Goal: Task Accomplishment & Management: Manage account settings

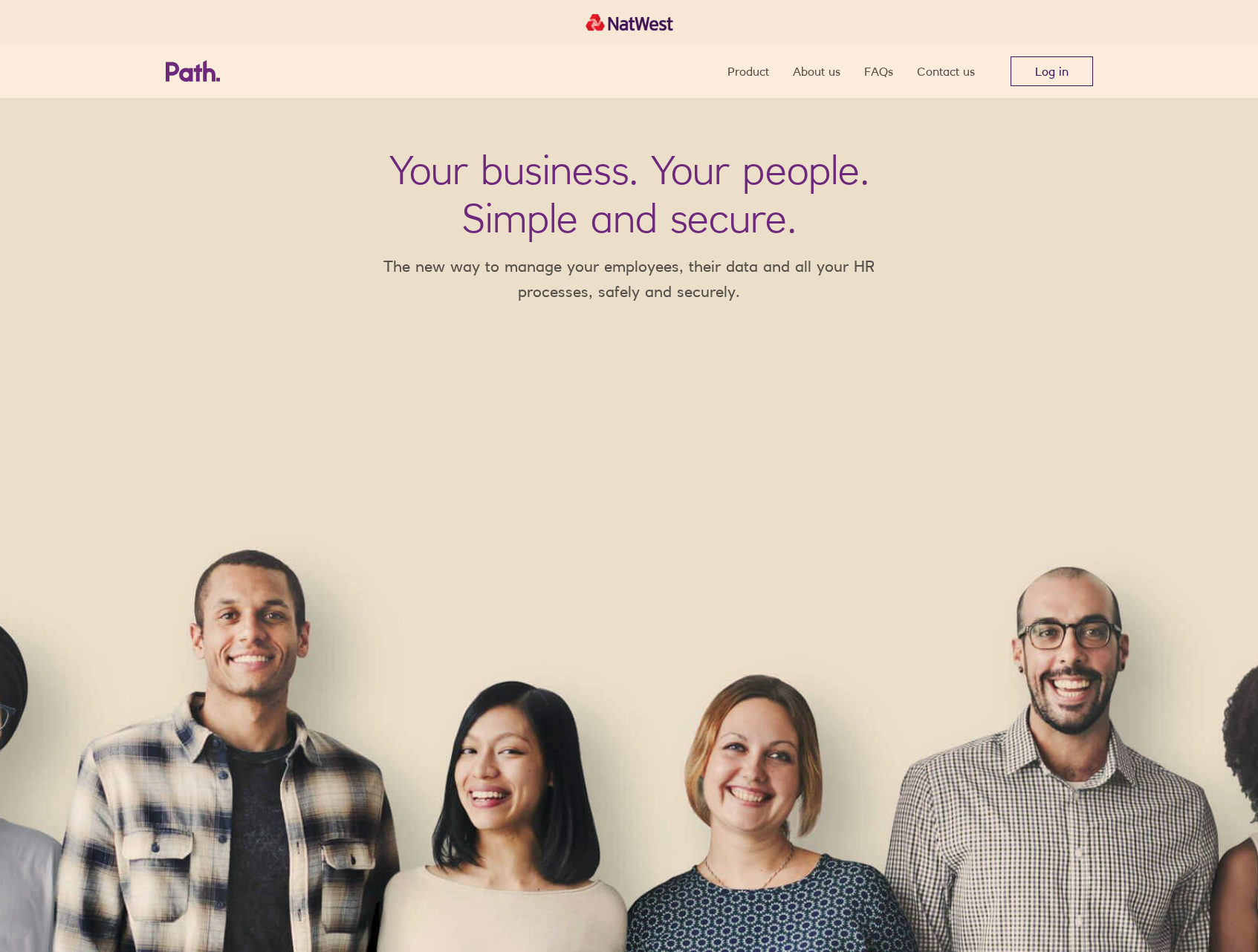
click at [1071, 85] on link "Log in" at bounding box center [1052, 71] width 82 height 30
click at [1071, 80] on link "Log in" at bounding box center [1052, 71] width 82 height 30
drag, startPoint x: 1000, startPoint y: 84, endPoint x: 1033, endPoint y: 74, distance: 34.5
click at [1000, 84] on nav "Product About us FAQs Contact us Log in" at bounding box center [909, 72] width 366 height 54
click at [1039, 72] on link "Log in" at bounding box center [1052, 71] width 82 height 30
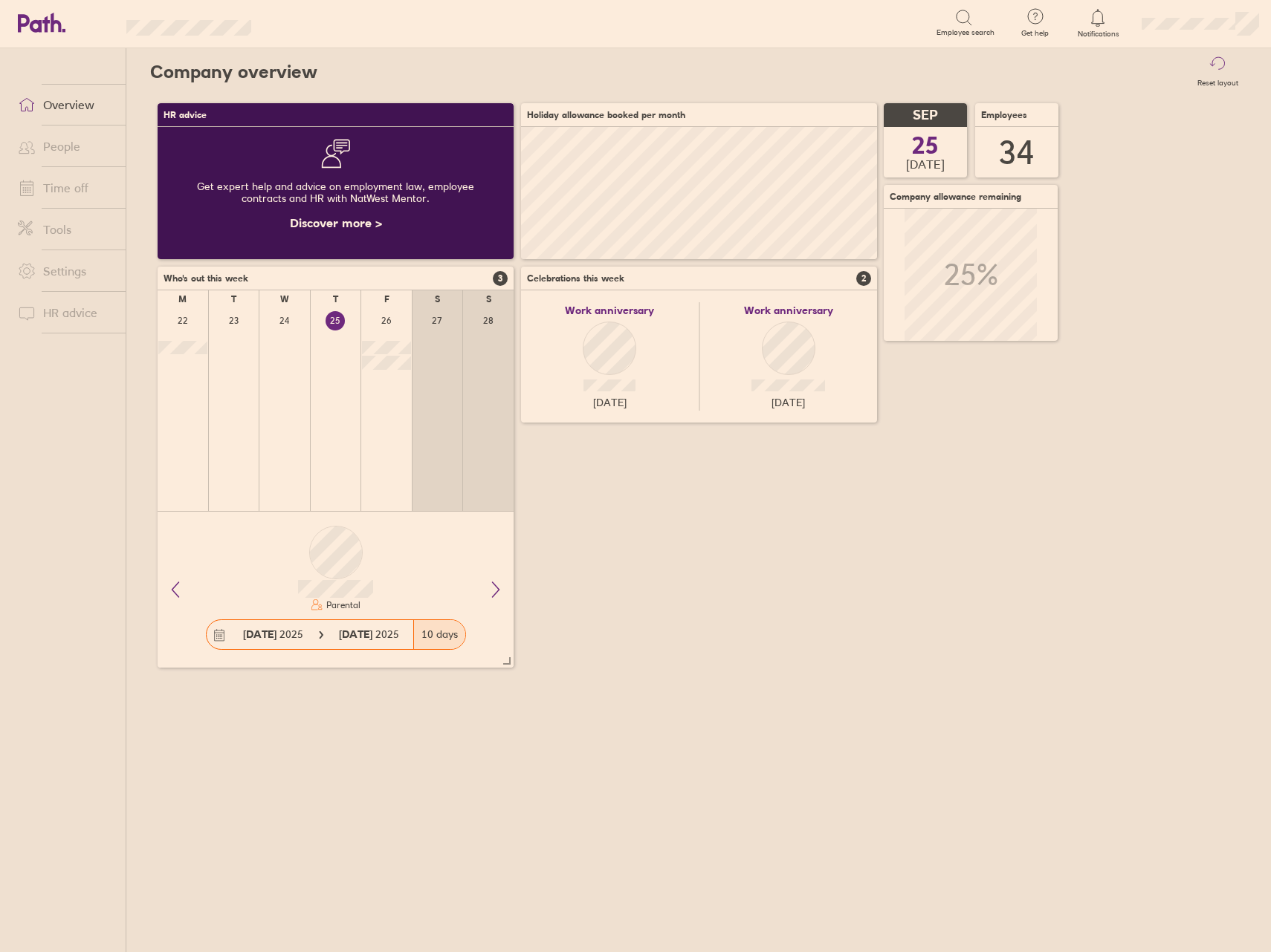
scroll to position [132, 356]
click at [75, 139] on link "People" at bounding box center [66, 147] width 120 height 30
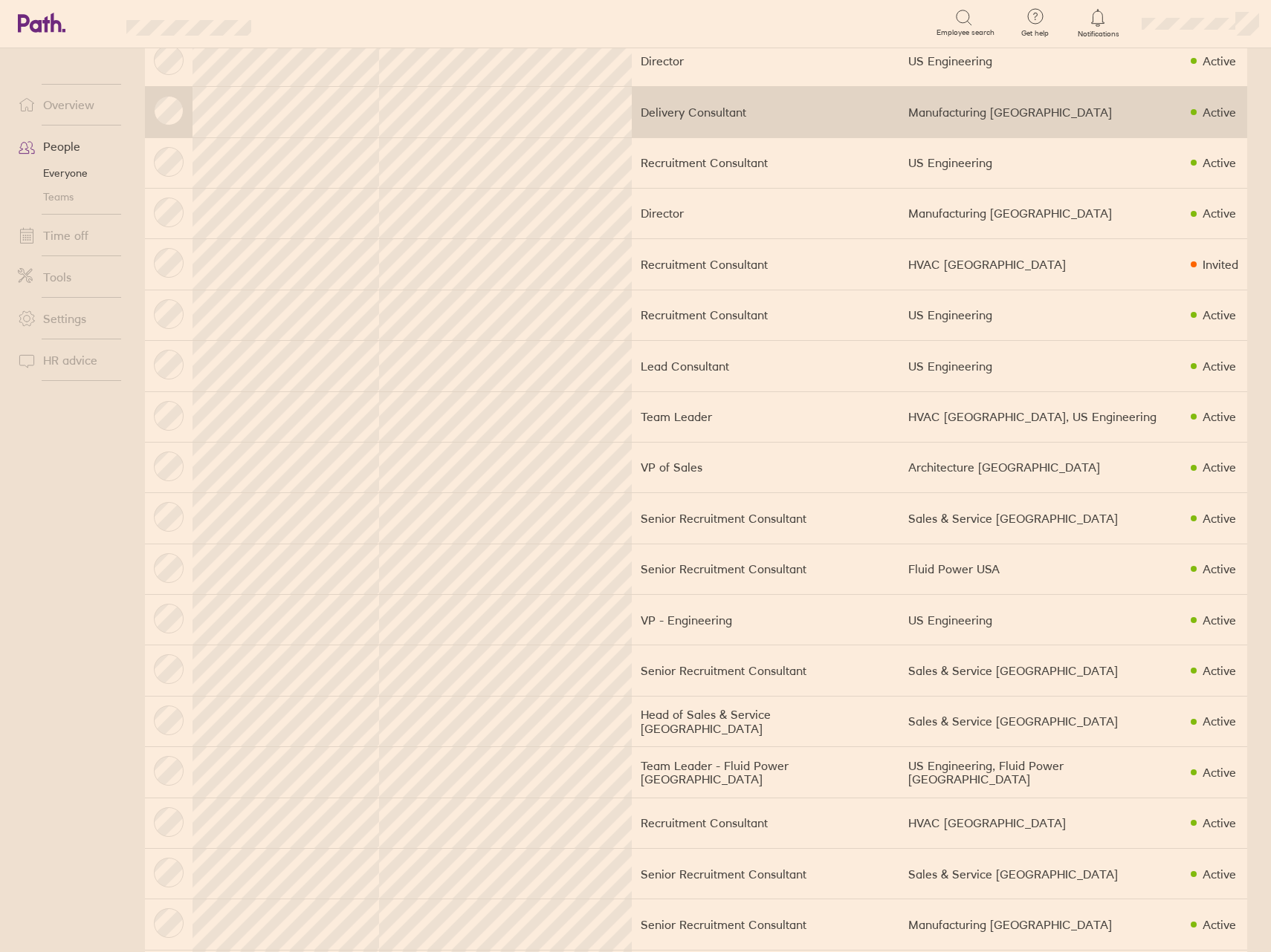
scroll to position [39, 0]
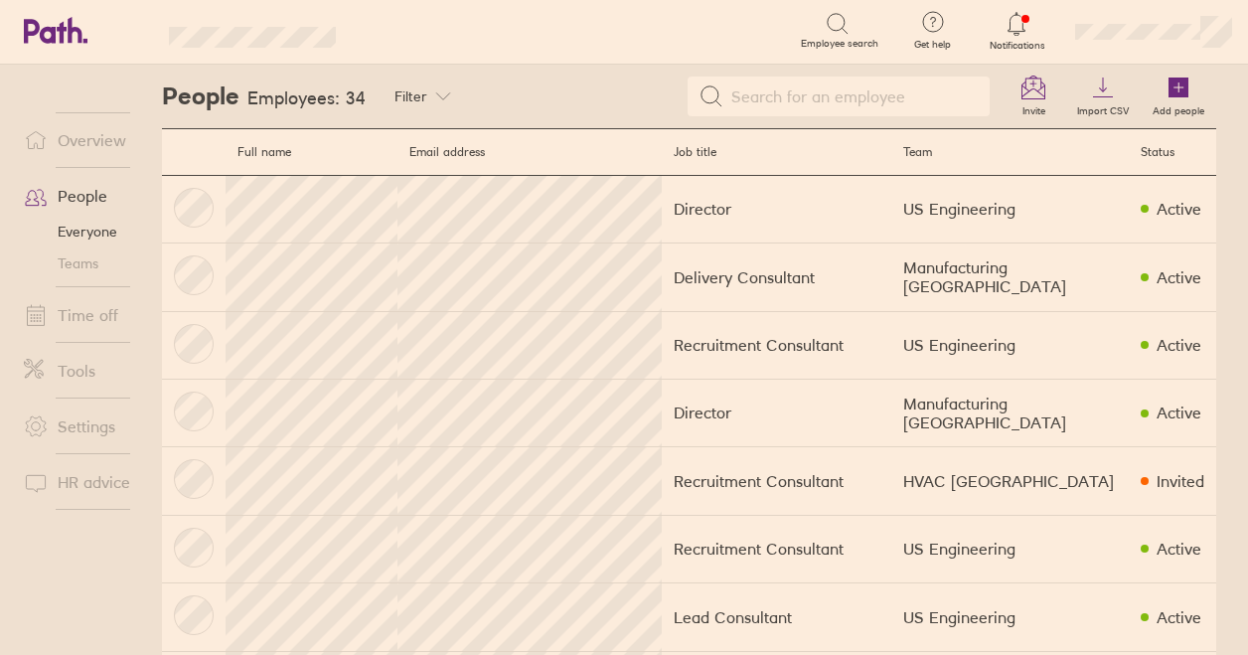
click at [91, 311] on link "Time off" at bounding box center [88, 315] width 160 height 40
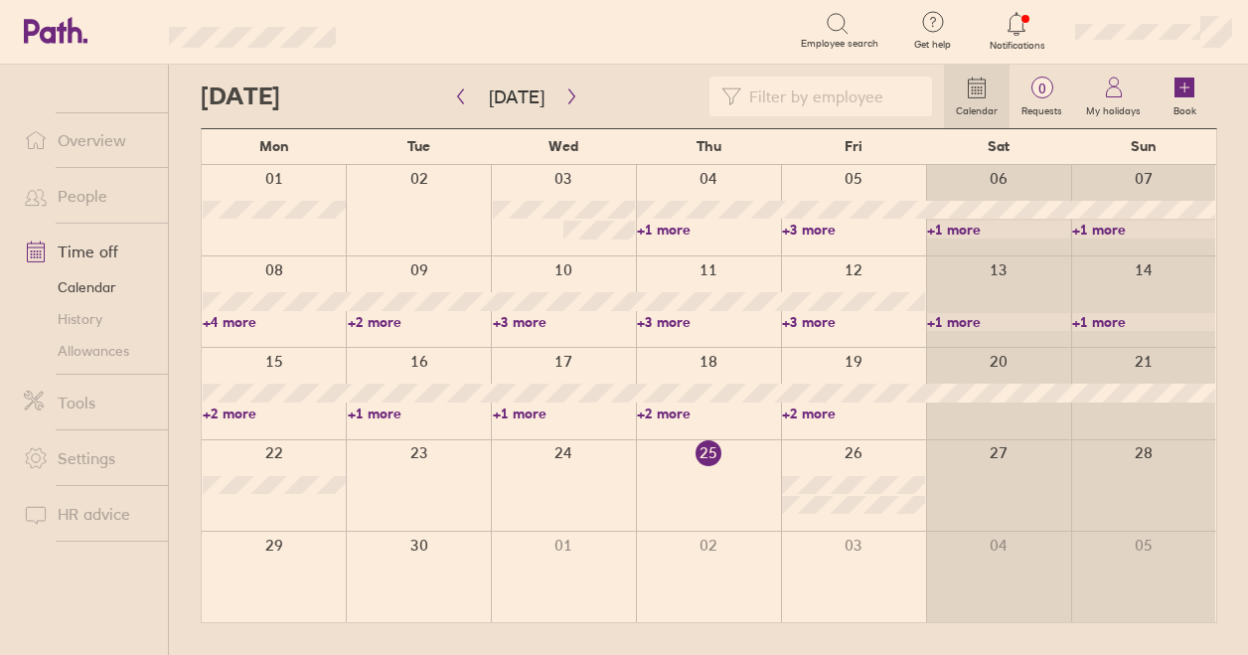
click at [107, 347] on link "Allowances" at bounding box center [88, 351] width 160 height 32
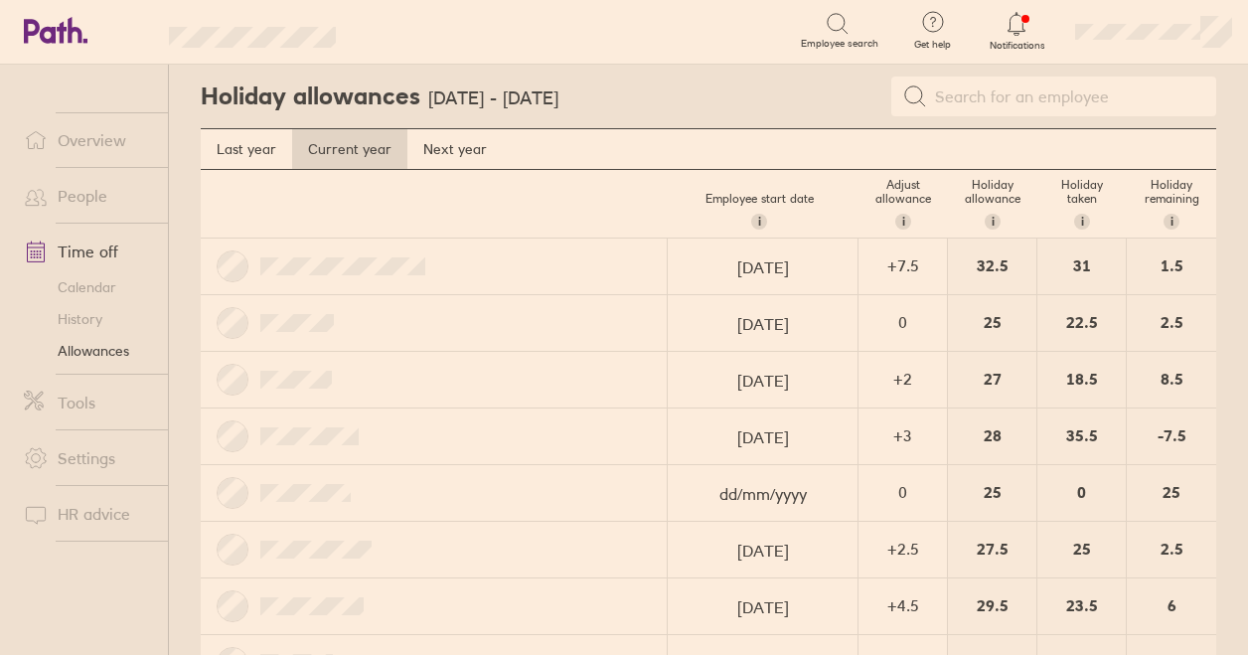
click at [98, 284] on link "Calendar" at bounding box center [88, 287] width 160 height 32
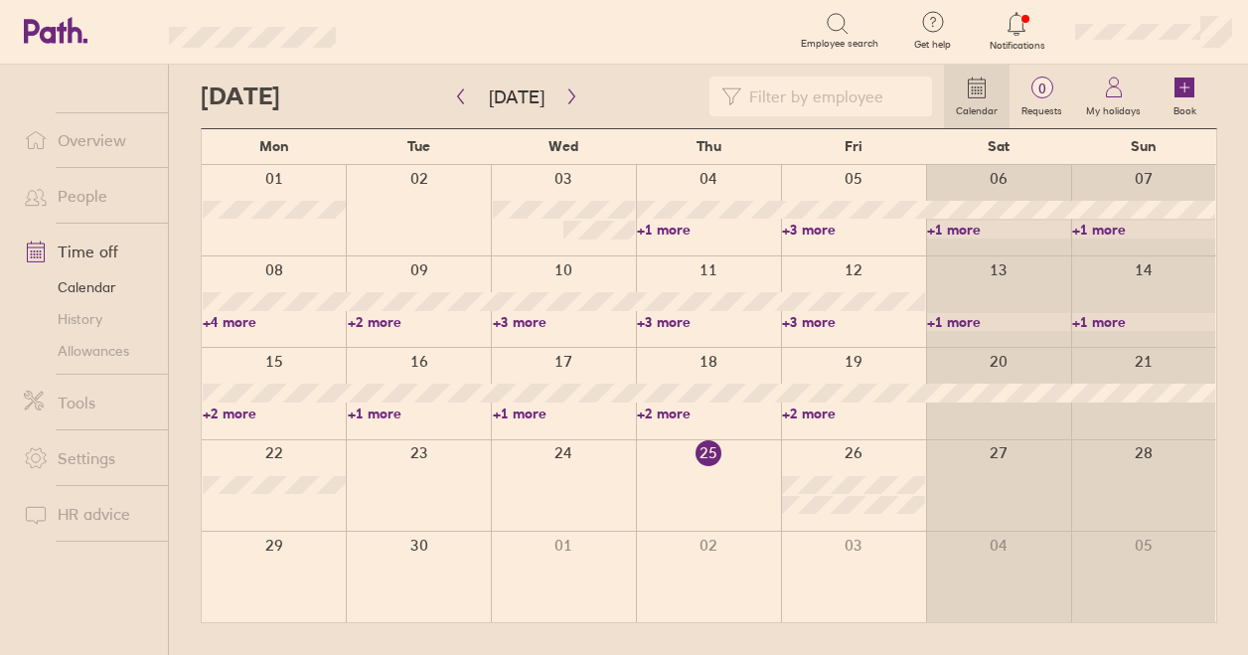
click at [822, 95] on input at bounding box center [830, 96] width 179 height 38
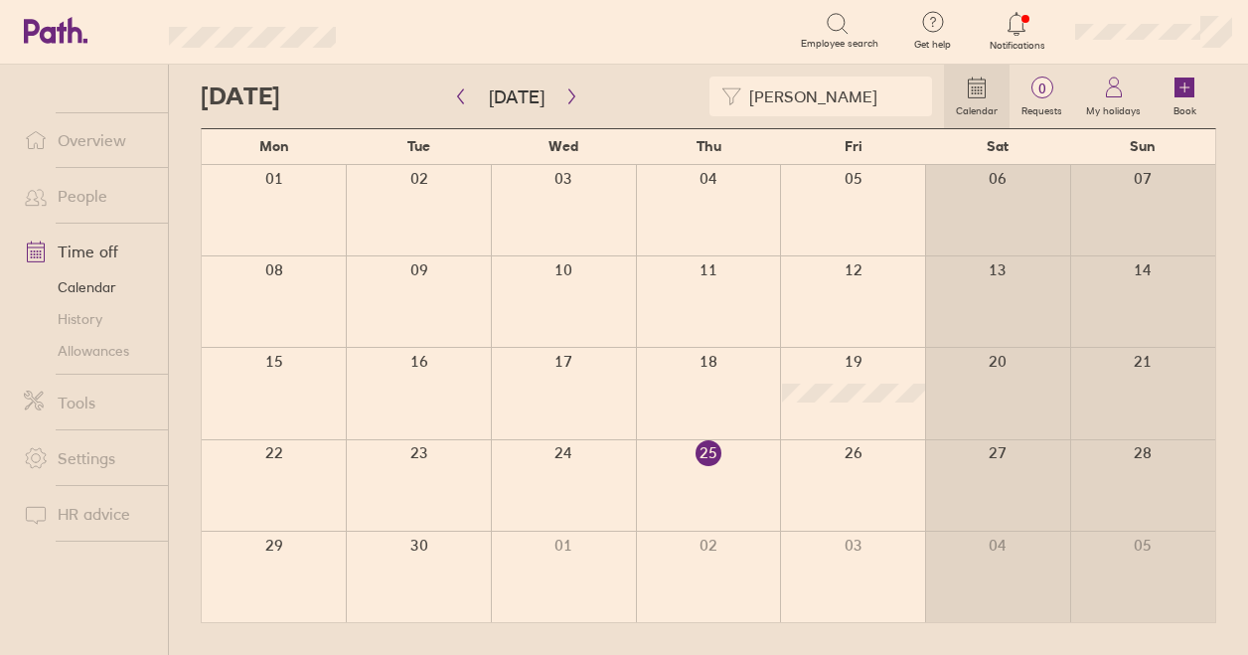
type input "ALICE"
click at [284, 477] on div at bounding box center [274, 485] width 144 height 90
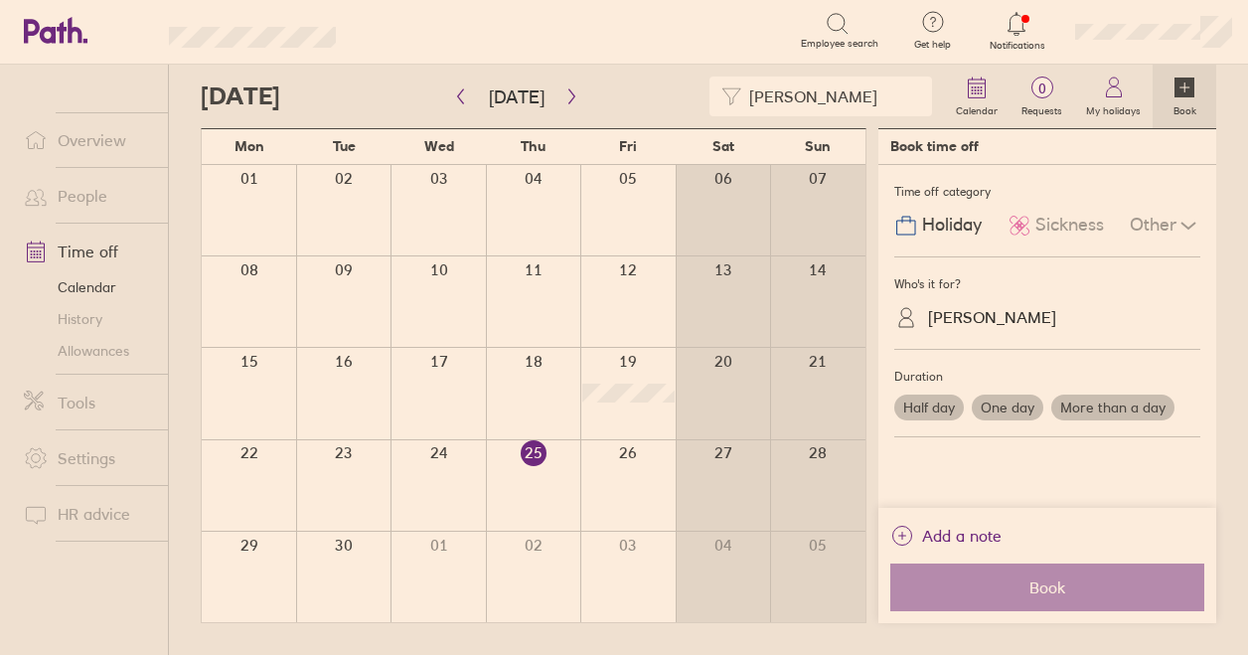
click at [1027, 416] on label "One day" at bounding box center [1007, 407] width 72 height 26
click at [0, 0] on input "One day" at bounding box center [0, 0] width 0 height 0
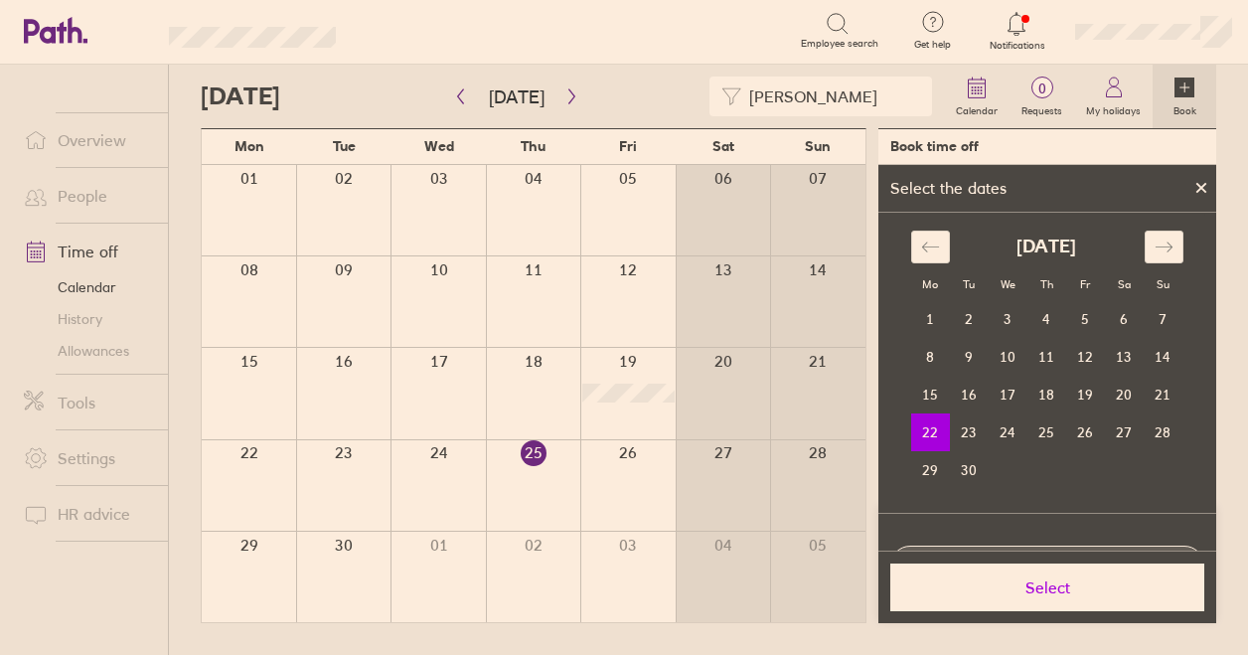
click at [1053, 581] on span "Select" at bounding box center [1047, 587] width 286 height 18
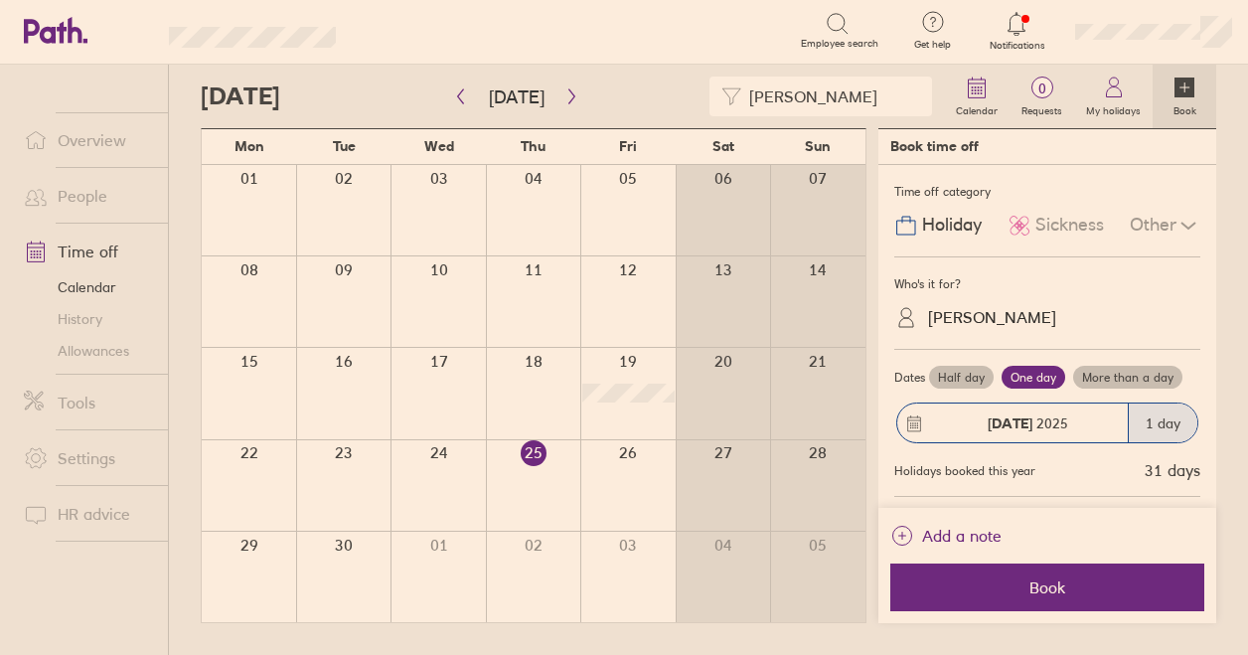
click at [961, 312] on div "Robbie Sturgess" at bounding box center [992, 317] width 128 height 19
click at [991, 376] on div "Alice Schofield (you)" at bounding box center [1047, 366] width 306 height 35
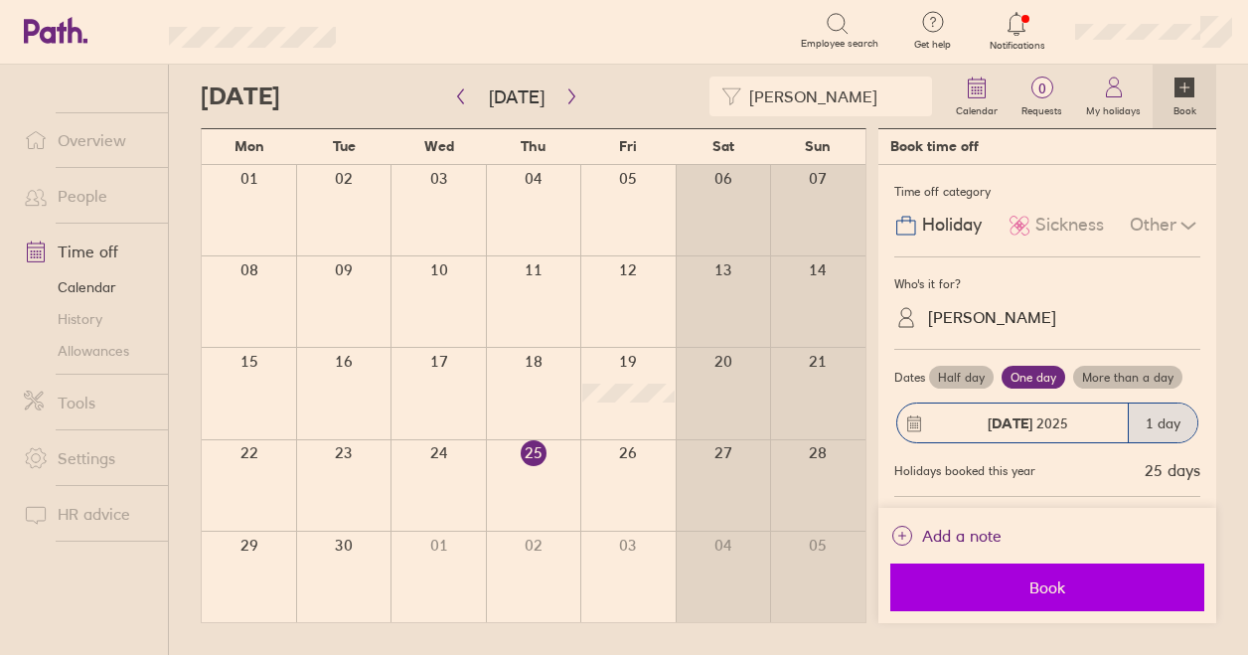
click at [995, 582] on span "Book" at bounding box center [1047, 587] width 286 height 18
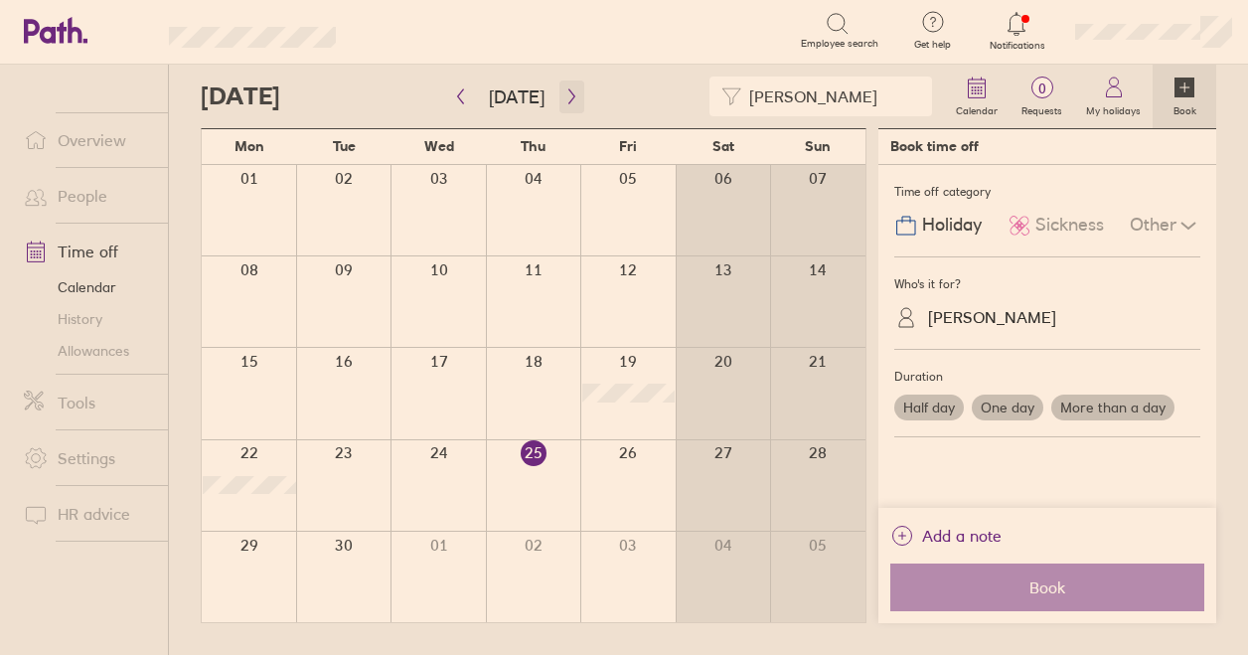
click at [568, 83] on button "button" at bounding box center [571, 96] width 25 height 33
click at [566, 85] on button "button" at bounding box center [571, 96] width 25 height 33
click at [461, 109] on button "button" at bounding box center [460, 96] width 25 height 33
click at [564, 96] on icon "button" at bounding box center [571, 96] width 15 height 16
click at [566, 90] on icon "button" at bounding box center [571, 96] width 15 height 16
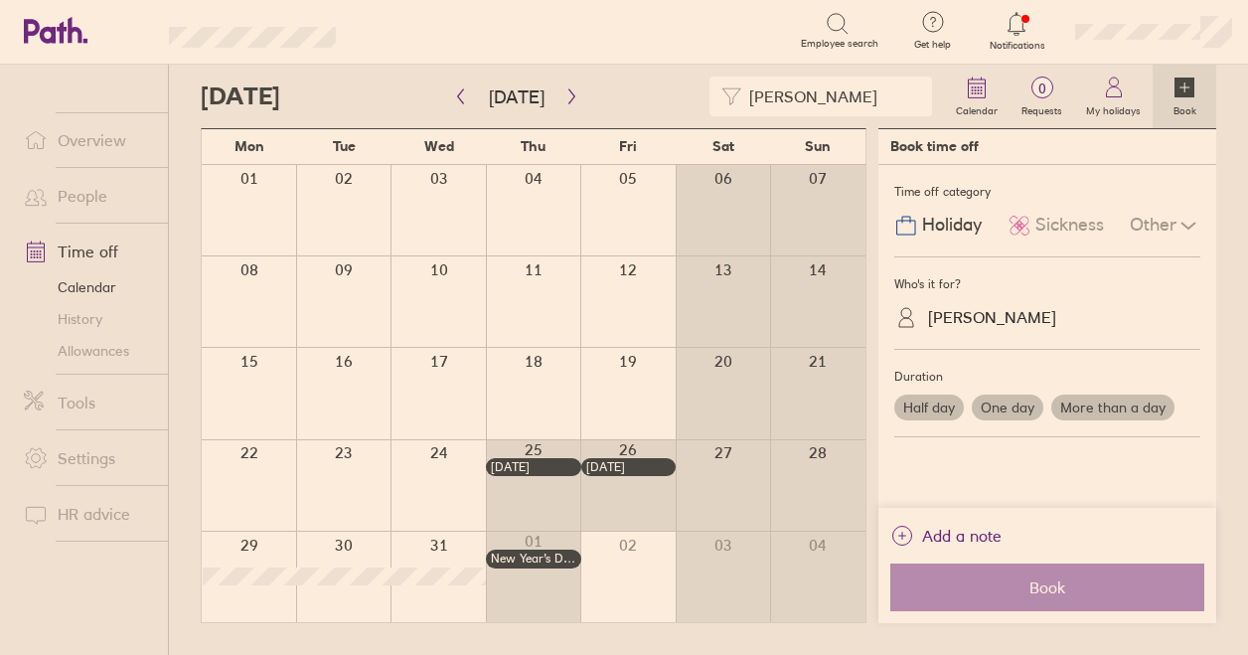
click at [112, 136] on link "Overview" at bounding box center [88, 140] width 160 height 40
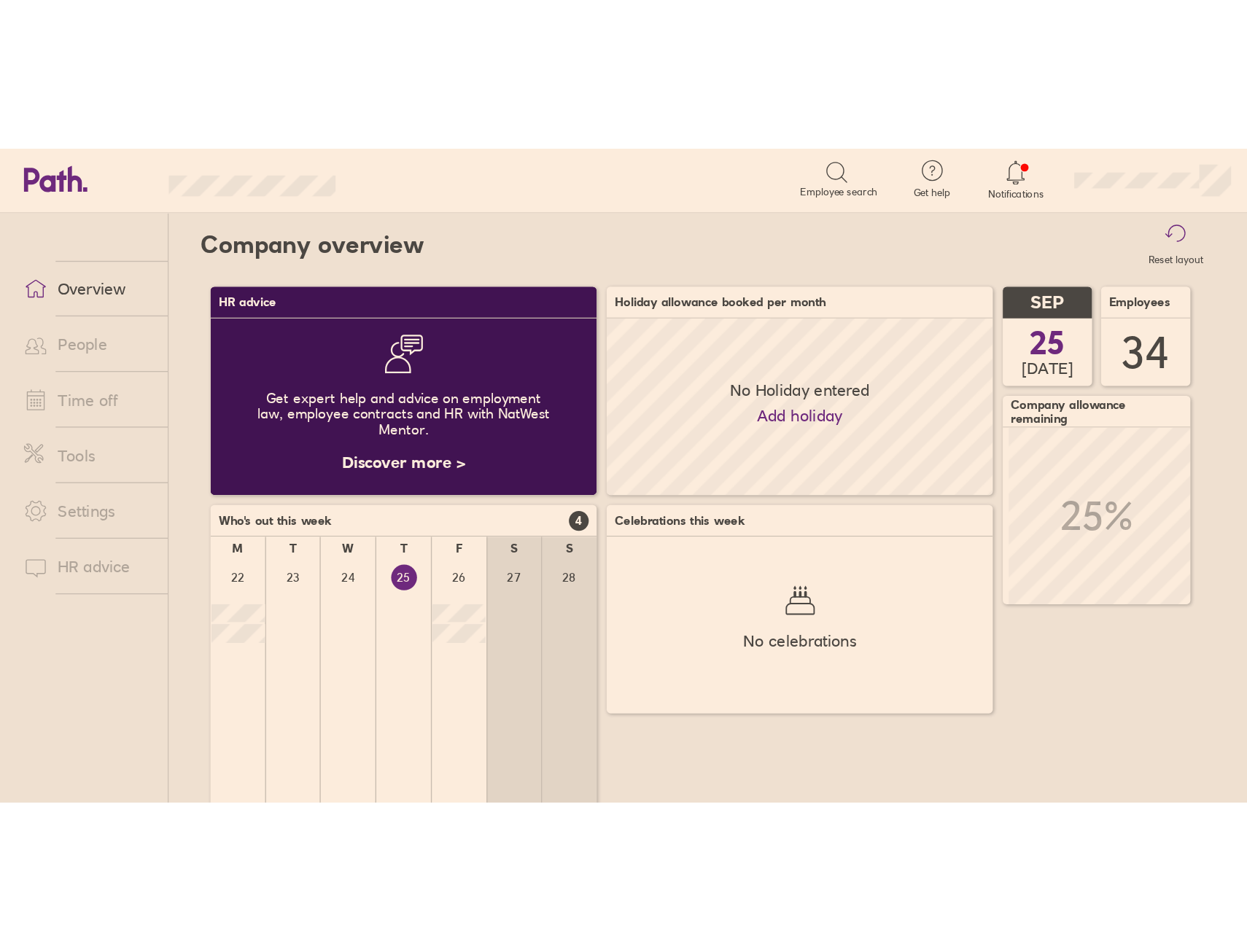
scroll to position [728937, 728897]
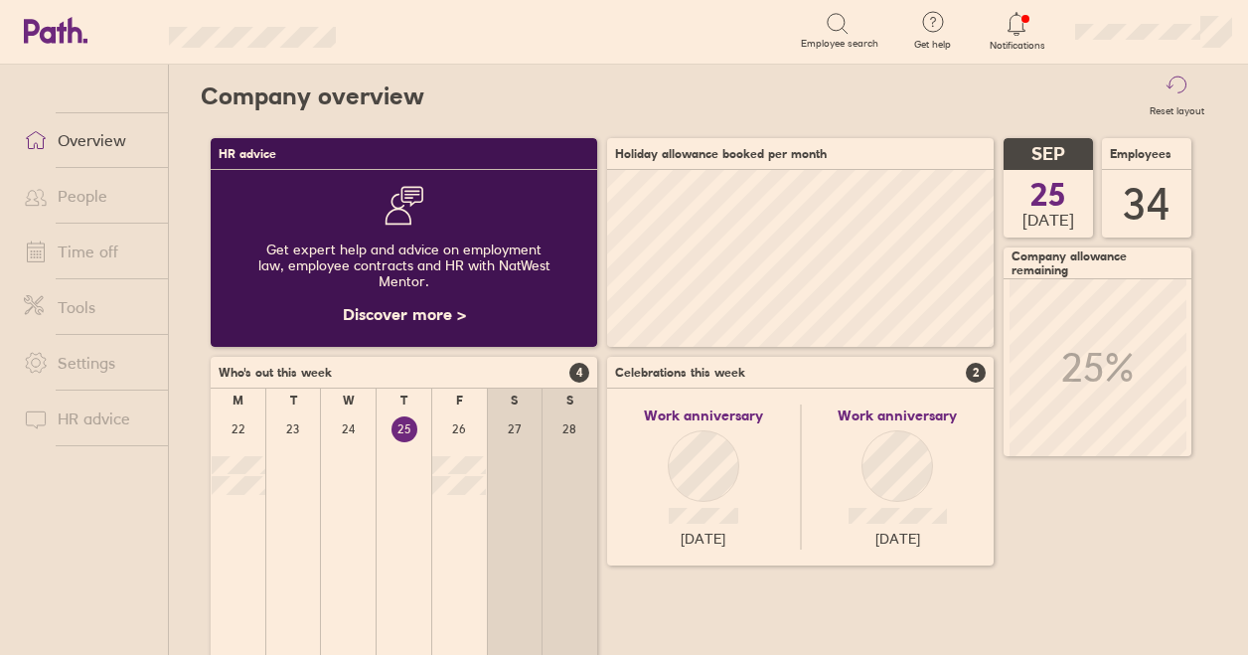
click at [90, 180] on link "People" at bounding box center [88, 196] width 160 height 40
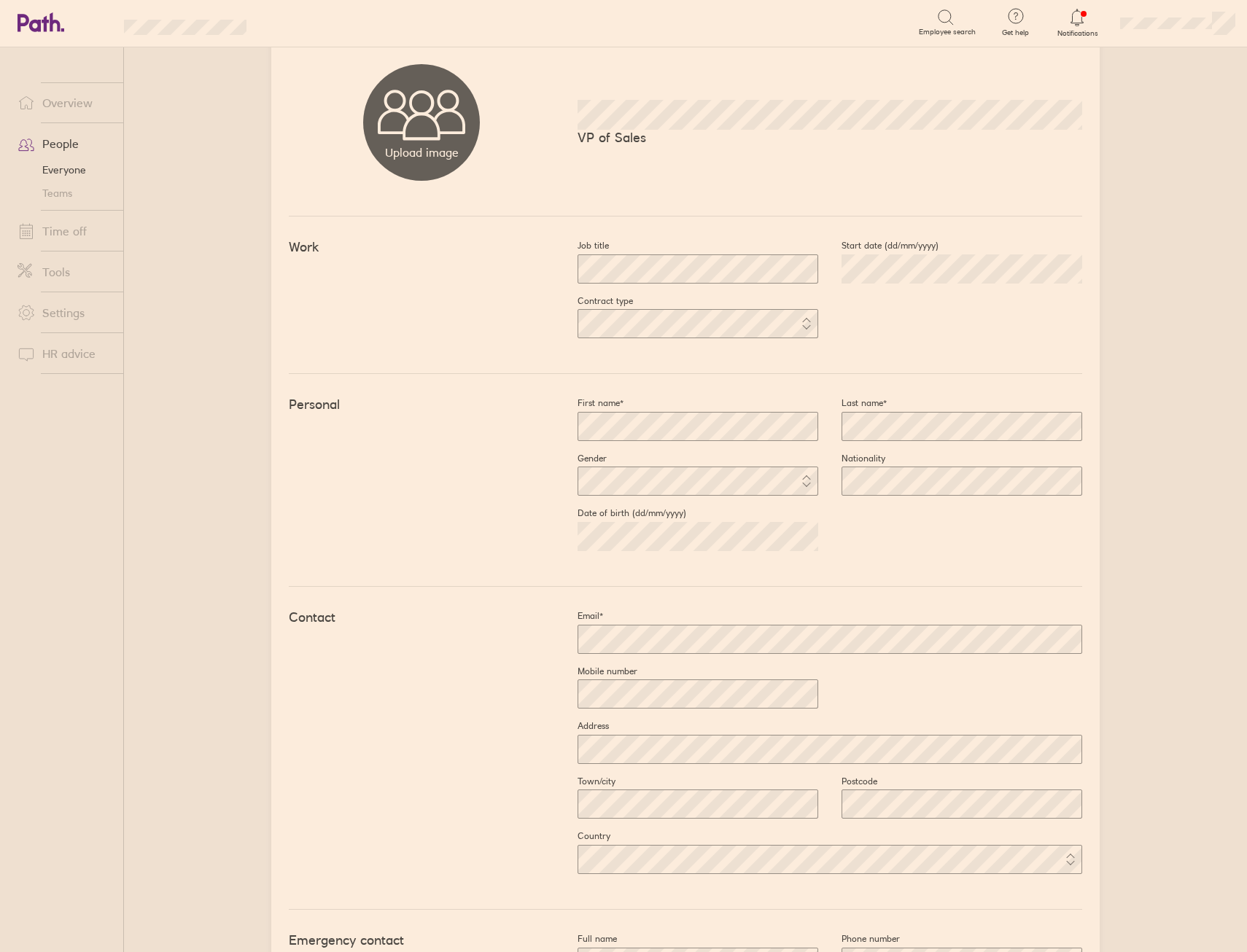
scroll to position [244, 0]
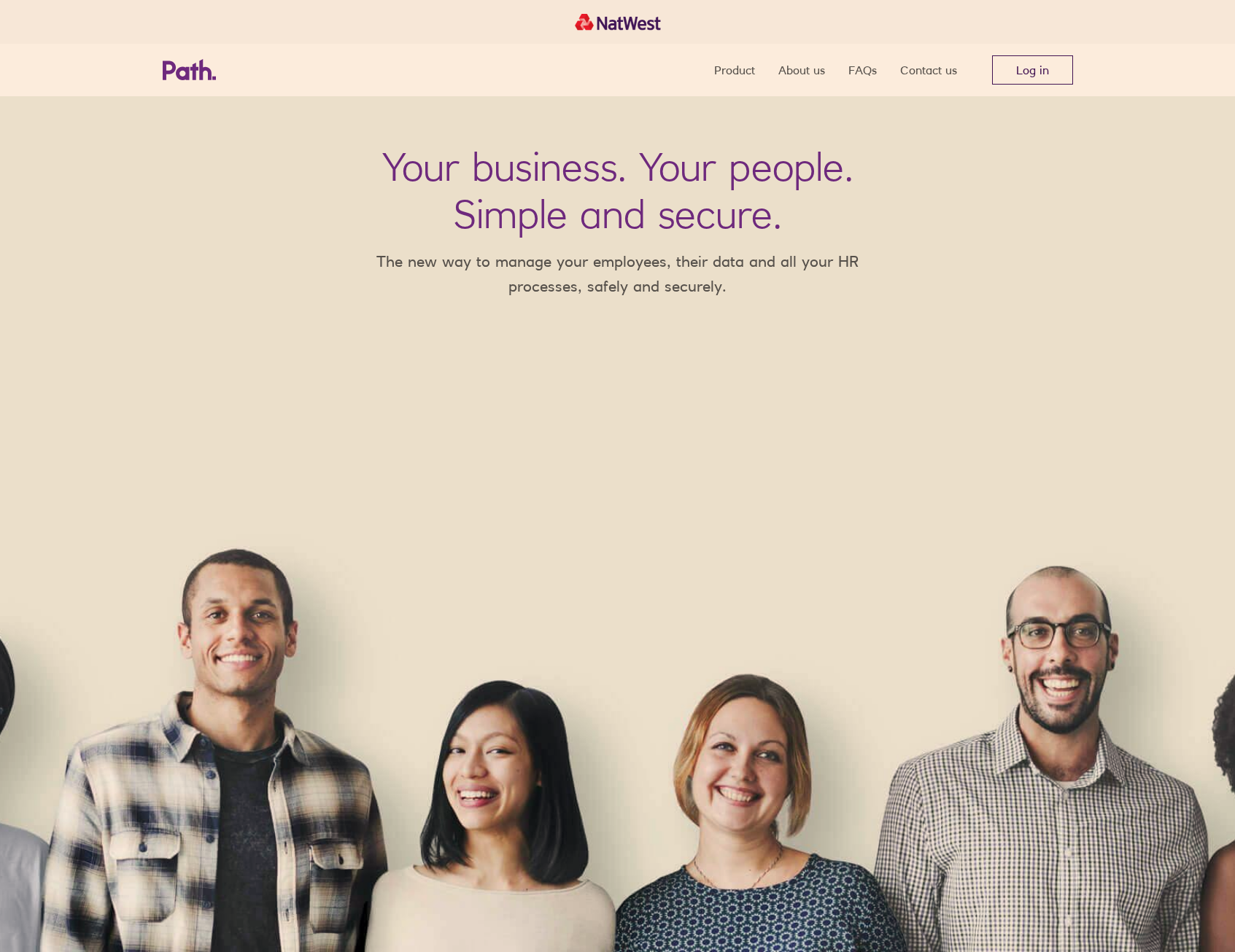
click at [1037, 71] on link "Log in" at bounding box center [1032, 70] width 81 height 29
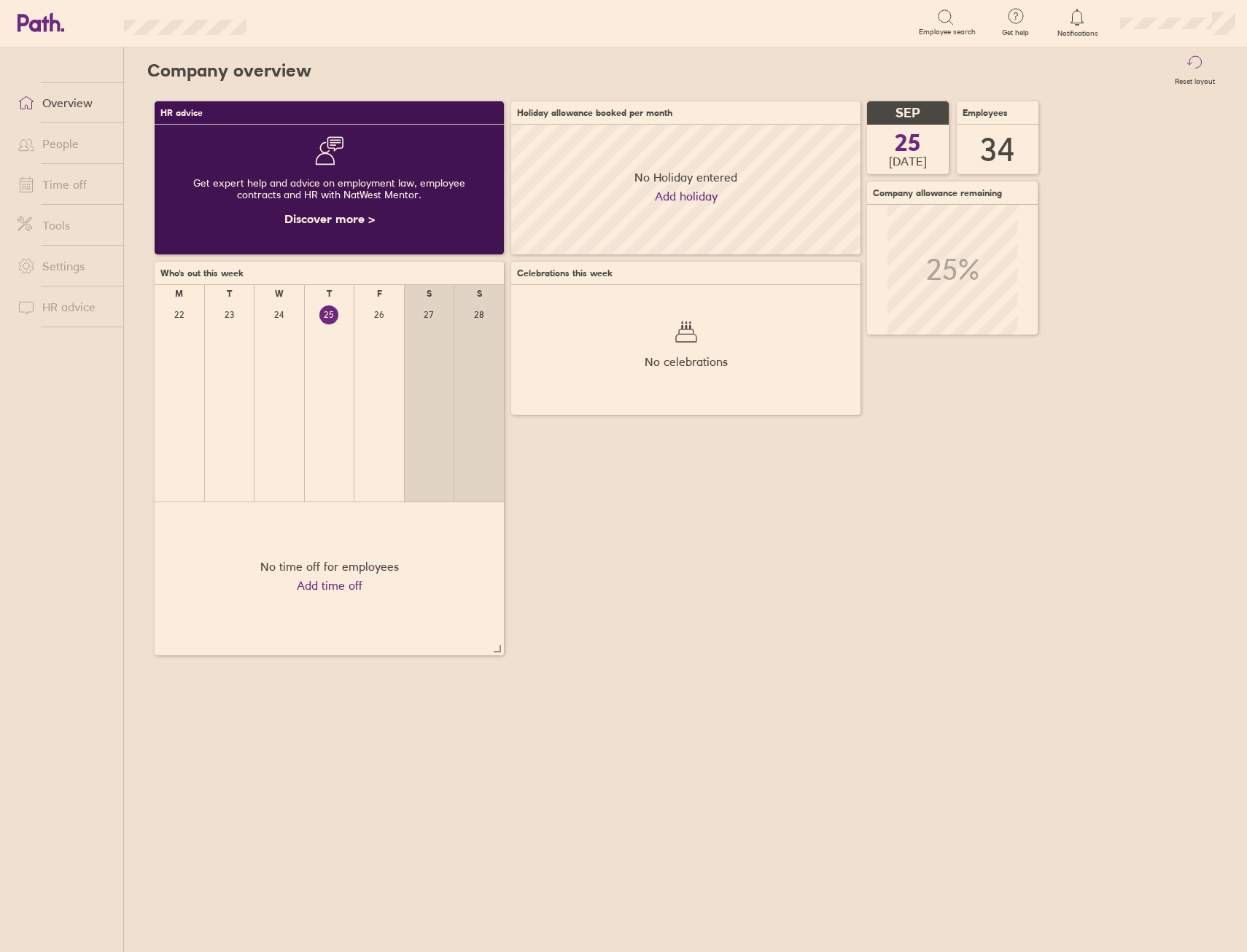
scroll to position [130, 349]
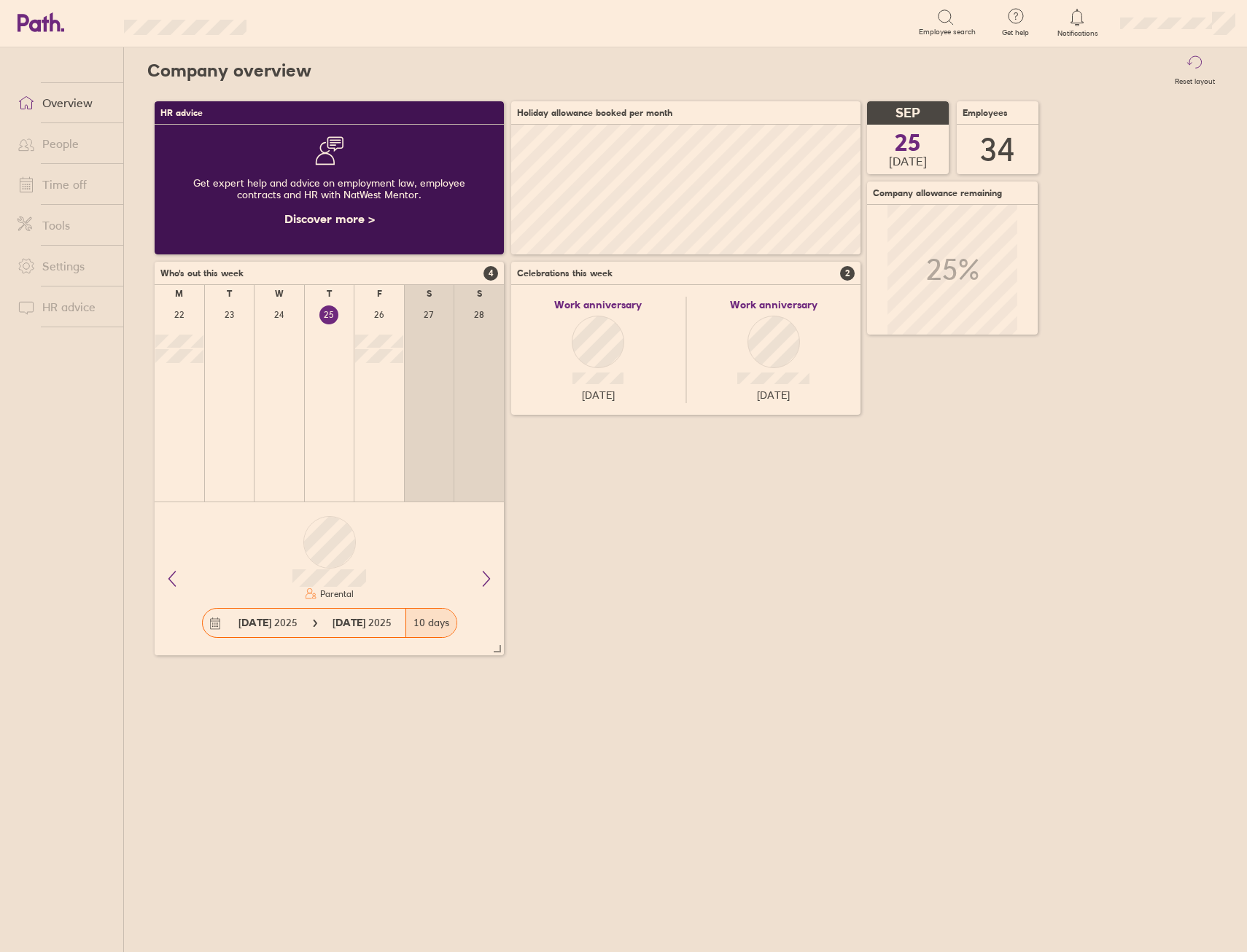
click at [625, 608] on div "HR advice Get expert help and advice on employment law, employee contracts and …" at bounding box center [686, 378] width 1076 height 569
click at [77, 181] on link "Time off" at bounding box center [65, 184] width 117 height 29
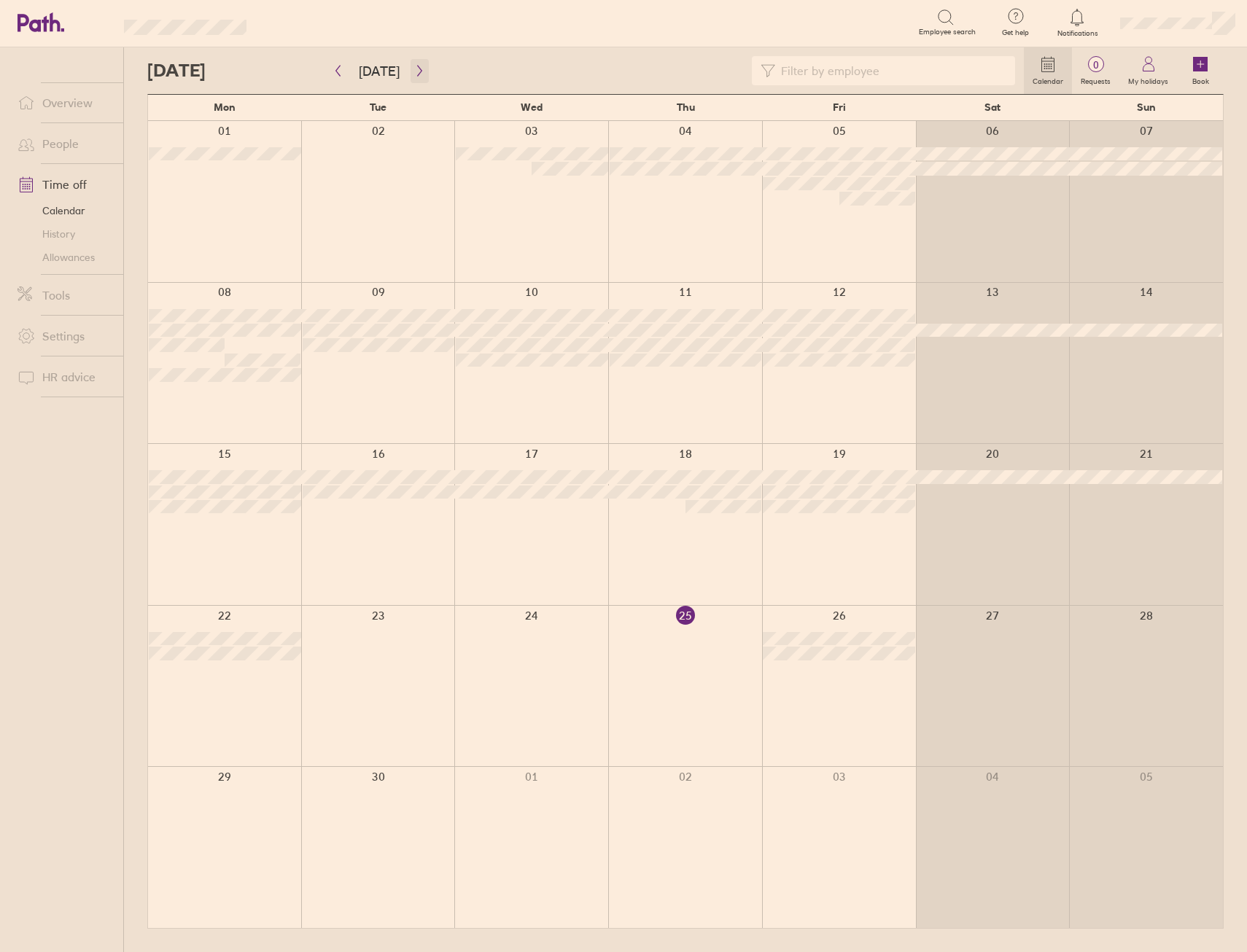
click at [414, 70] on icon "button" at bounding box center [419, 70] width 11 height 12
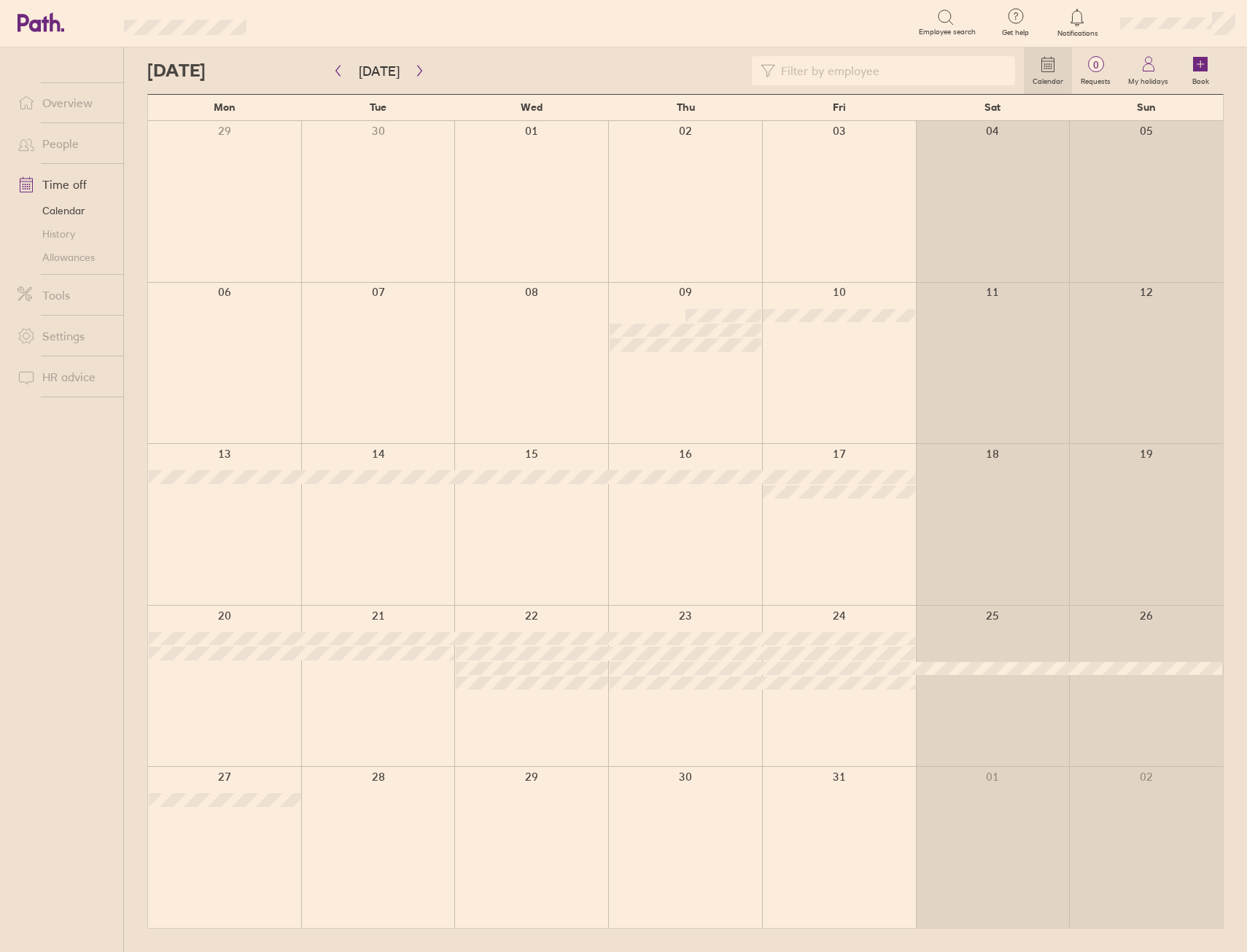
click at [95, 256] on link "Allowances" at bounding box center [65, 258] width 117 height 23
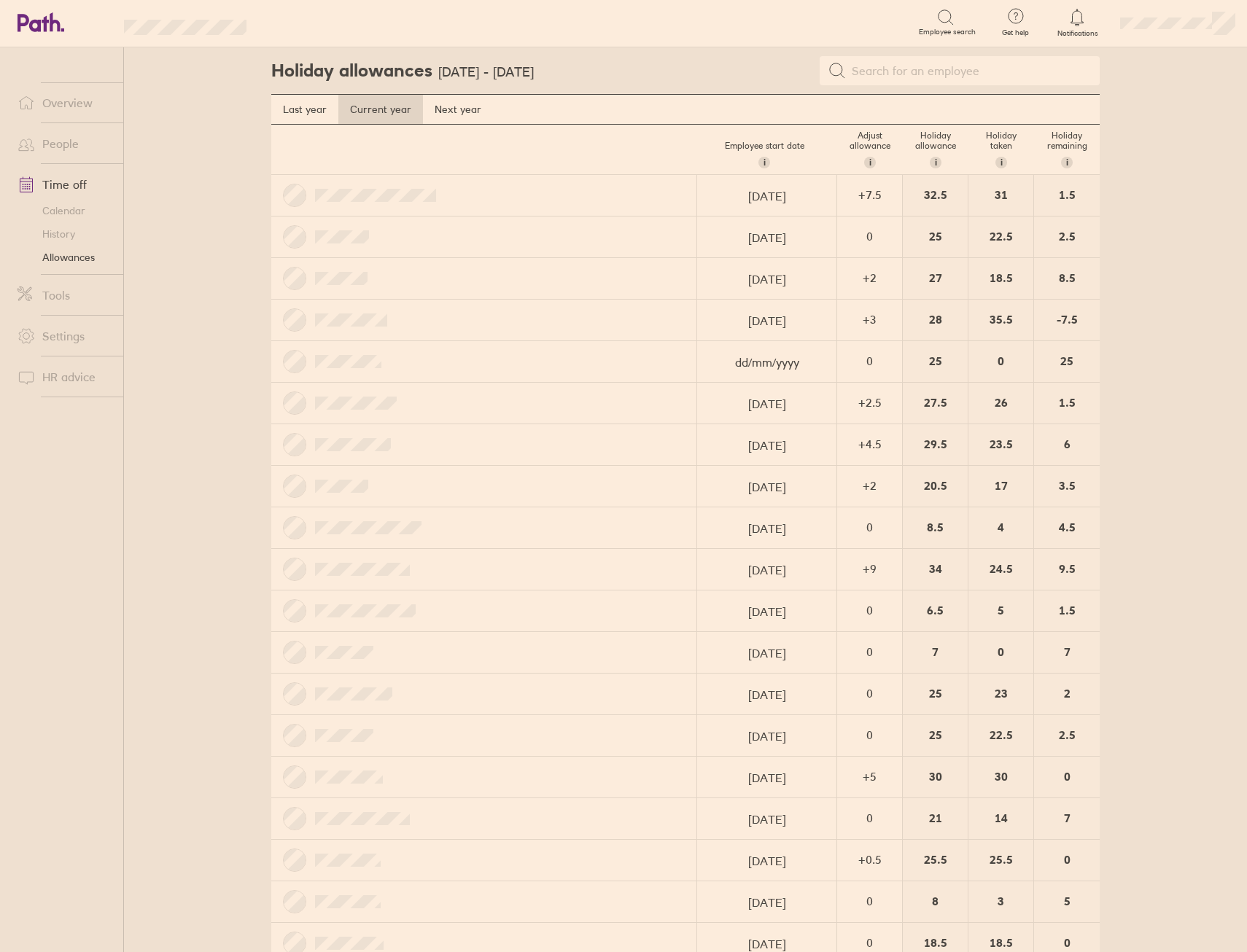
click at [73, 210] on link "Calendar" at bounding box center [65, 211] width 117 height 23
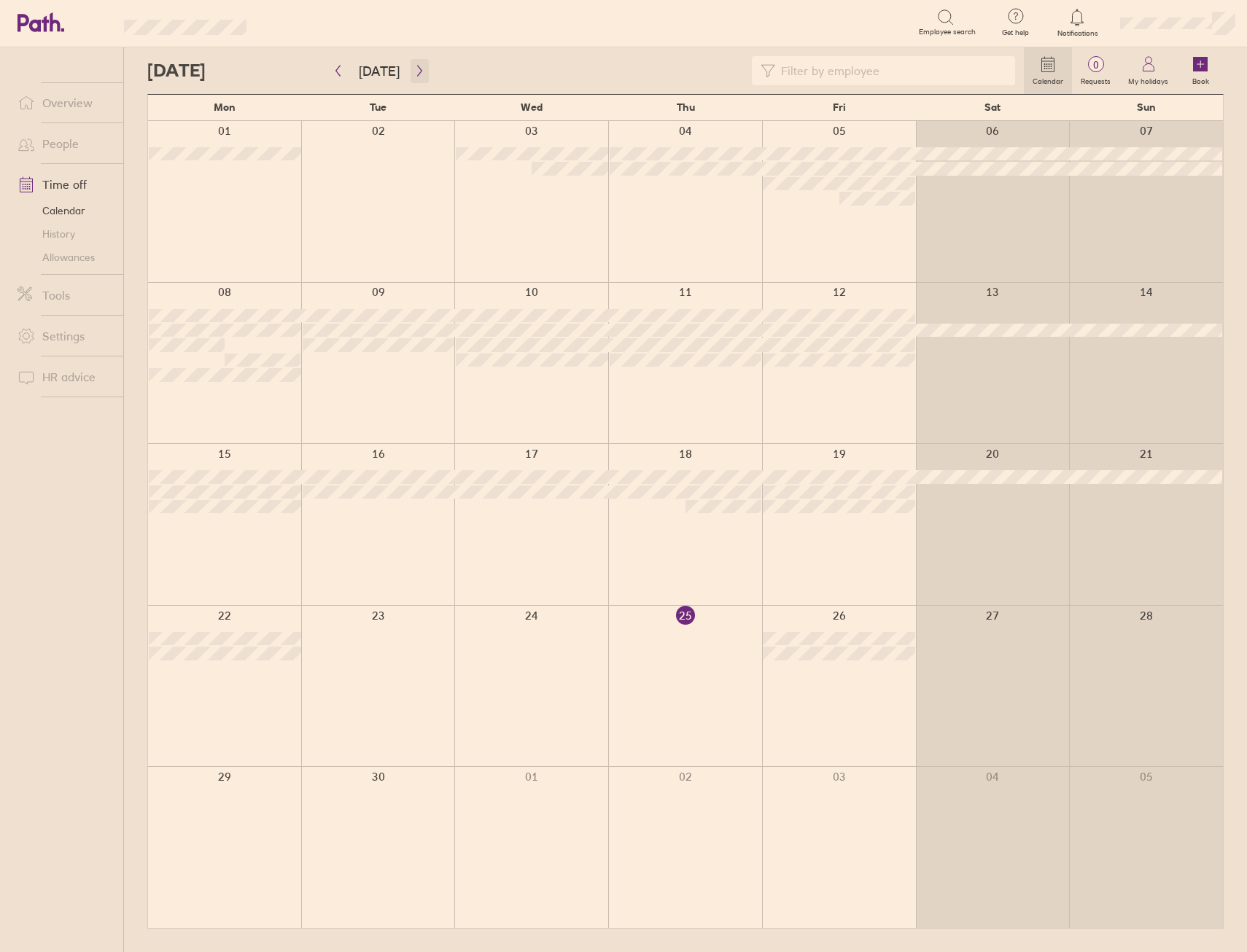
click at [417, 73] on icon "button" at bounding box center [419, 70] width 4 height 11
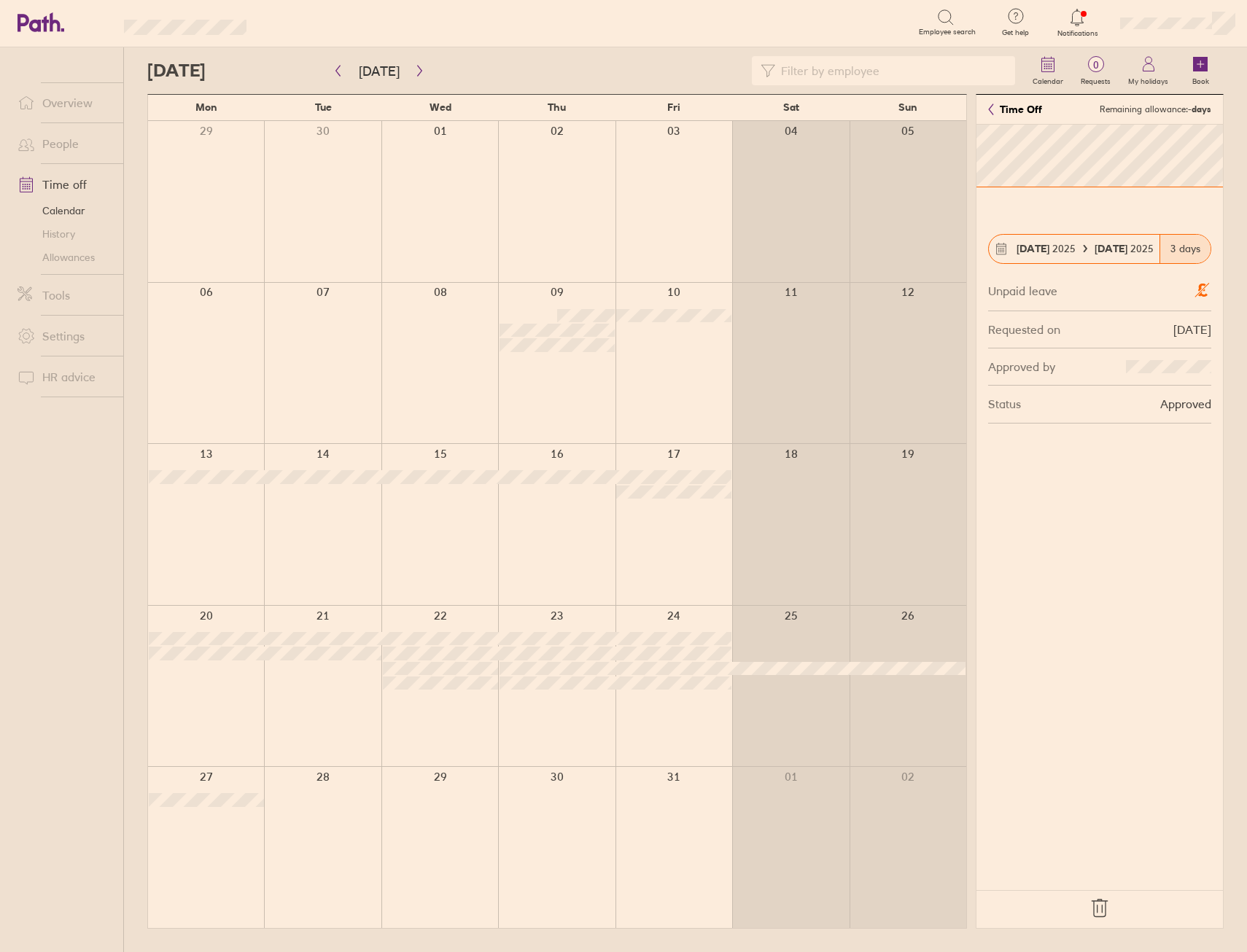
click at [1096, 901] on icon at bounding box center [1099, 909] width 15 height 18
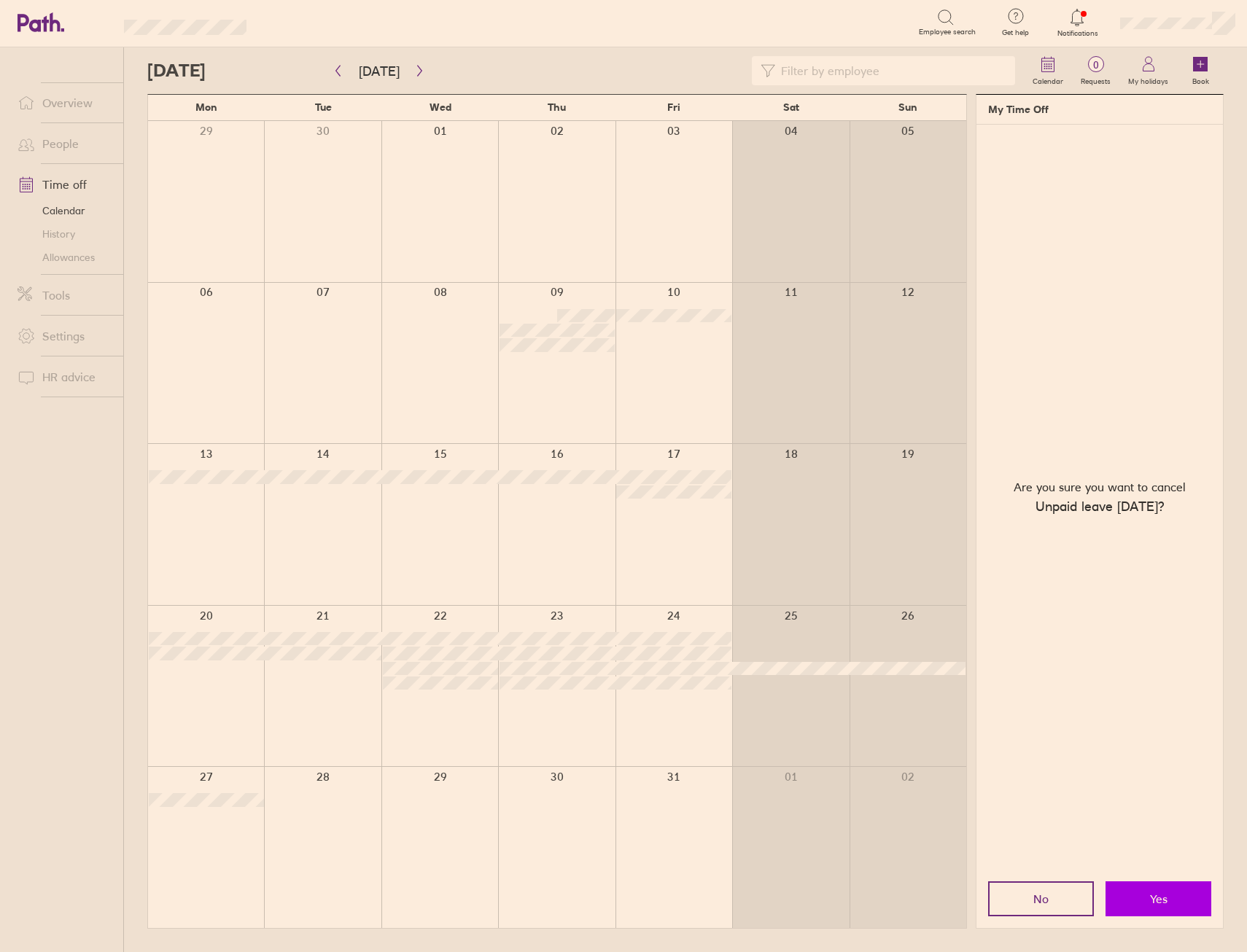
click at [1140, 896] on button "Yes" at bounding box center [1158, 899] width 106 height 35
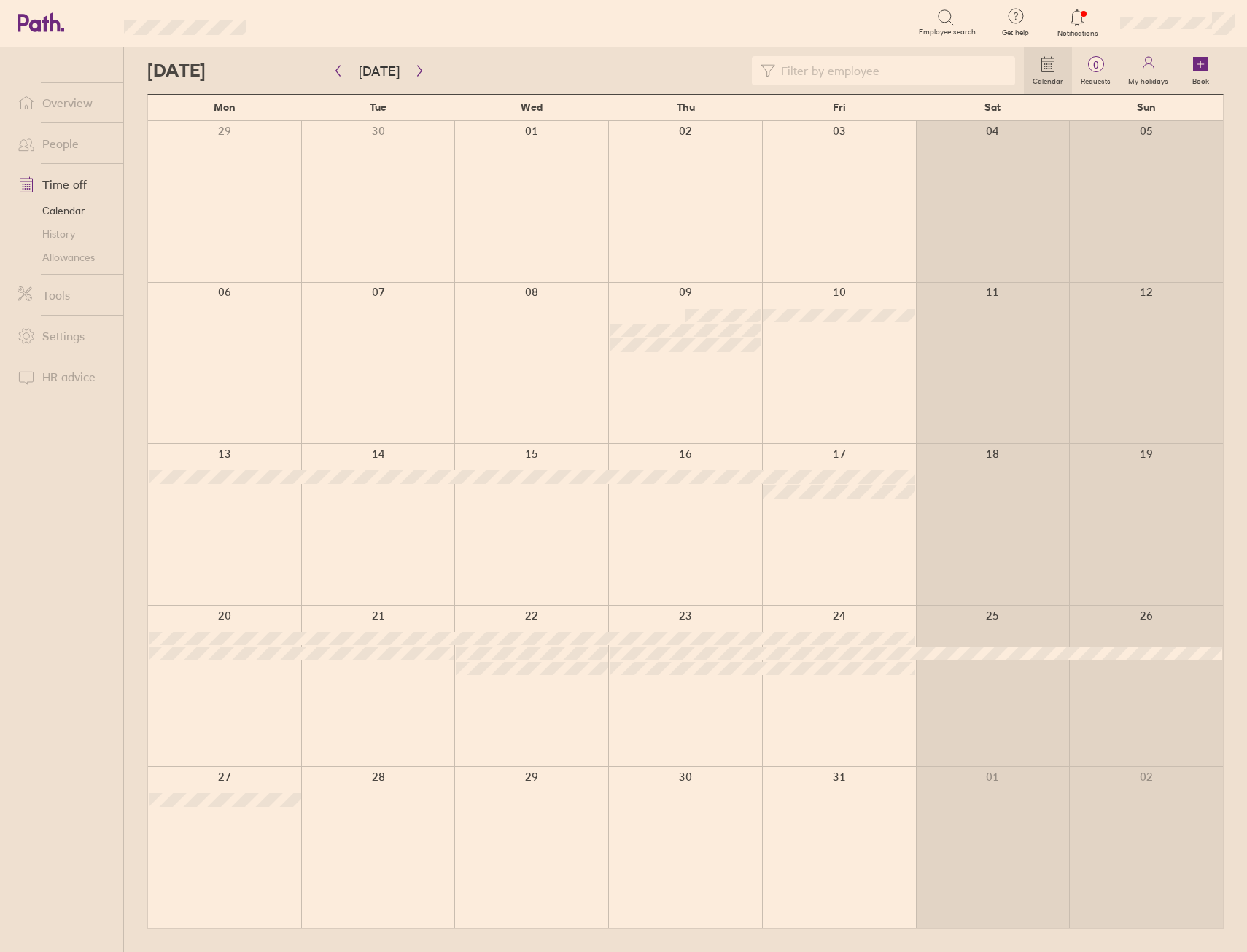
click at [59, 266] on link "Allowances" at bounding box center [65, 258] width 117 height 23
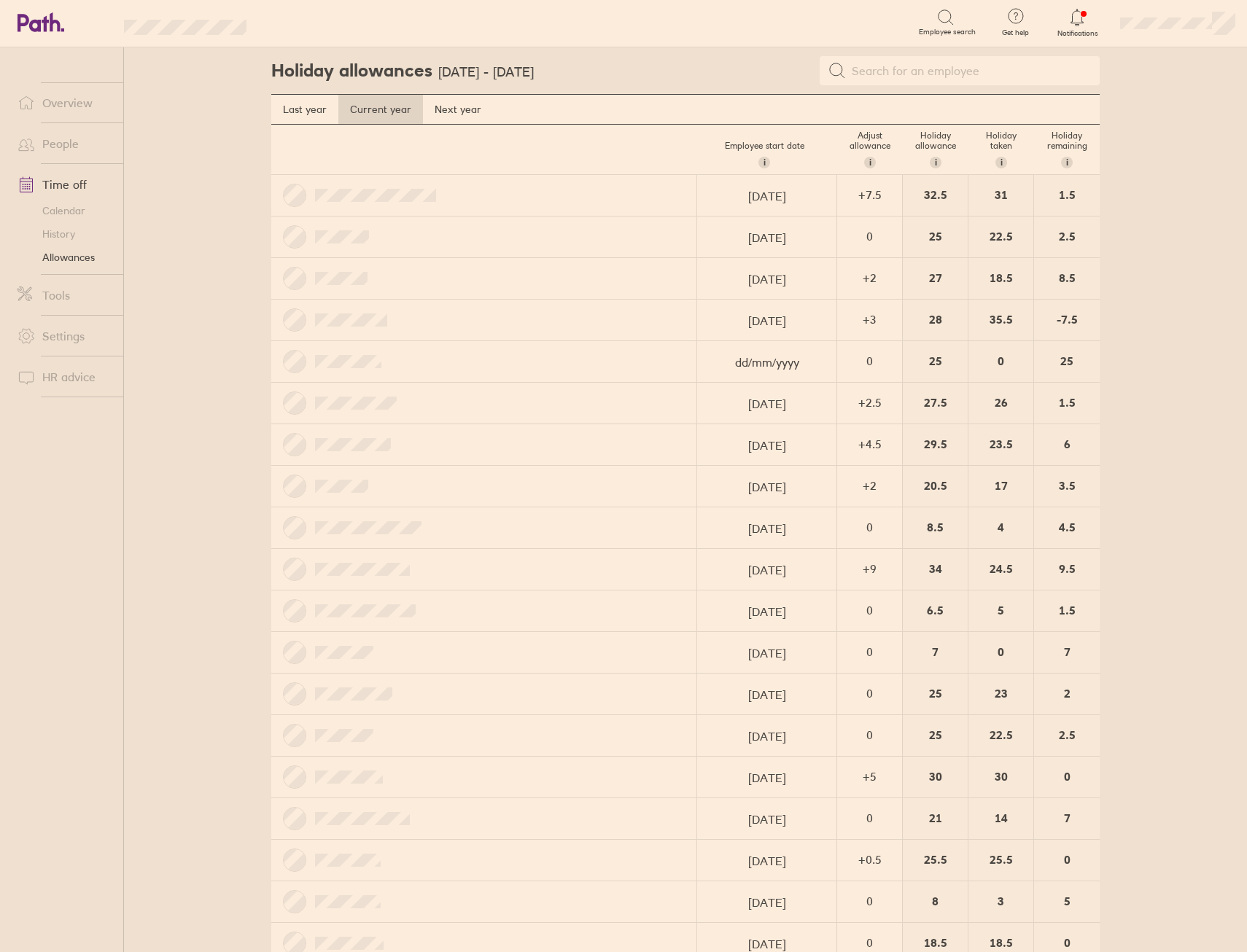
click at [76, 96] on link "Overview" at bounding box center [65, 103] width 117 height 29
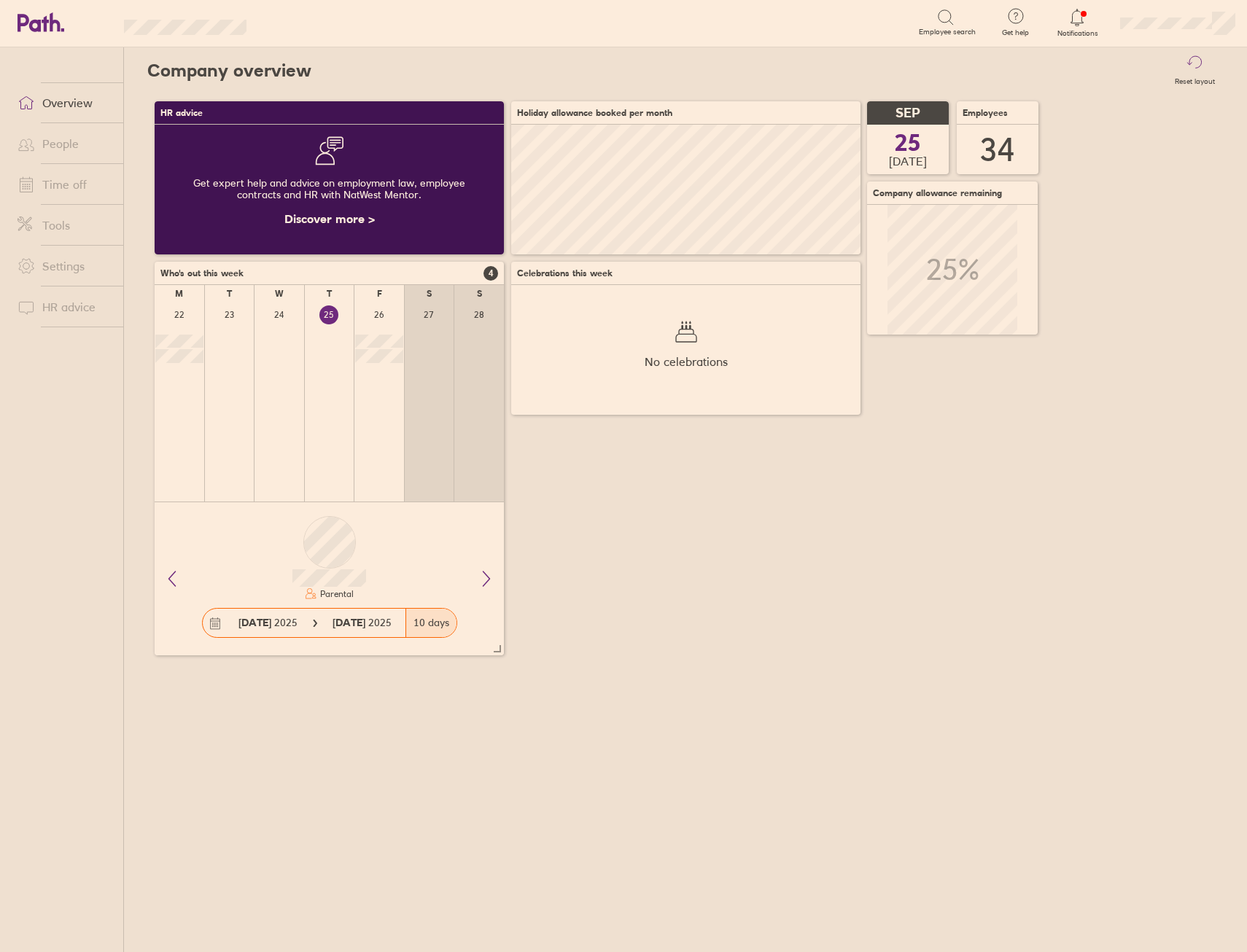
scroll to position [130, 349]
click at [69, 186] on link "Time off" at bounding box center [65, 184] width 117 height 29
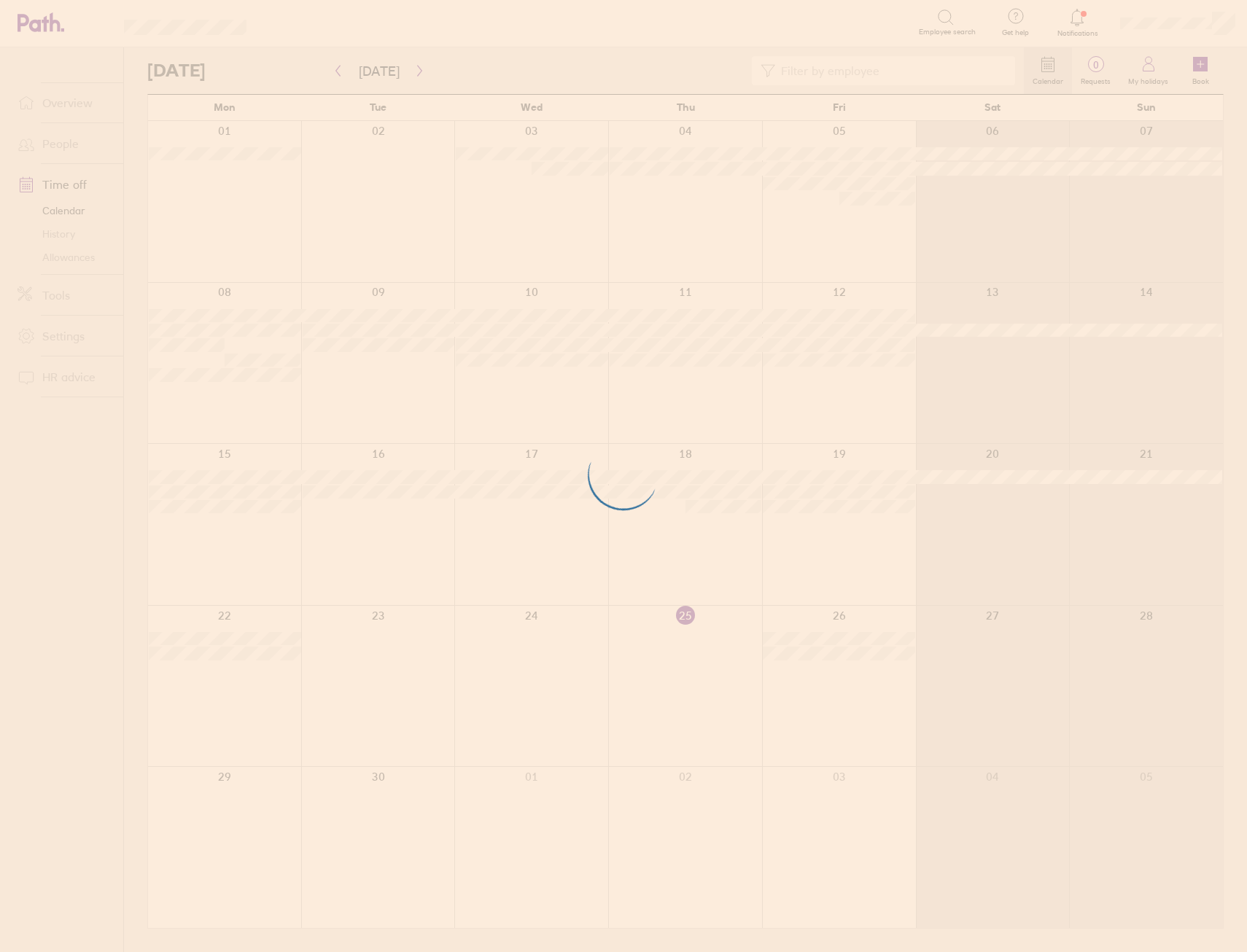
click at [409, 66] on div at bounding box center [623, 476] width 1247 height 952
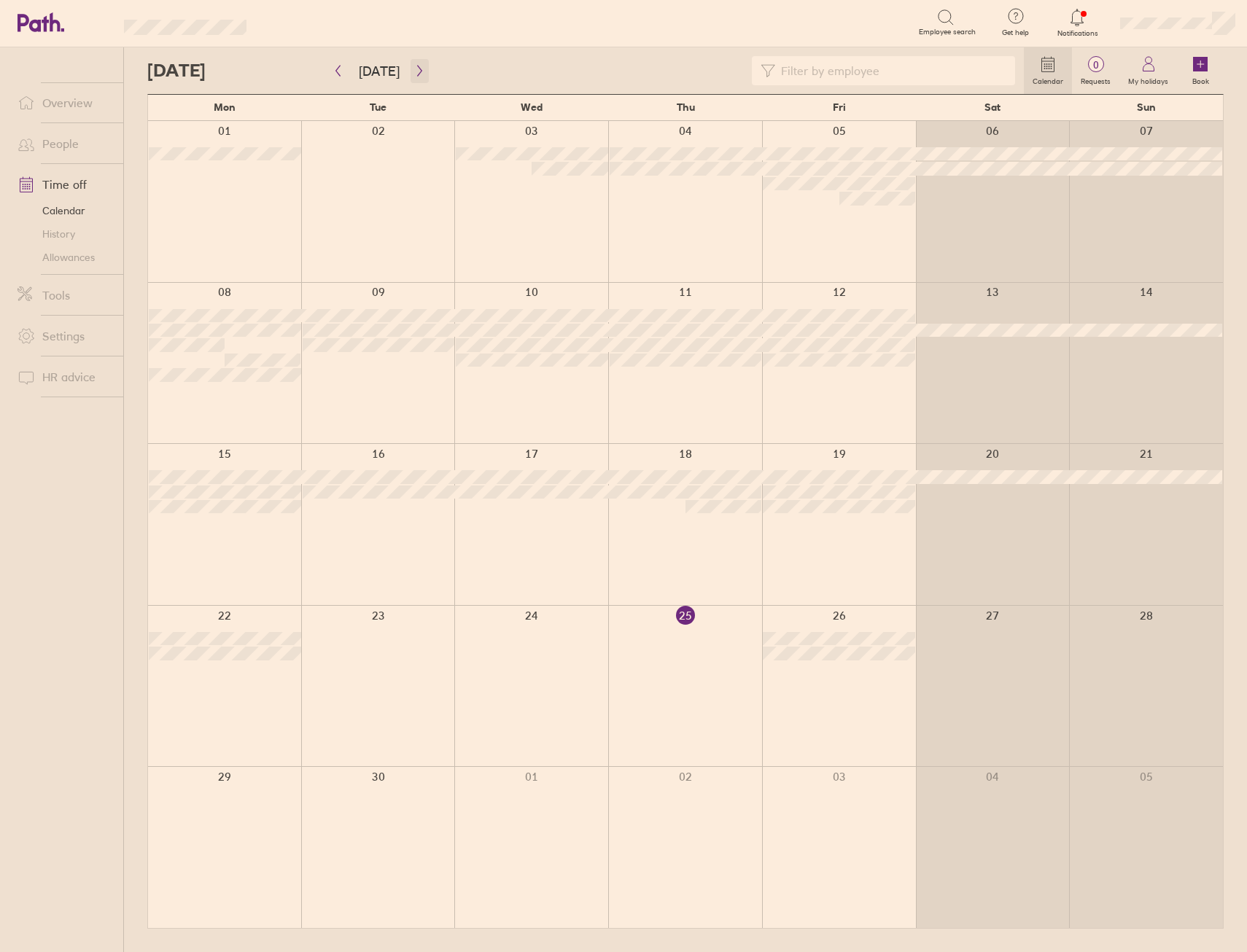
click at [423, 64] on button "button" at bounding box center [419, 70] width 18 height 24
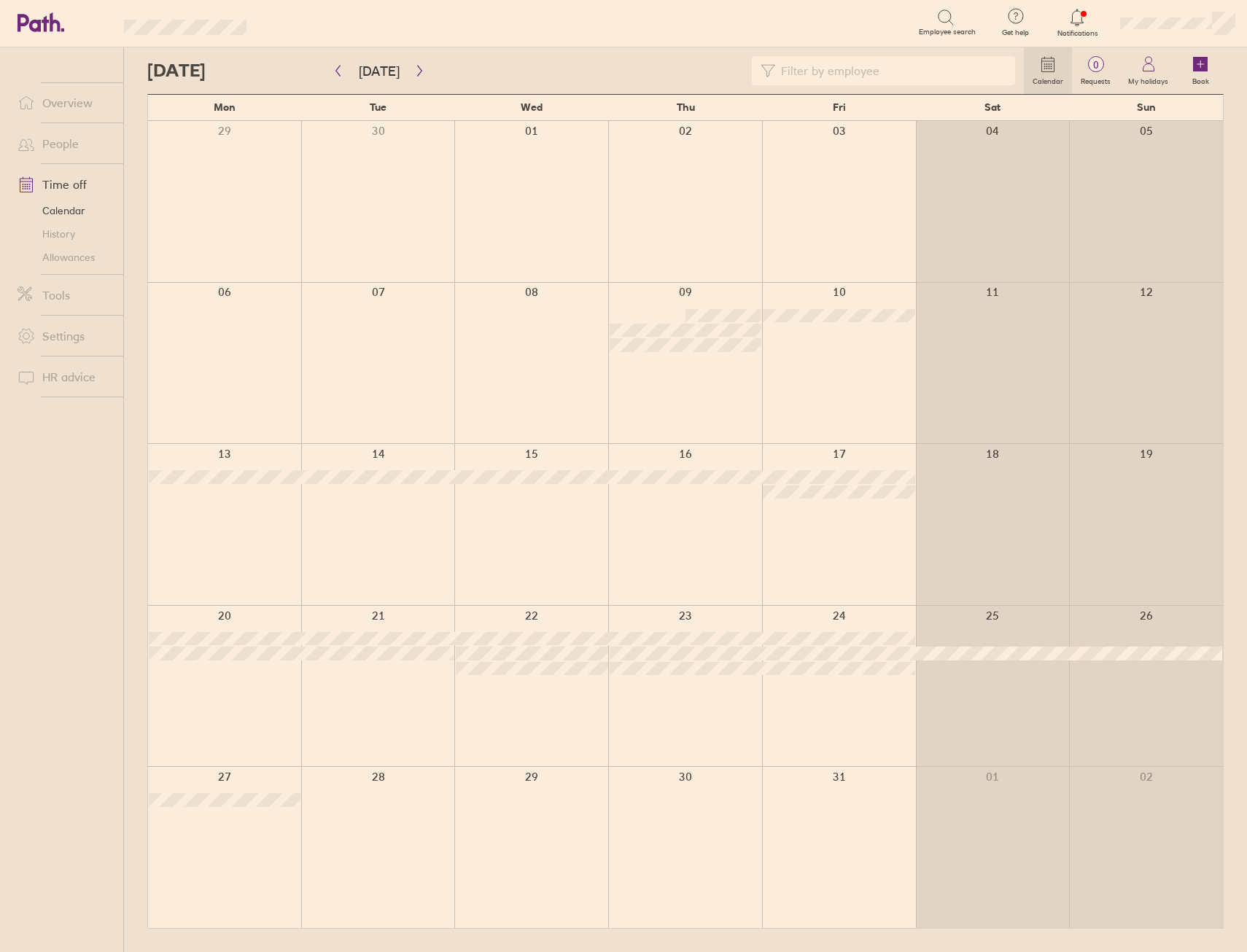
click at [256, 677] on div at bounding box center [225, 686] width 153 height 161
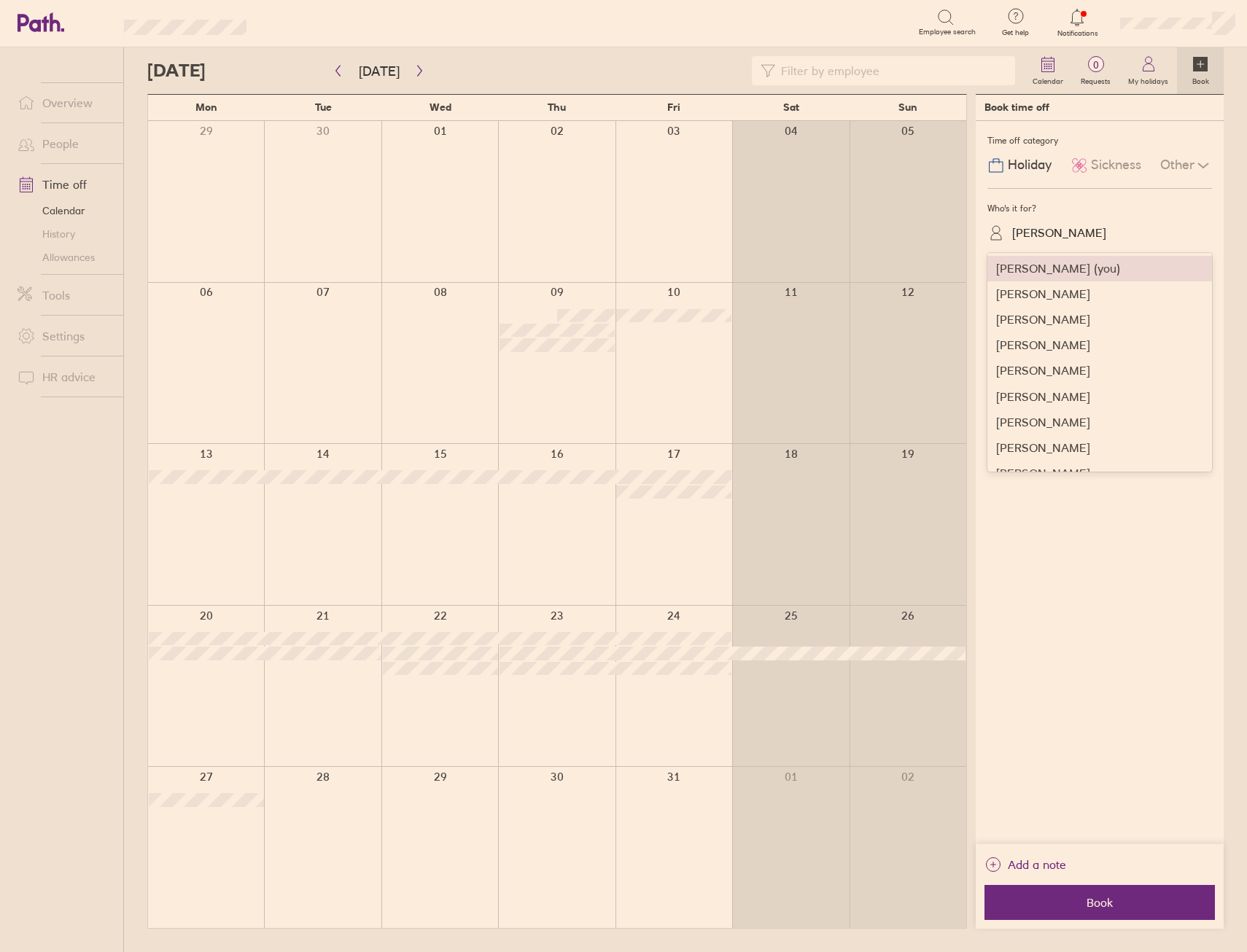
click at [1041, 240] on div "Robbie Sturgess" at bounding box center [1059, 233] width 94 height 14
click at [1050, 397] on div "Alice Schofield" at bounding box center [1099, 396] width 225 height 26
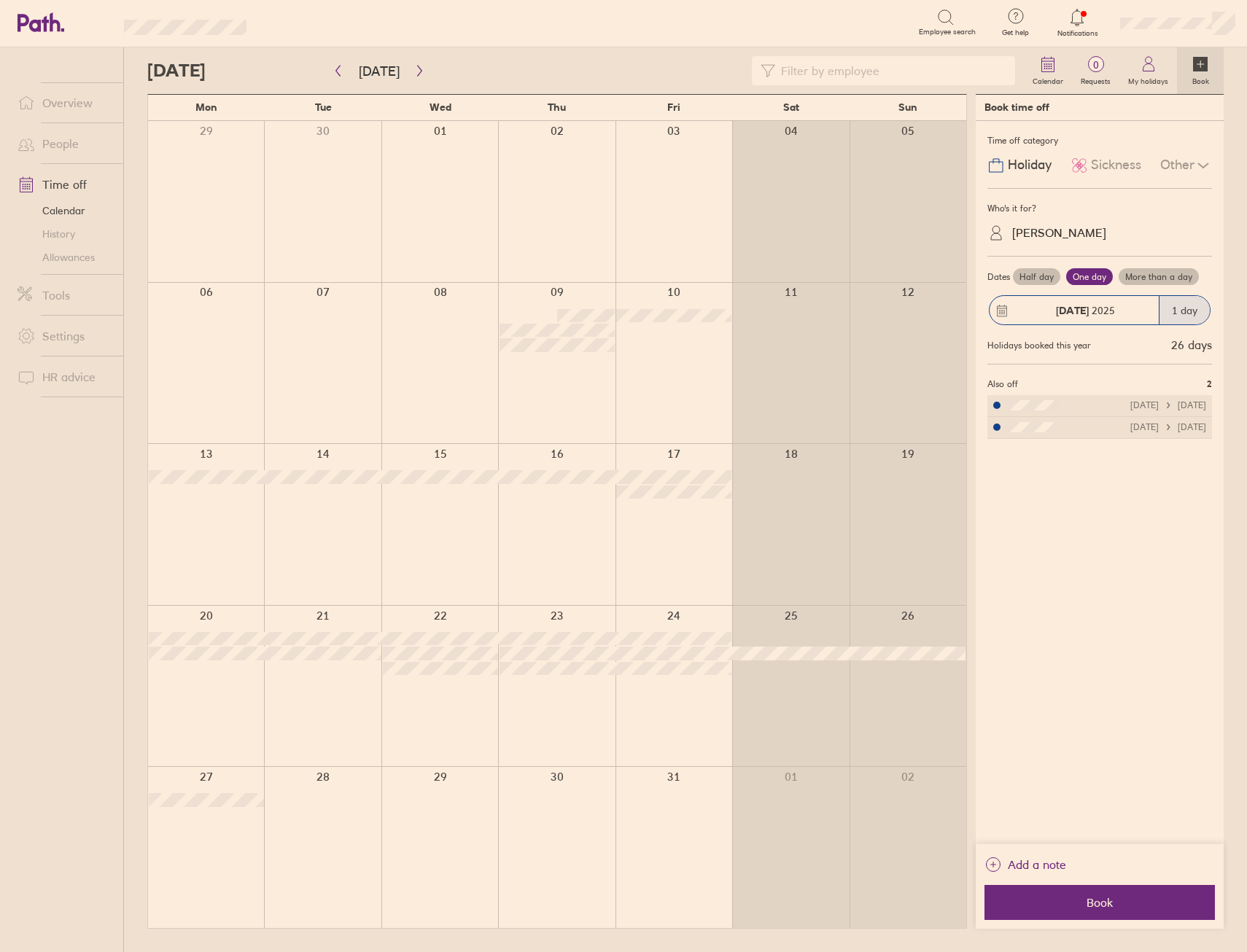
click at [1138, 280] on label "More than a day" at bounding box center [1158, 277] width 80 height 18
click at [0, 0] on input "More than a day" at bounding box center [0, 0] width 0 height 0
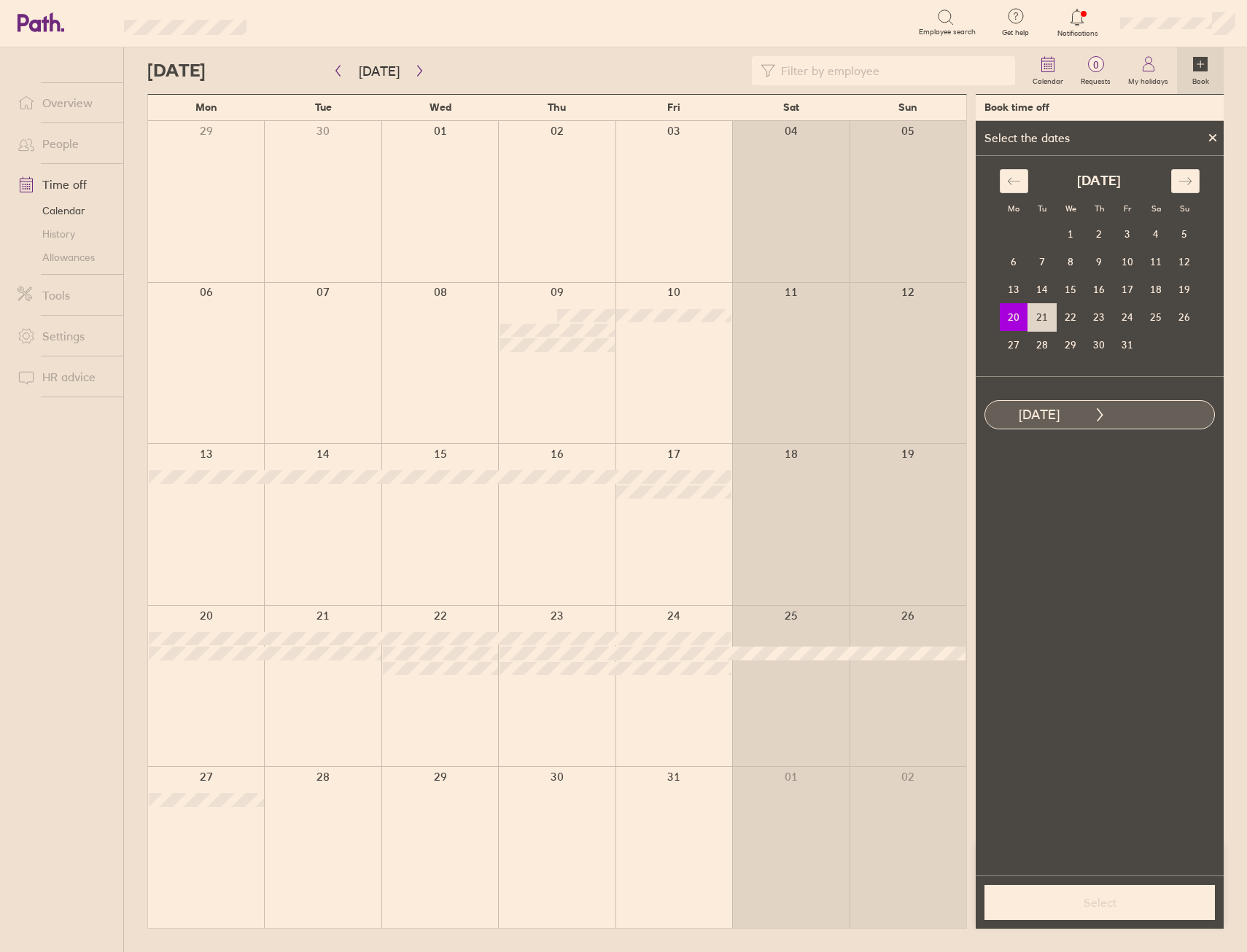
click at [1038, 325] on td "21" at bounding box center [1042, 317] width 29 height 28
click at [1196, 473] on label "Half day" at bounding box center [1190, 474] width 58 height 18
click at [0, 0] on input "Half day" at bounding box center [0, 0] width 0 height 0
click at [1097, 895] on button "Select" at bounding box center [1099, 903] width 230 height 35
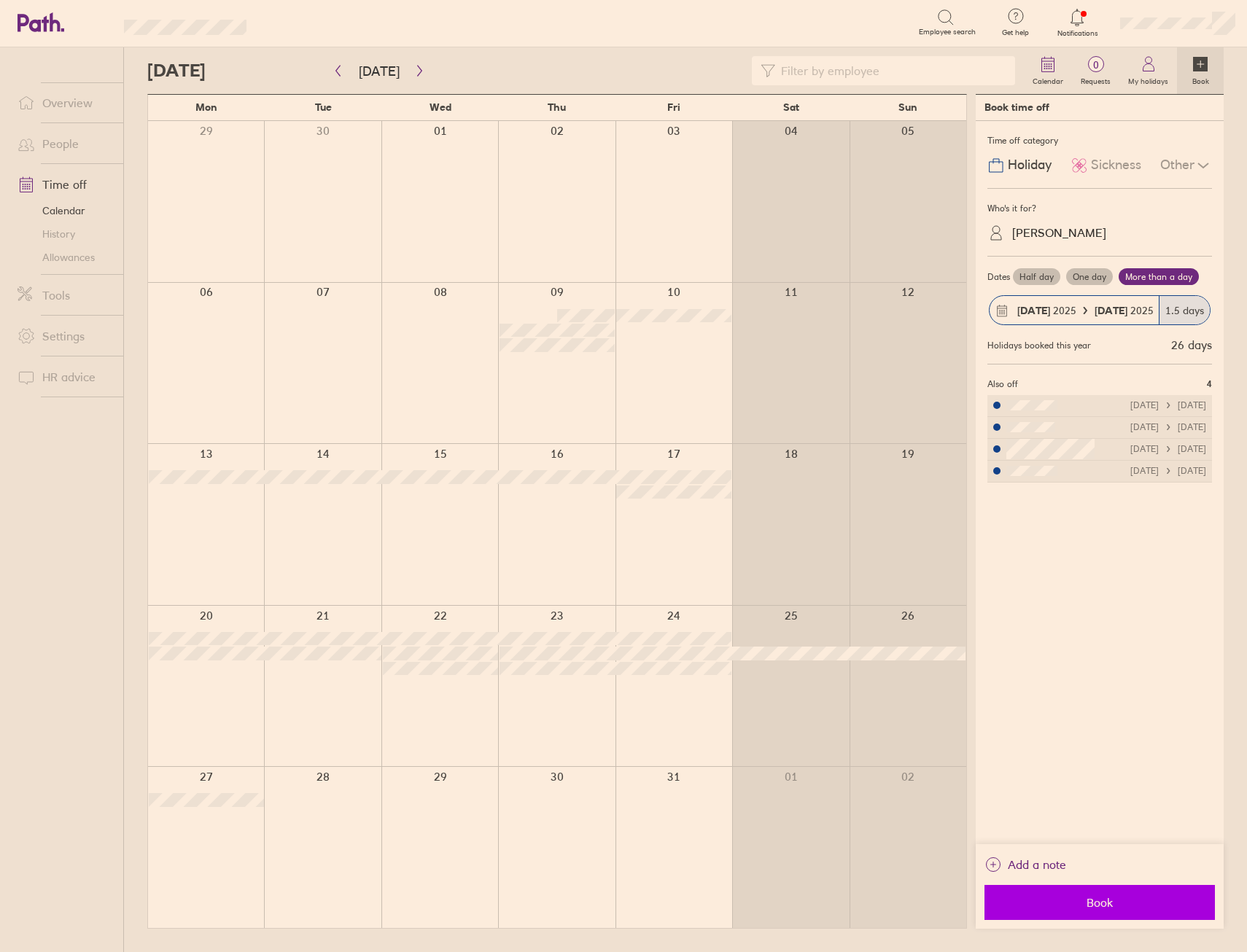
click at [1124, 912] on button "Book" at bounding box center [1099, 903] width 230 height 35
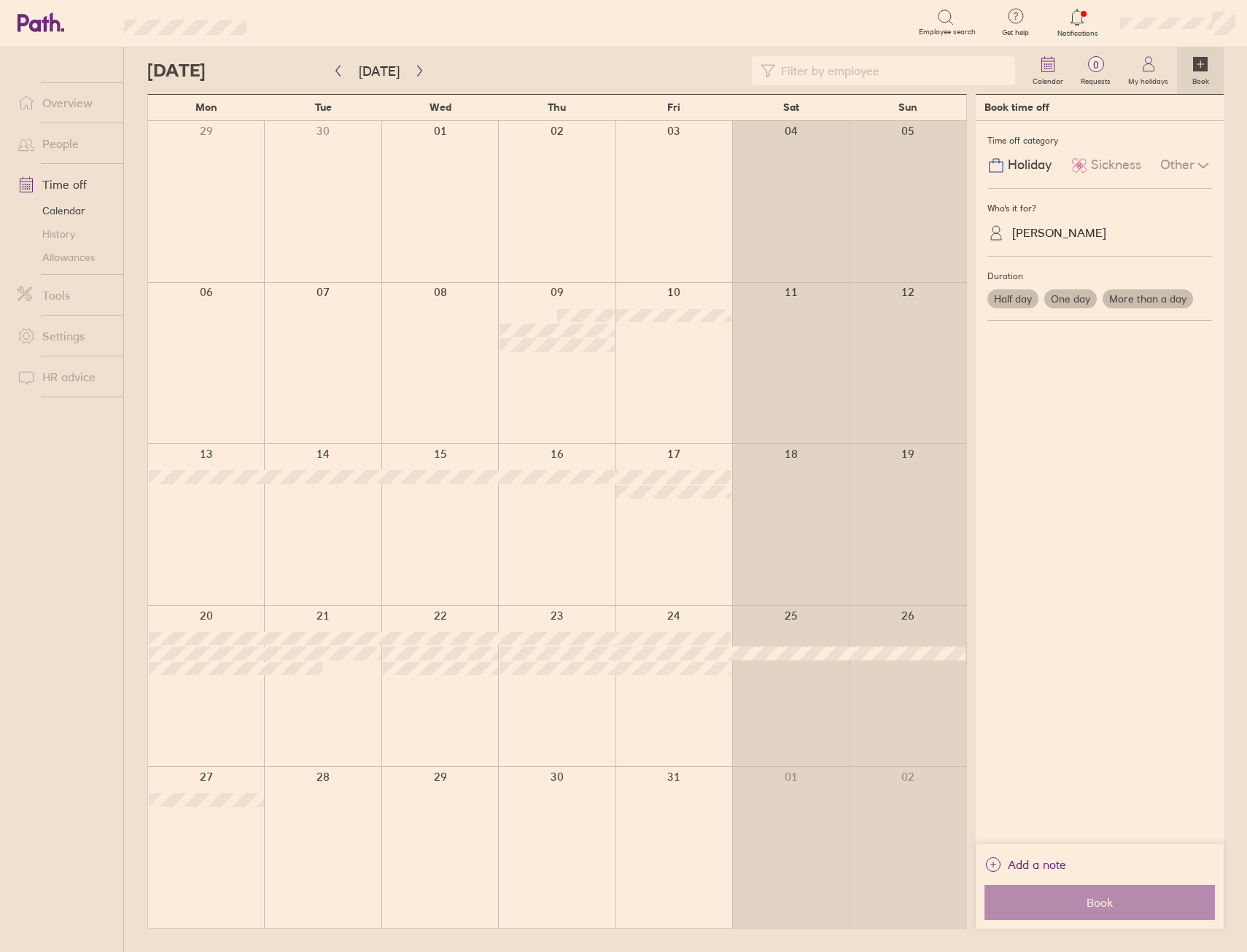
click at [352, 695] on div at bounding box center [322, 686] width 117 height 161
click at [1072, 228] on div "Alice Schofield" at bounding box center [1059, 233] width 94 height 14
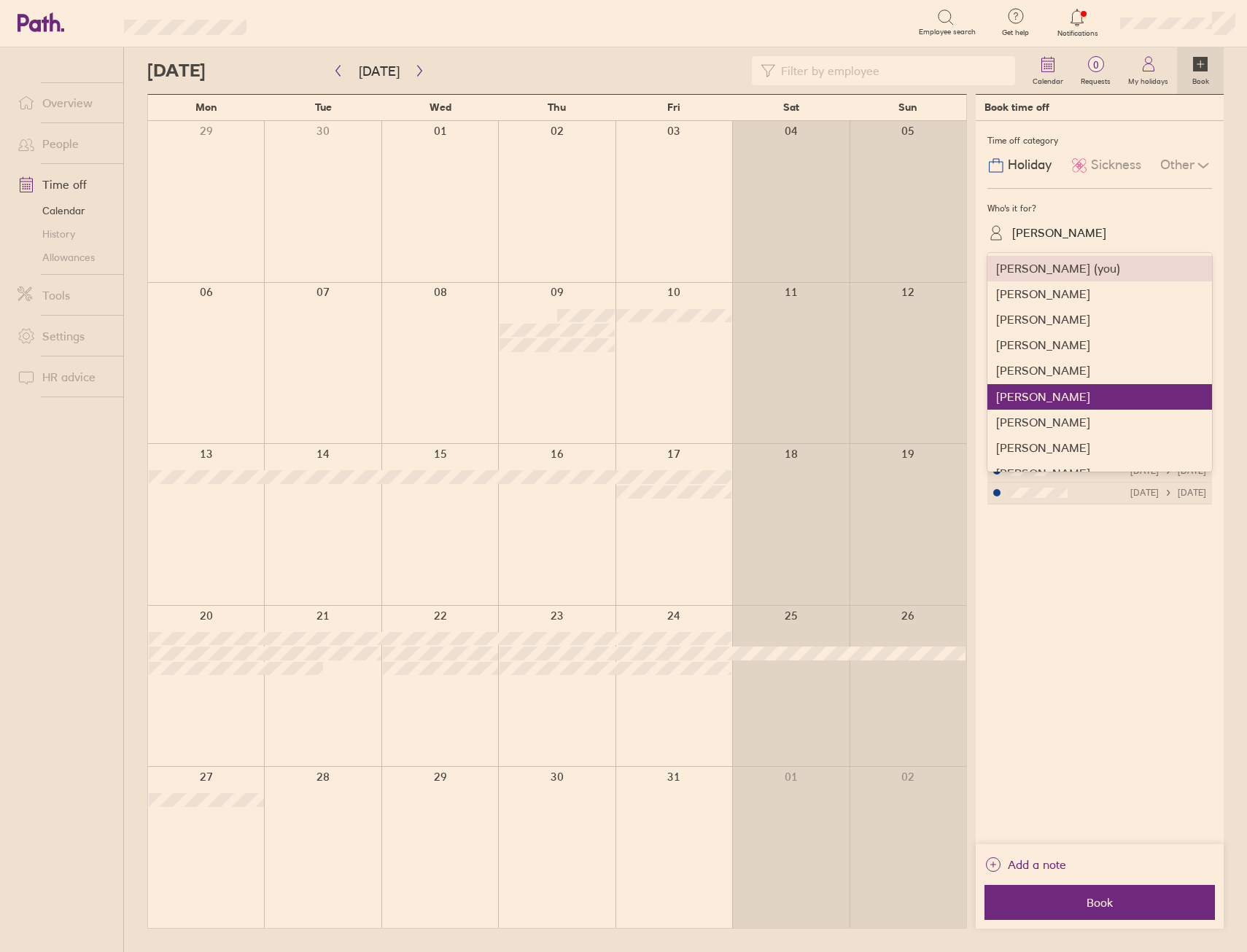
click at [1072, 228] on div "Alice Schofield" at bounding box center [1059, 233] width 94 height 14
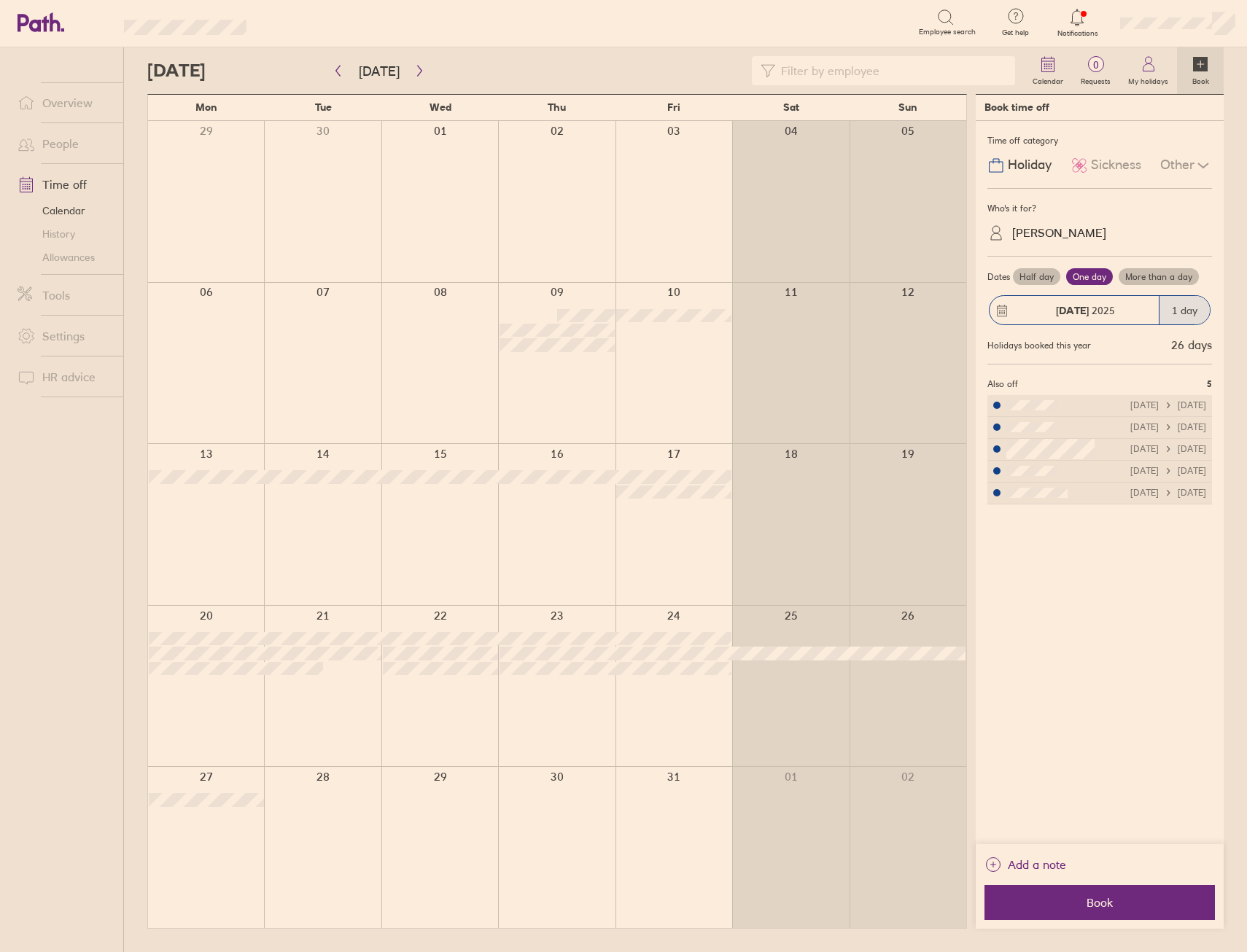
click at [1189, 159] on div "Other" at bounding box center [1185, 166] width 52 height 28
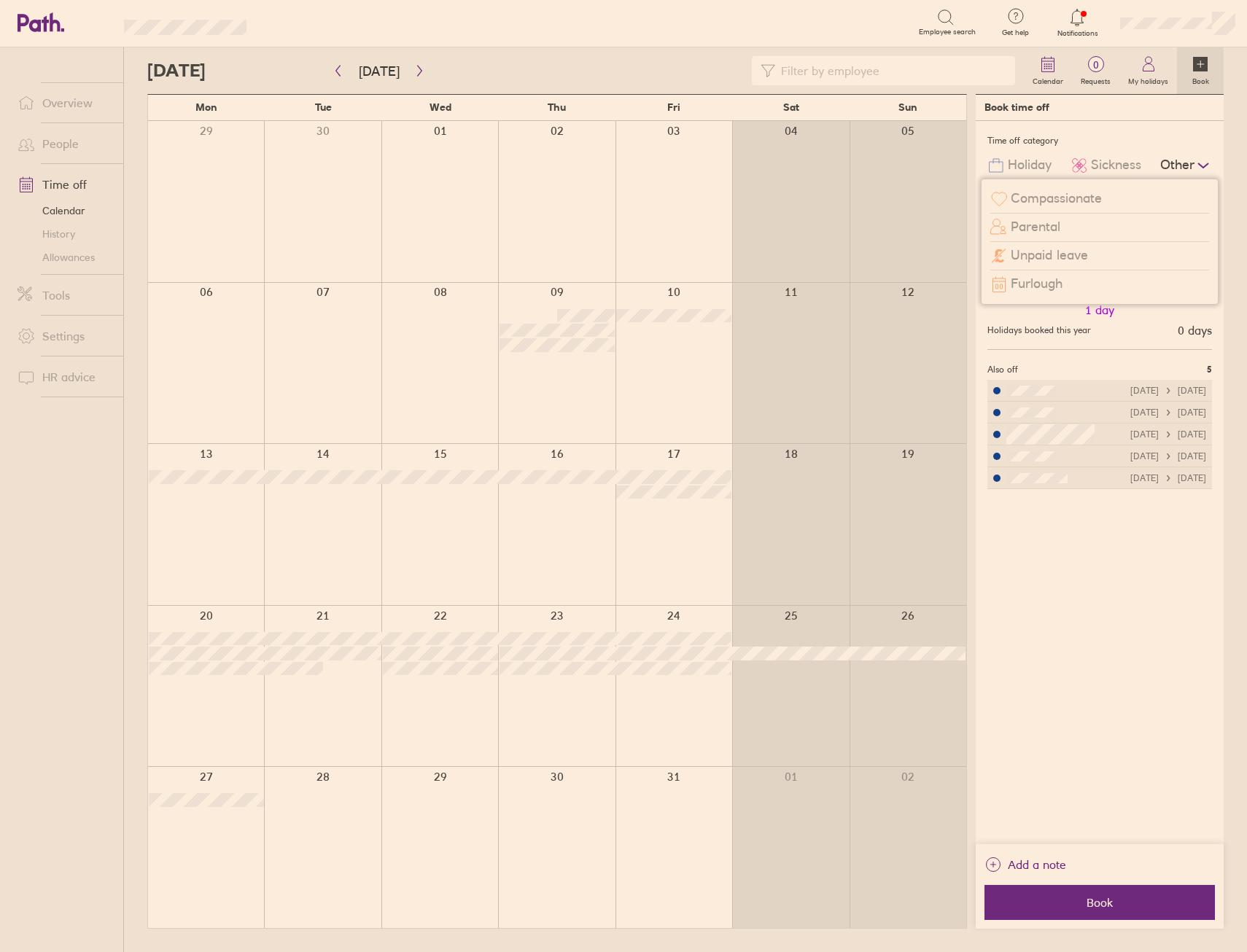
click at [1080, 248] on span "Unpaid leave" at bounding box center [1049, 255] width 77 height 15
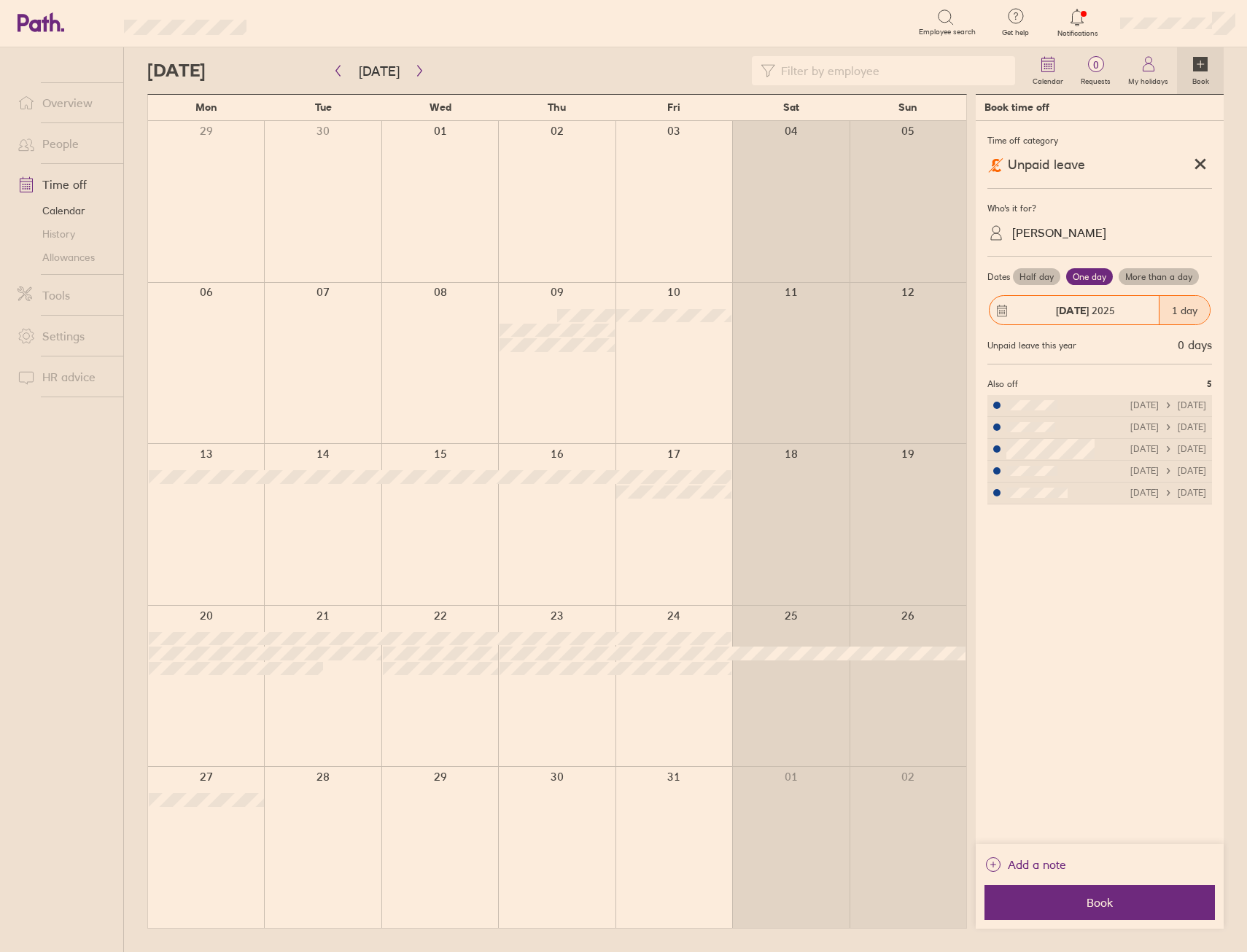
click at [1176, 272] on label "More than a day" at bounding box center [1158, 277] width 80 height 18
click at [0, 0] on input "More than a day" at bounding box center [0, 0] width 0 height 0
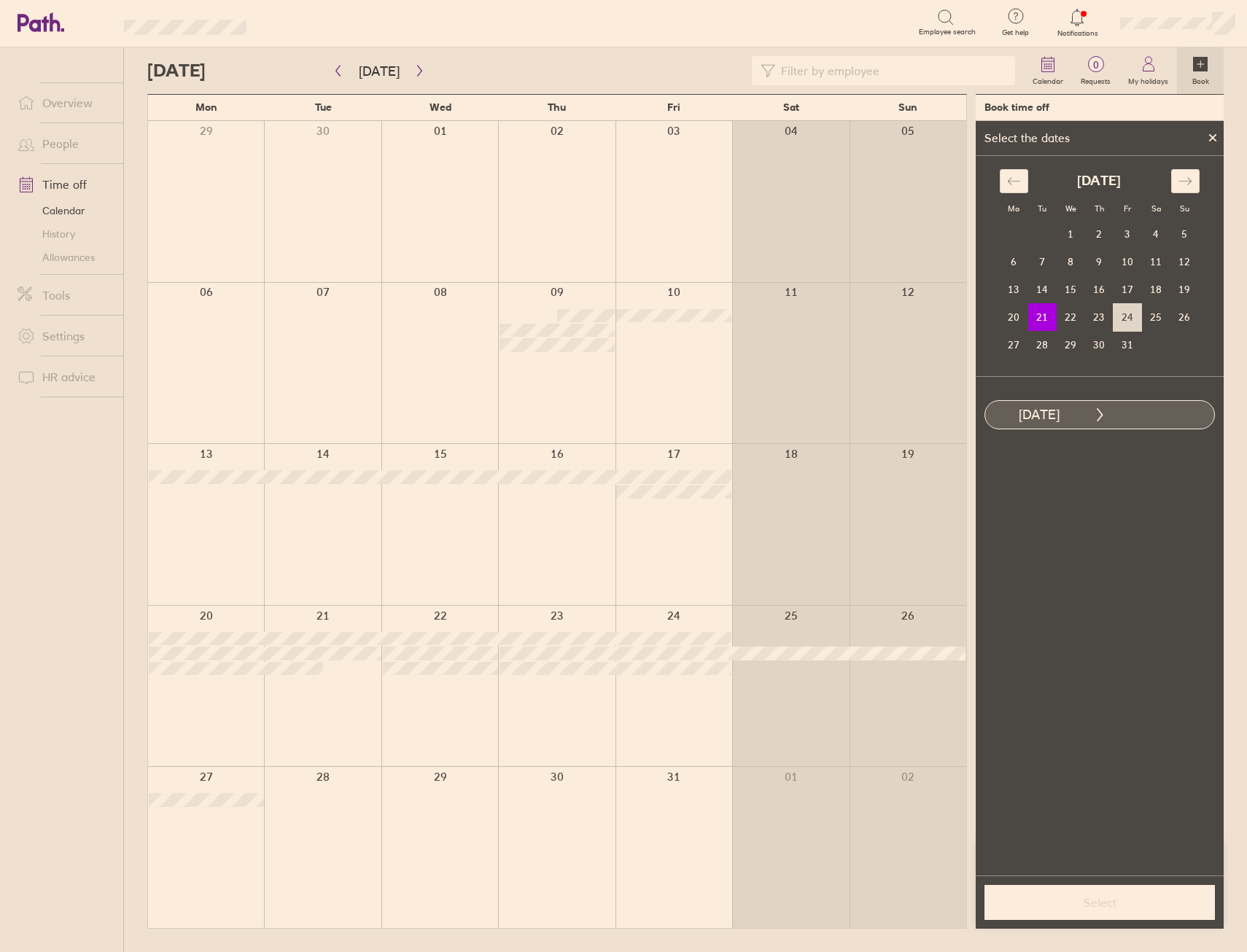
click at [1121, 320] on td "24" at bounding box center [1127, 317] width 29 height 28
click at [1068, 484] on div "Full day Half day" at bounding box center [1036, 474] width 127 height 43
click at [1065, 473] on label "Half day" at bounding box center [1063, 474] width 58 height 18
click at [0, 0] on input "Half day" at bounding box center [0, 0] width 0 height 0
click at [1073, 892] on button "Select" at bounding box center [1099, 903] width 230 height 35
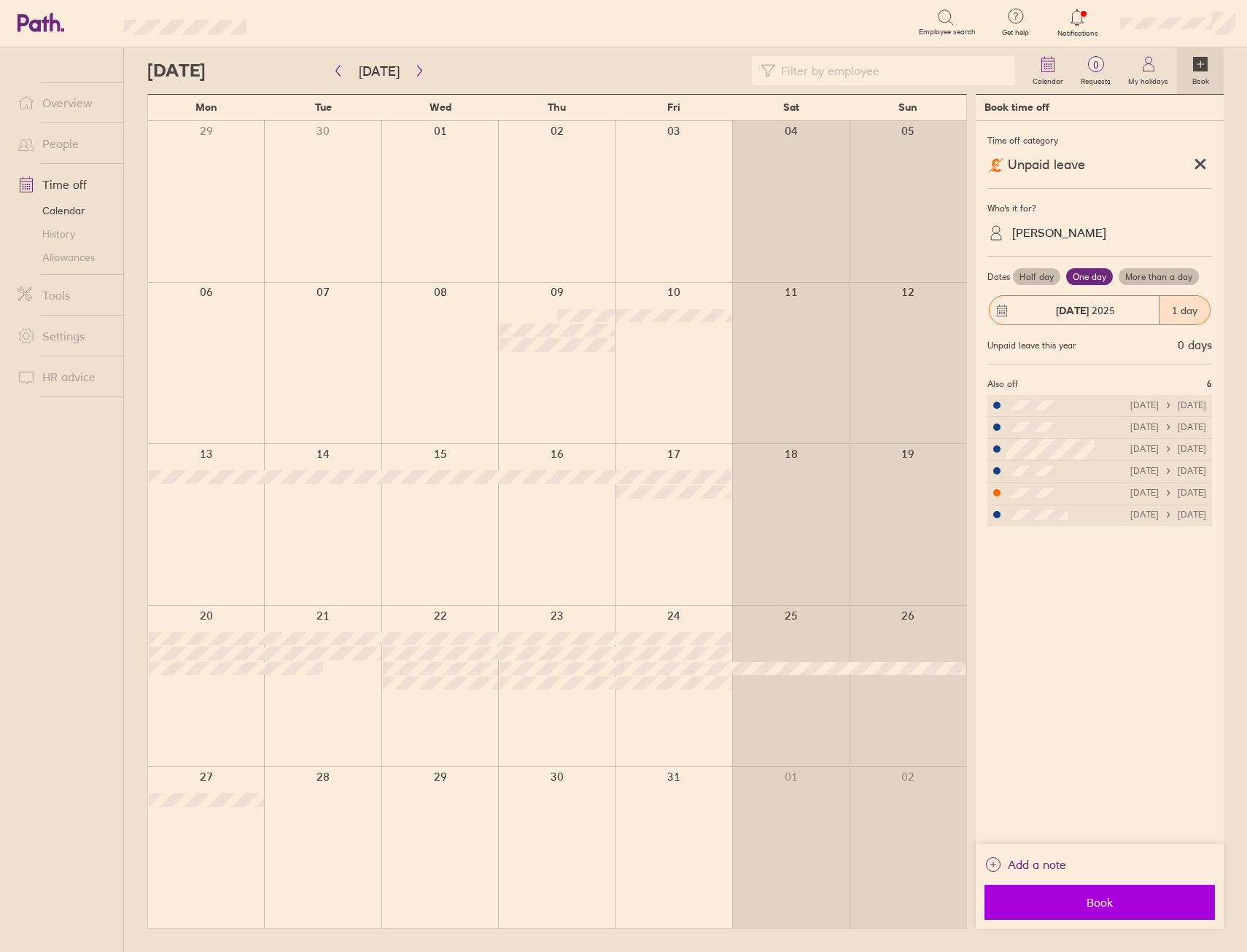
click at [1067, 893] on button "Book" at bounding box center [1099, 903] width 230 height 35
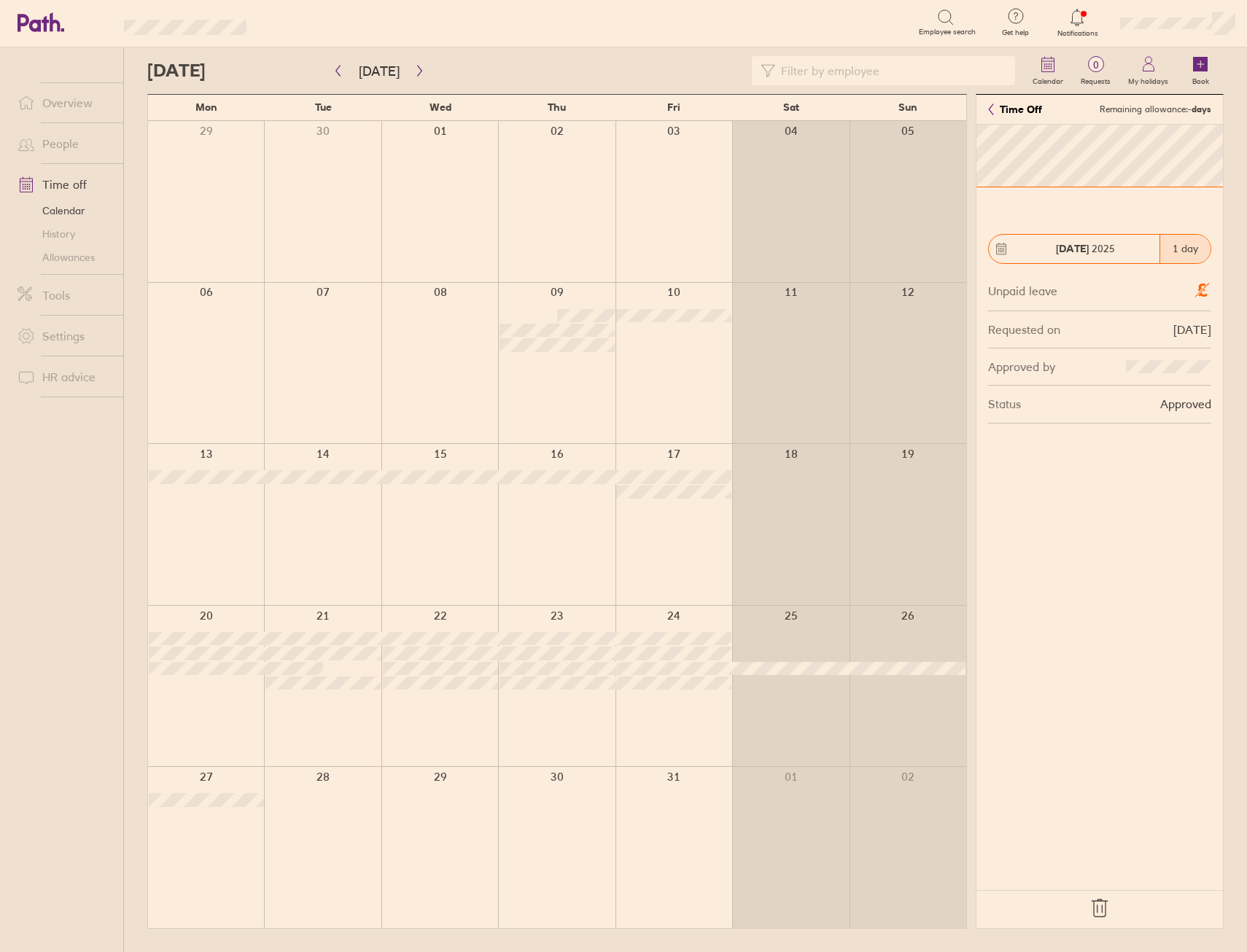
drag, startPoint x: 1094, startPoint y: 907, endPoint x: 694, endPoint y: 825, distance: 408.3
click at [1094, 907] on icon at bounding box center [1099, 909] width 15 height 18
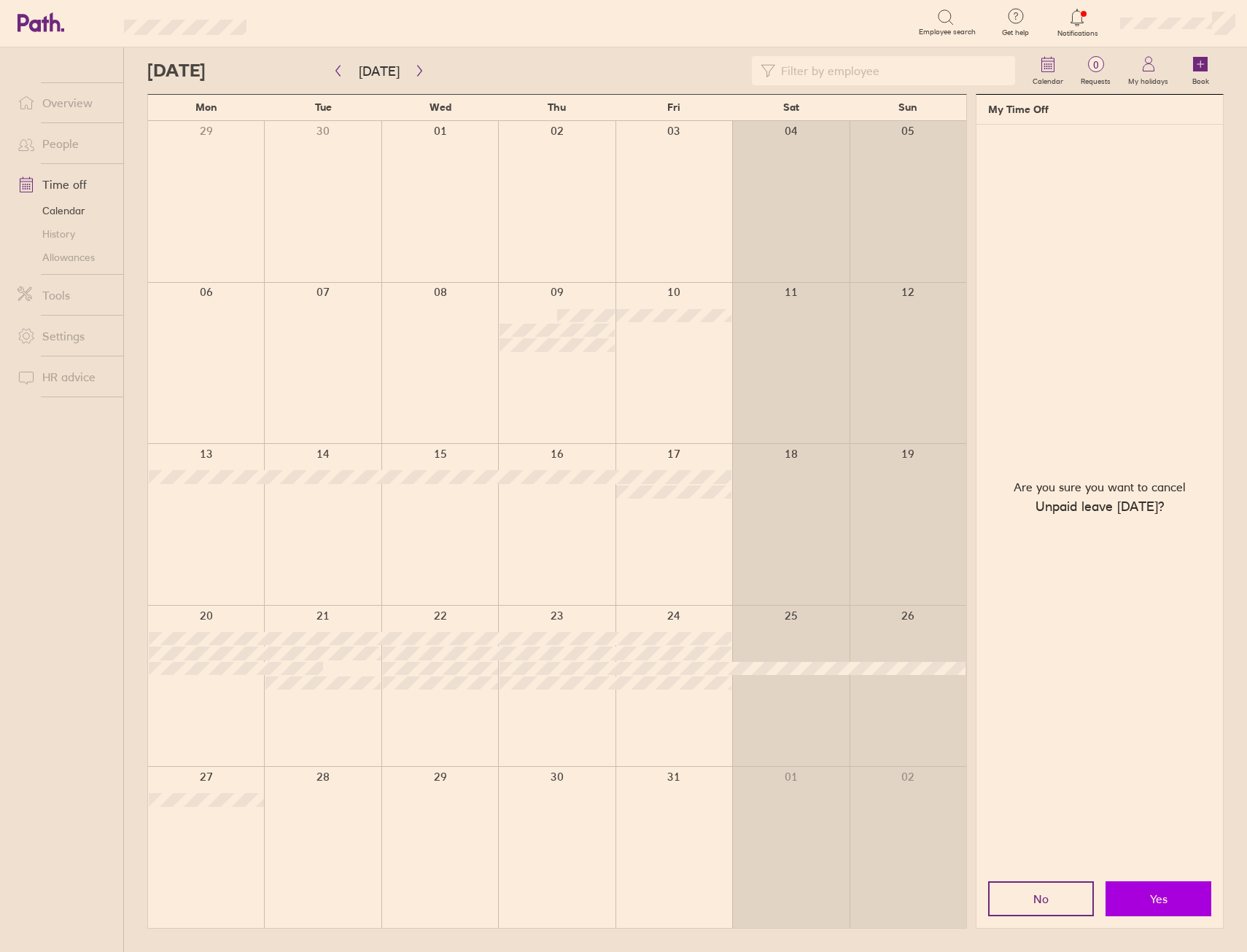
click at [1179, 901] on button "Yes" at bounding box center [1158, 899] width 106 height 35
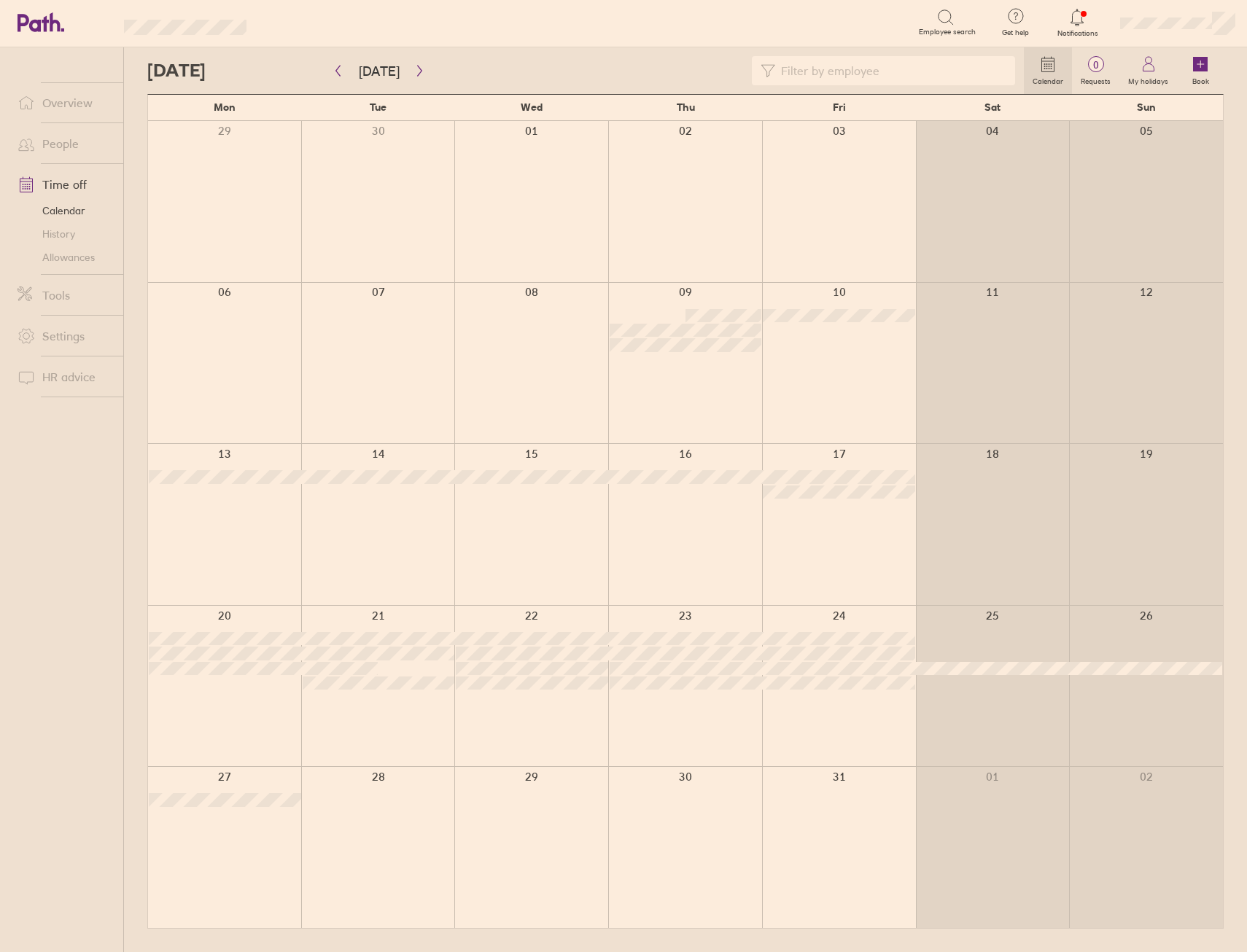
click at [490, 718] on div at bounding box center [531, 686] width 154 height 161
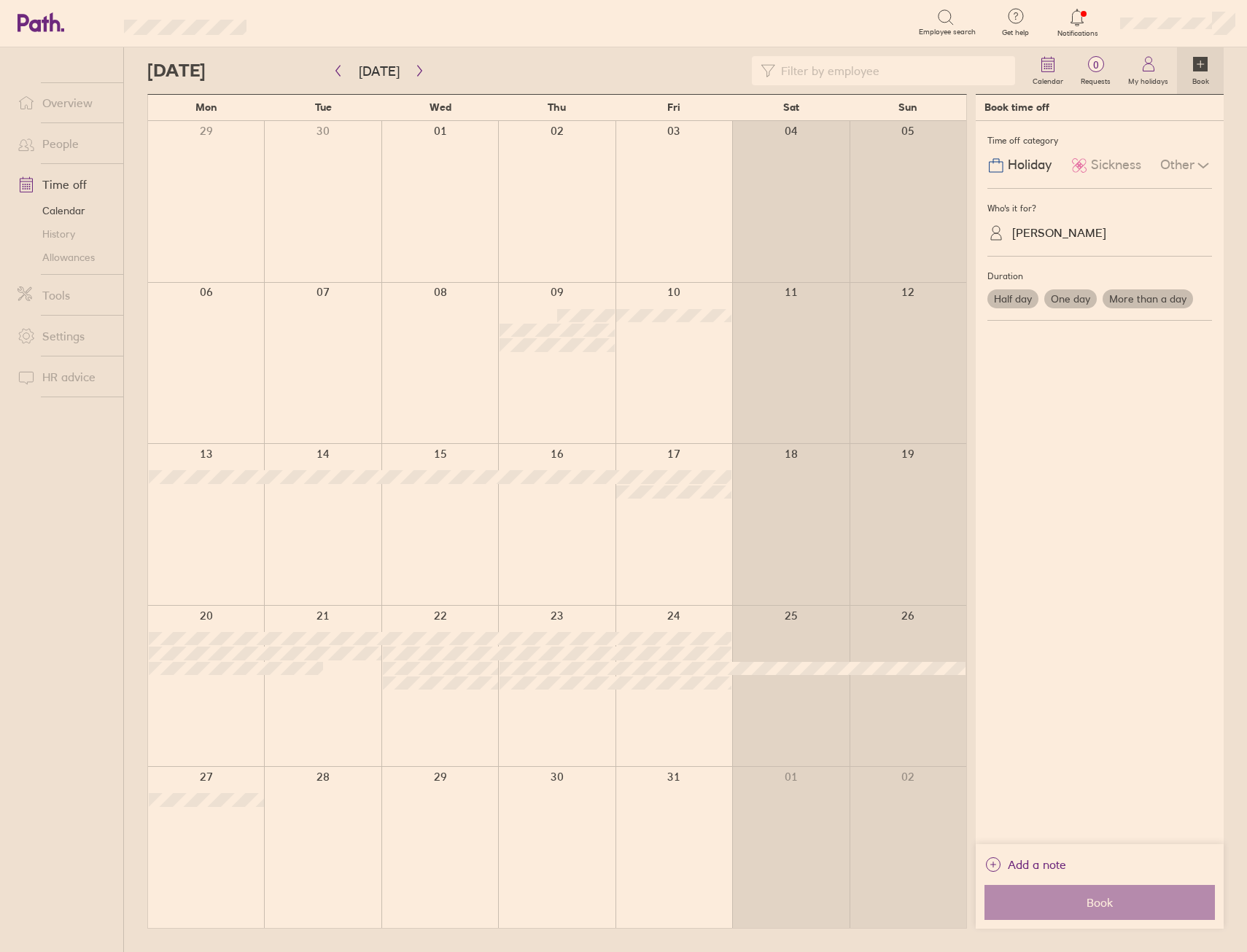
click at [1206, 152] on div "Other" at bounding box center [1185, 166] width 52 height 28
click at [1195, 160] on icon at bounding box center [1203, 166] width 18 height 18
click at [1194, 160] on icon at bounding box center [1203, 166] width 18 height 18
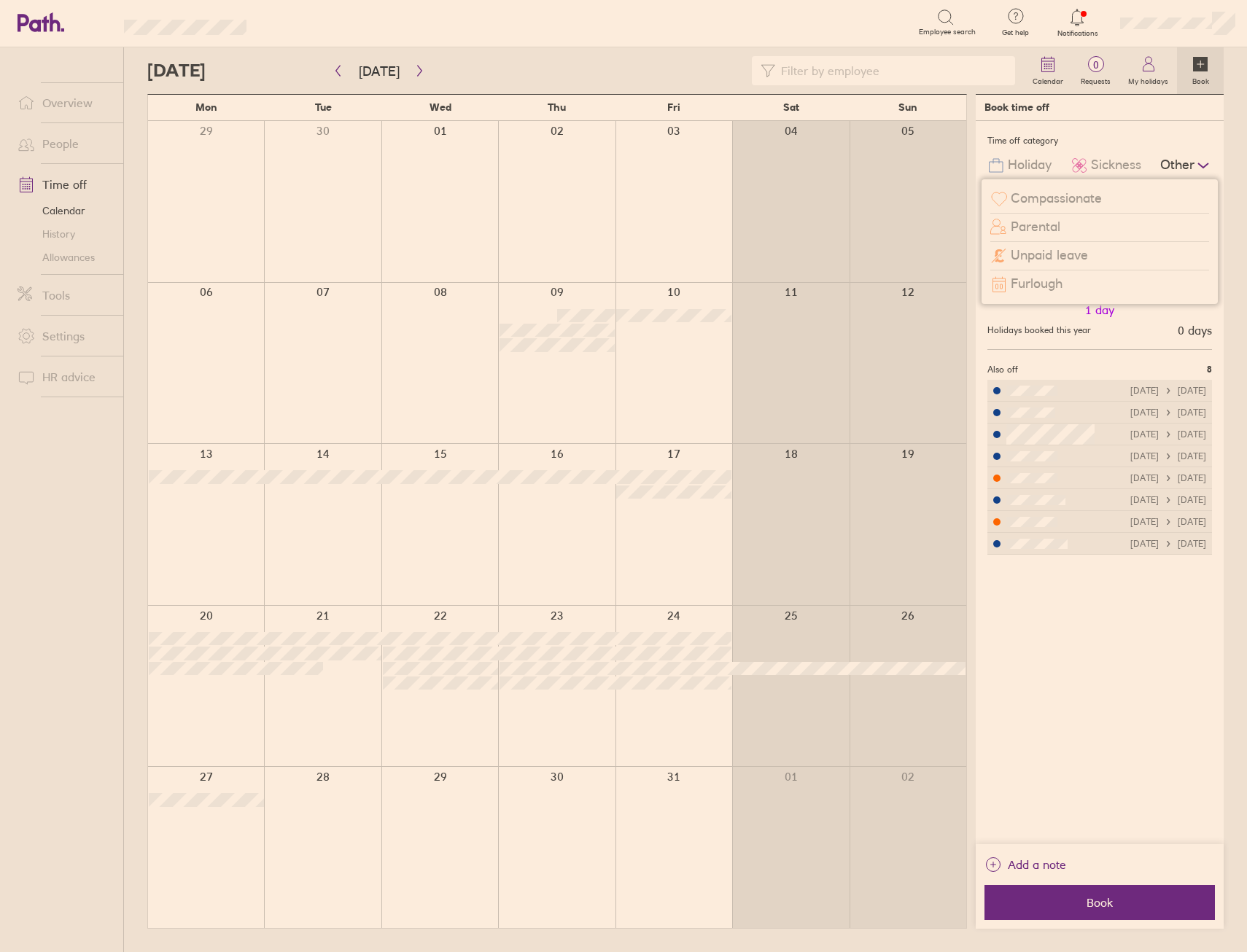
click at [1042, 254] on span "Unpaid leave" at bounding box center [1049, 255] width 77 height 15
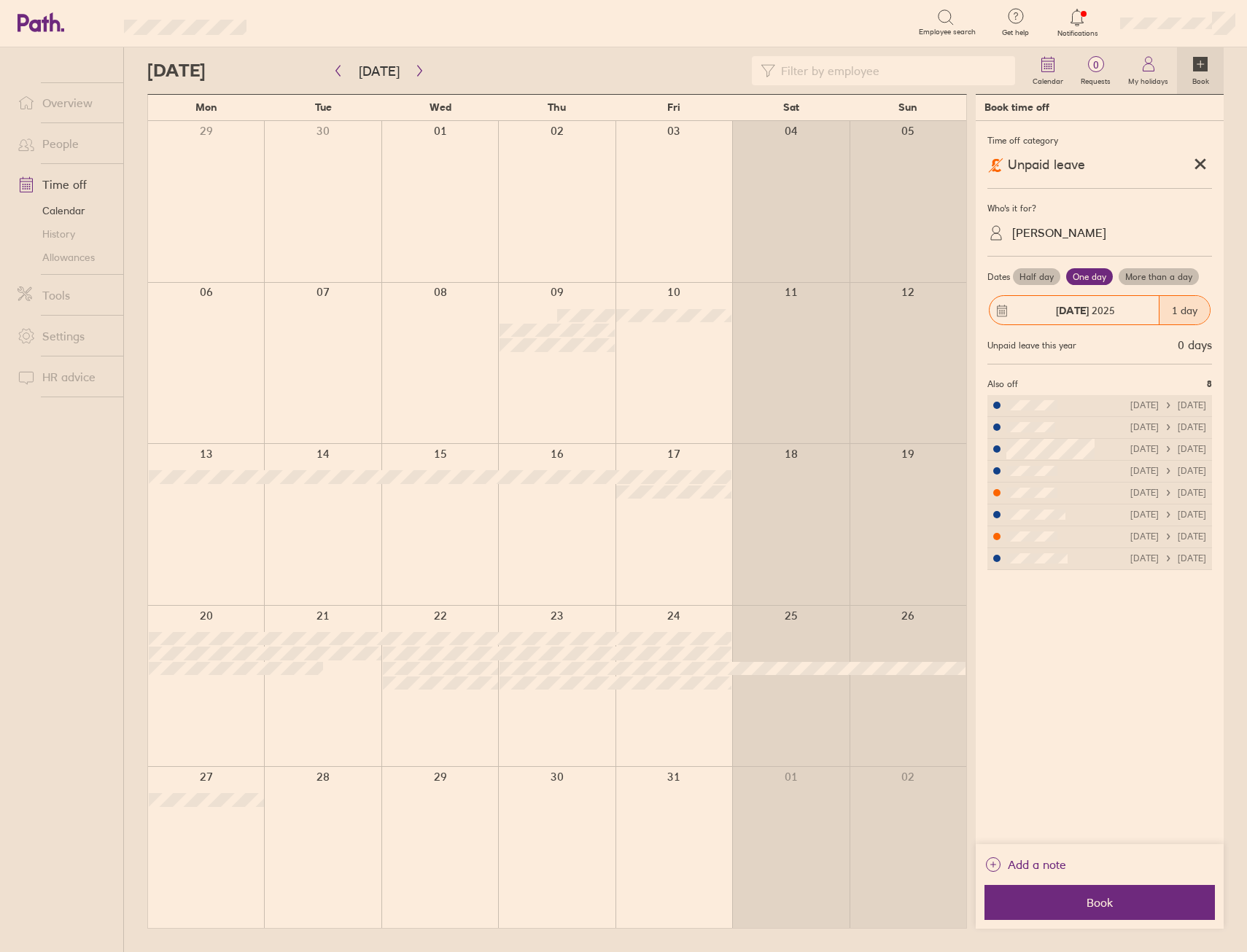
click at [1084, 230] on div "Robbie Sturgess" at bounding box center [1059, 233] width 94 height 14
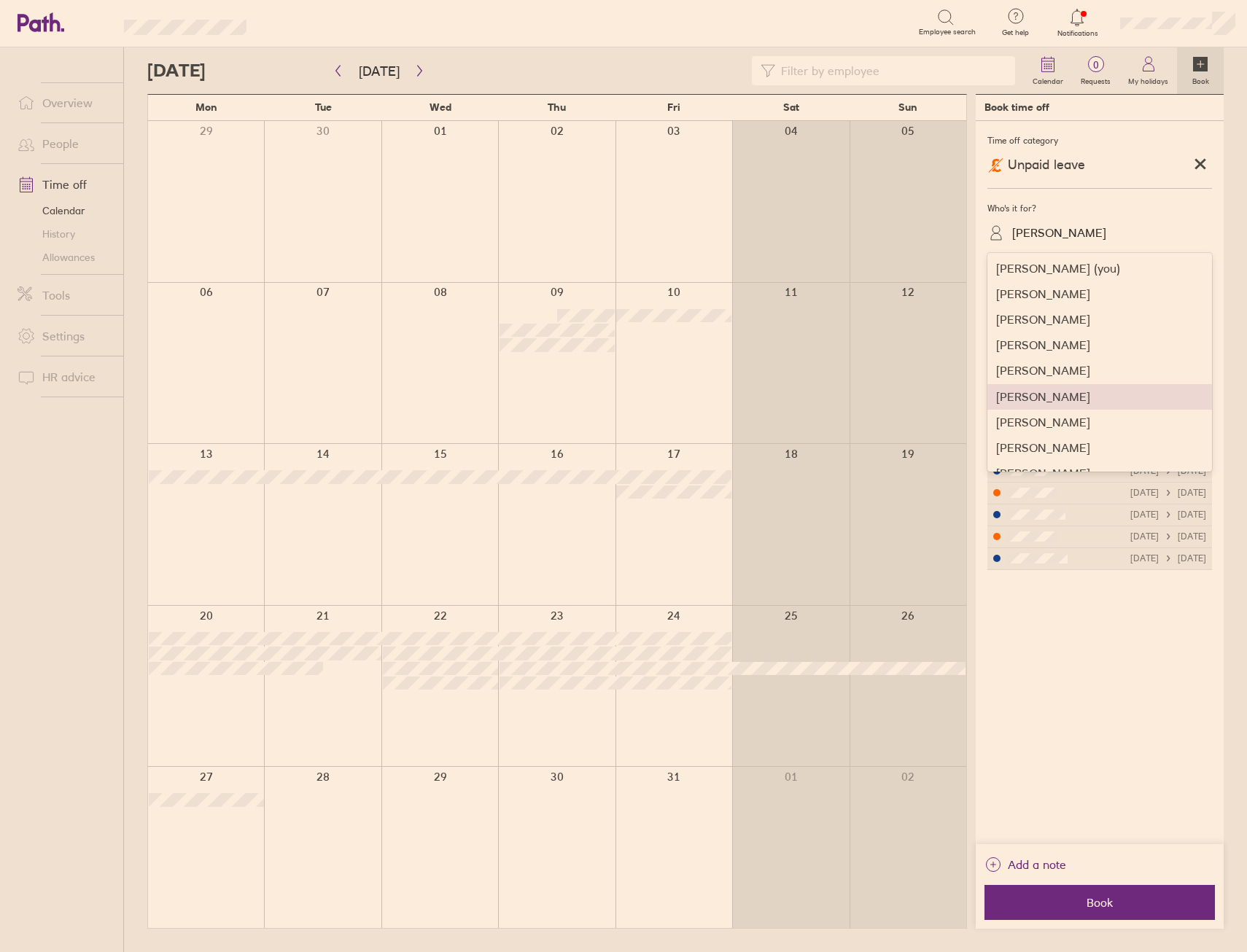
click at [1055, 397] on div "Alice Schofield" at bounding box center [1099, 396] width 225 height 26
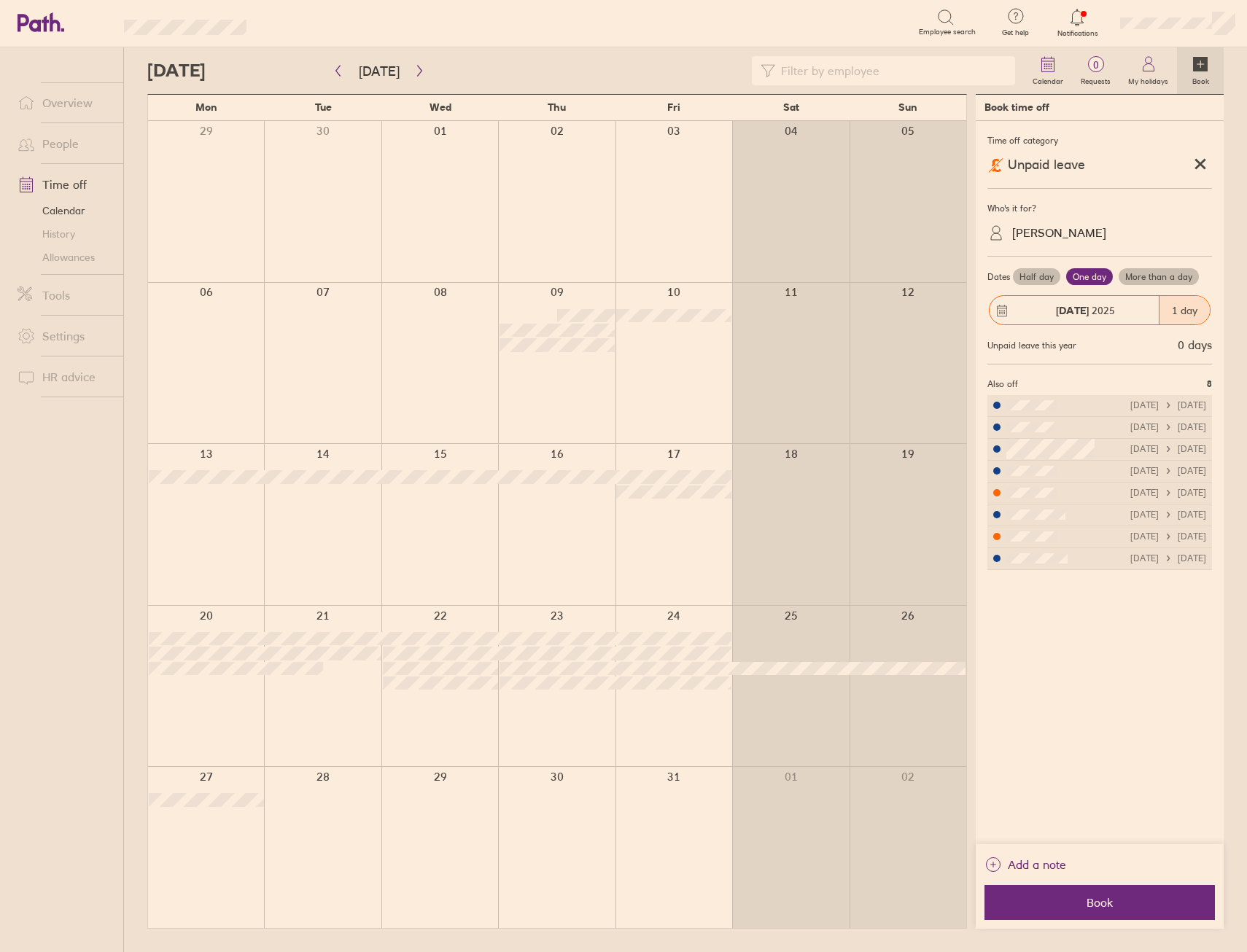
click at [1151, 269] on label "More than a day" at bounding box center [1158, 277] width 80 height 18
click at [0, 0] on input "More than a day" at bounding box center [0, 0] width 0 height 0
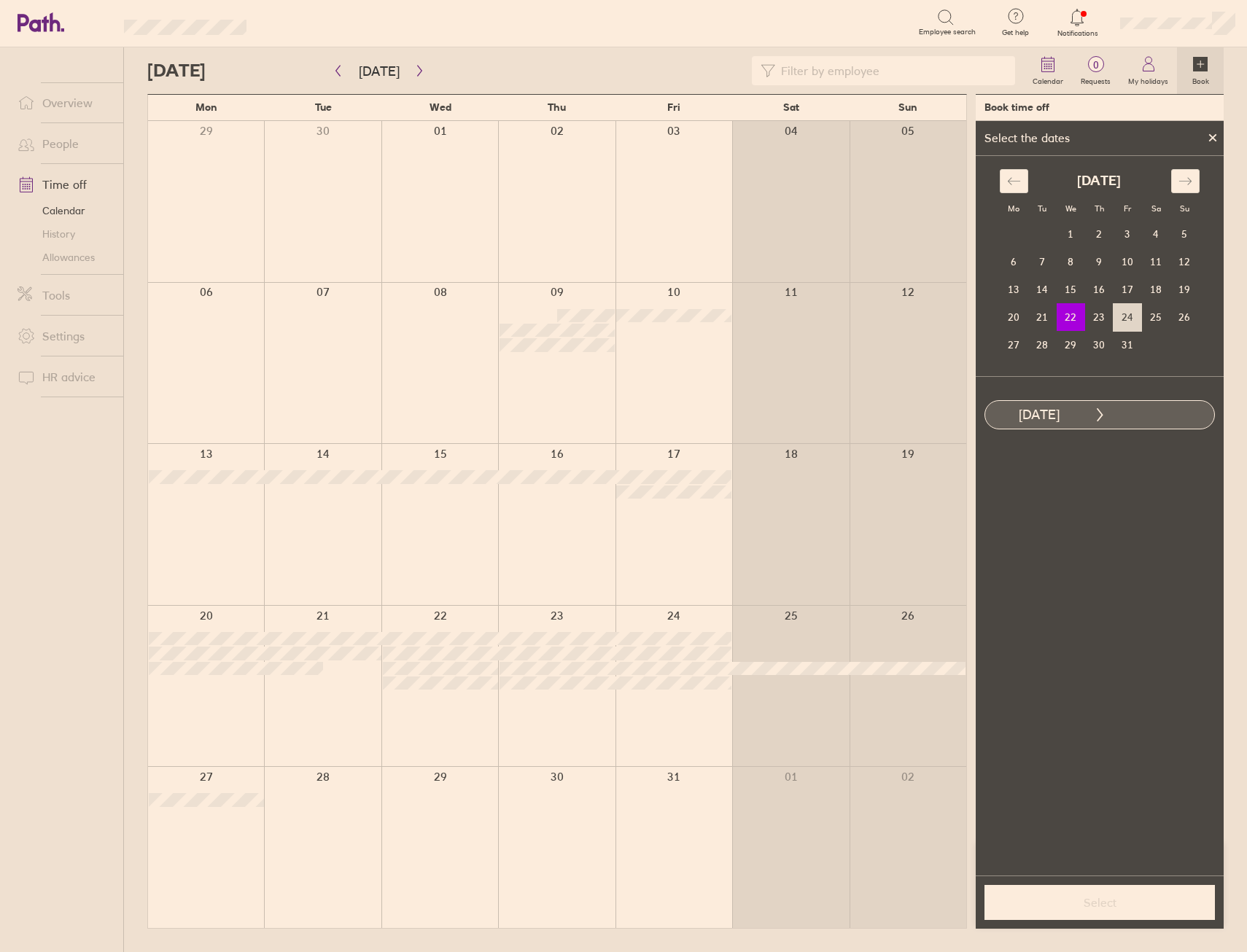
click at [1132, 322] on td "24" at bounding box center [1127, 317] width 29 height 28
click at [1061, 897] on span "Select" at bounding box center [1099, 903] width 210 height 13
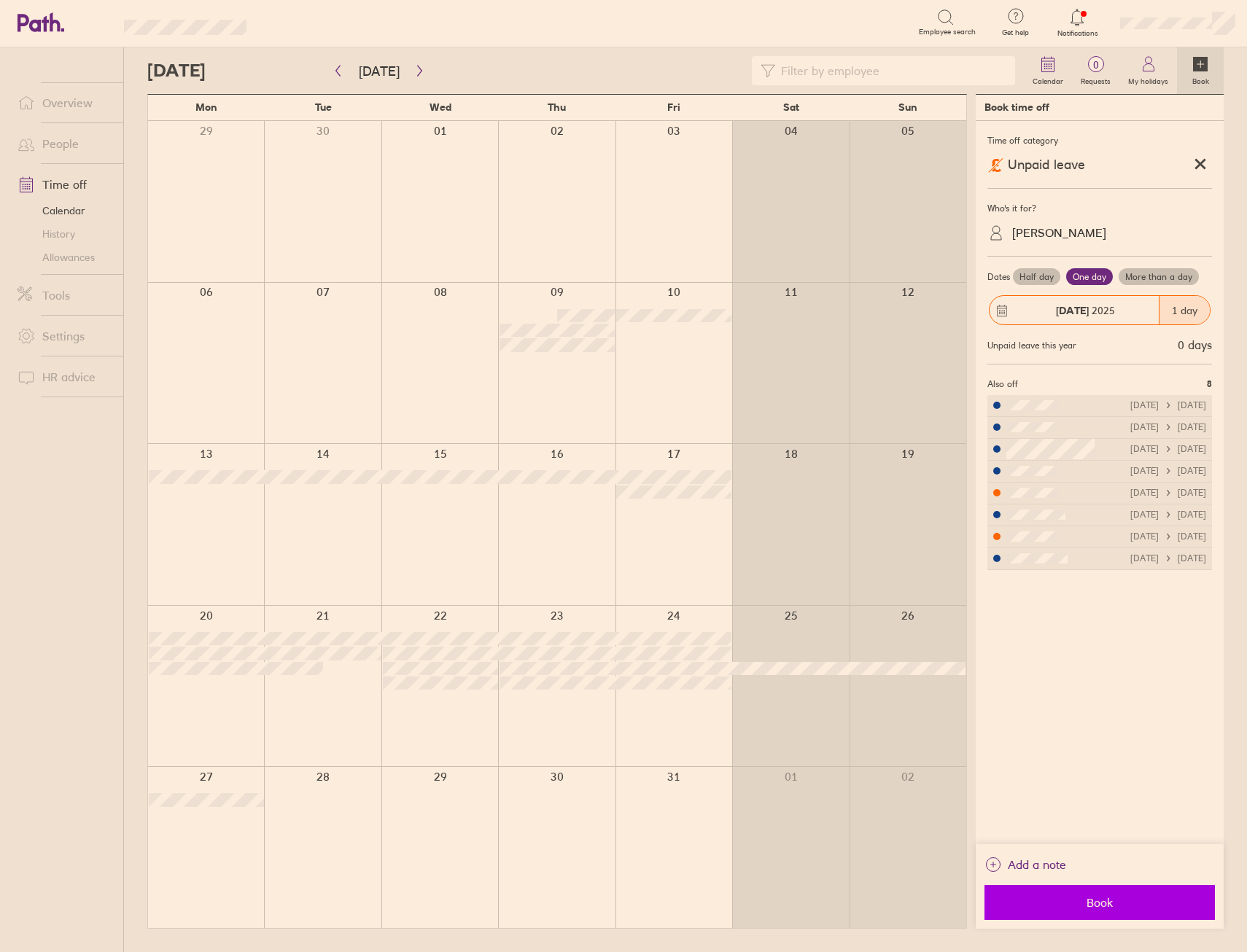
click at [1060, 901] on span "Book" at bounding box center [1099, 903] width 210 height 13
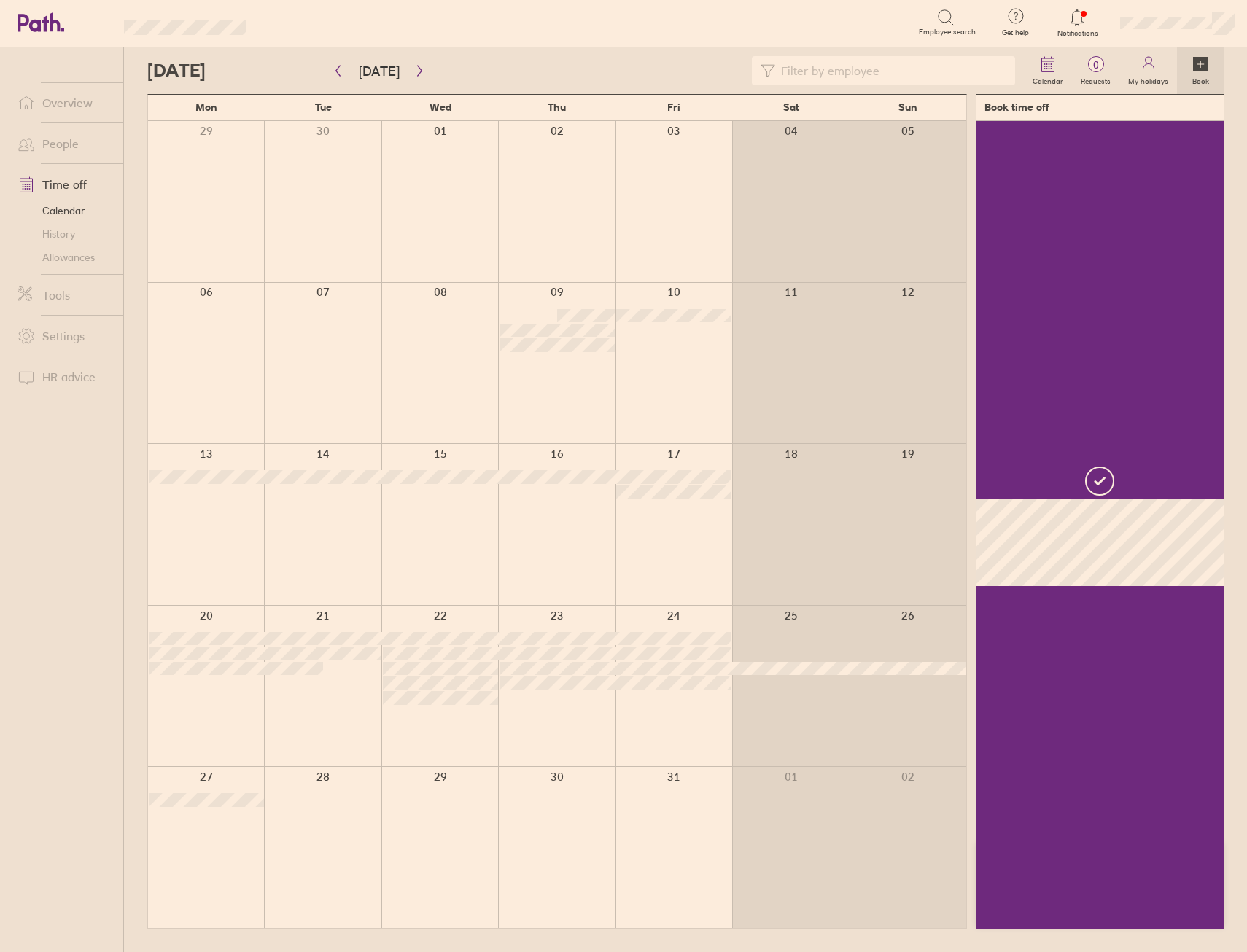
click at [577, 705] on div at bounding box center [556, 686] width 117 height 161
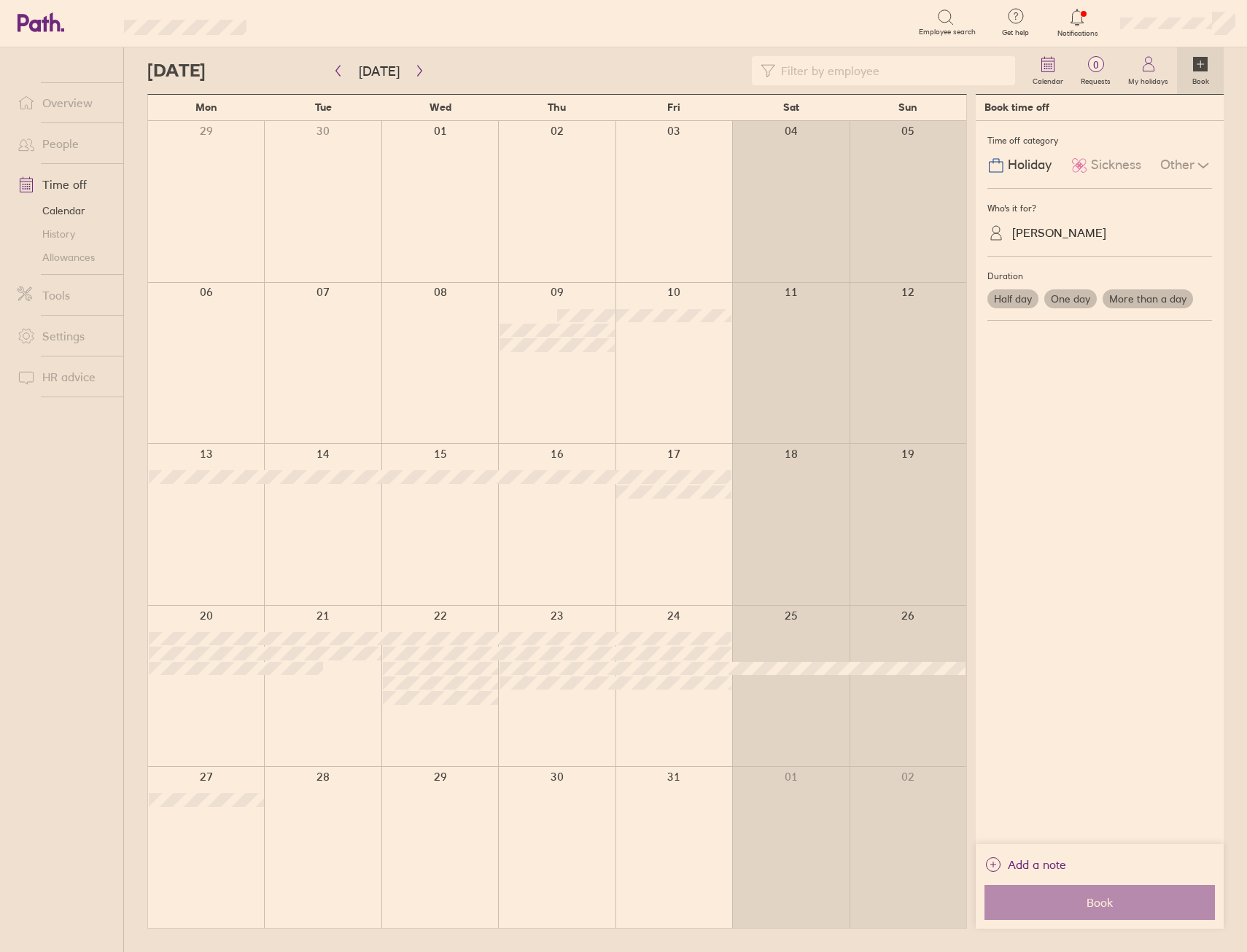
click at [580, 710] on div at bounding box center [556, 686] width 117 height 161
click at [1092, 294] on label "One day" at bounding box center [1070, 299] width 53 height 19
click at [0, 0] on input "One day" at bounding box center [0, 0] width 0 height 0
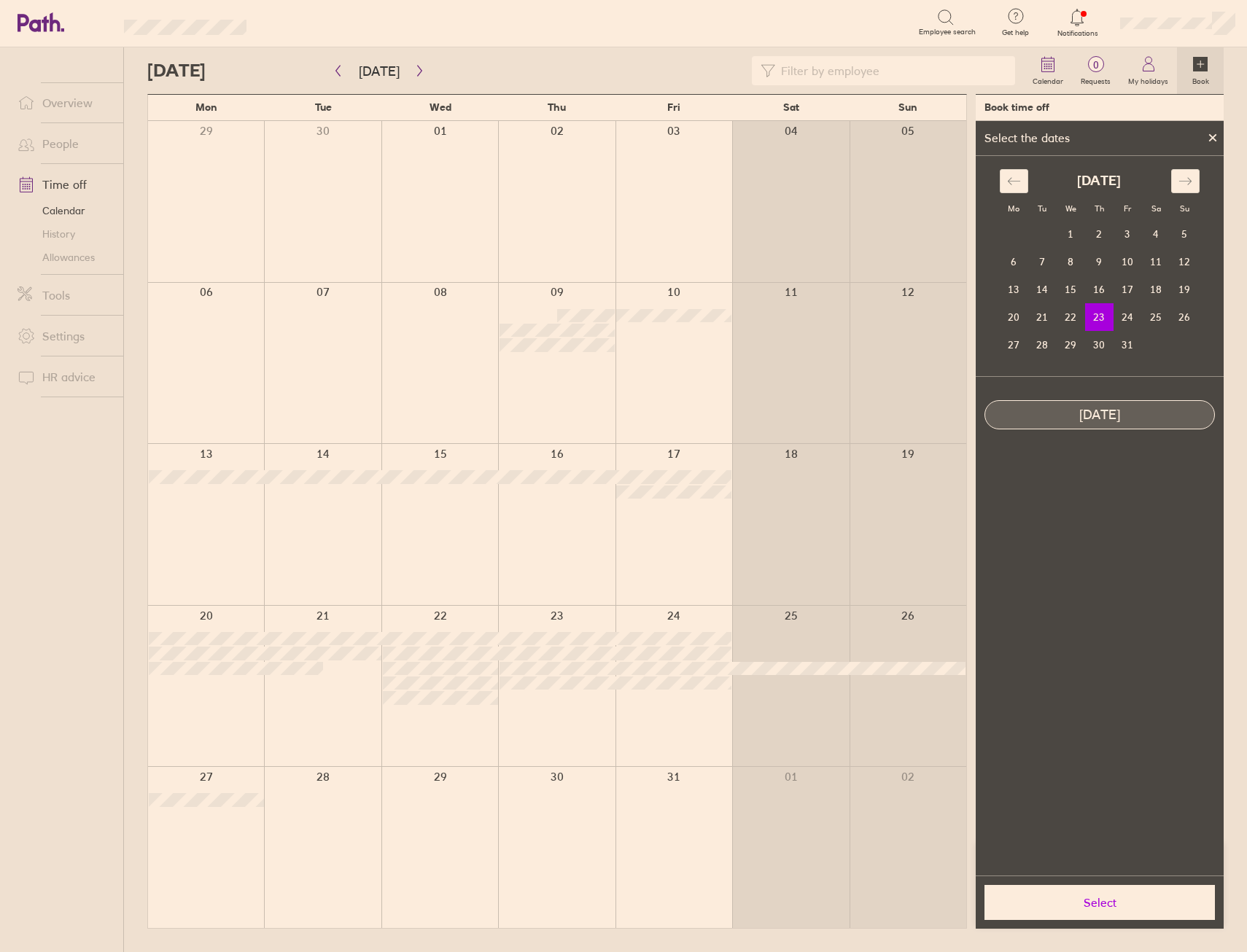
click at [1047, 908] on span "Select" at bounding box center [1099, 903] width 210 height 13
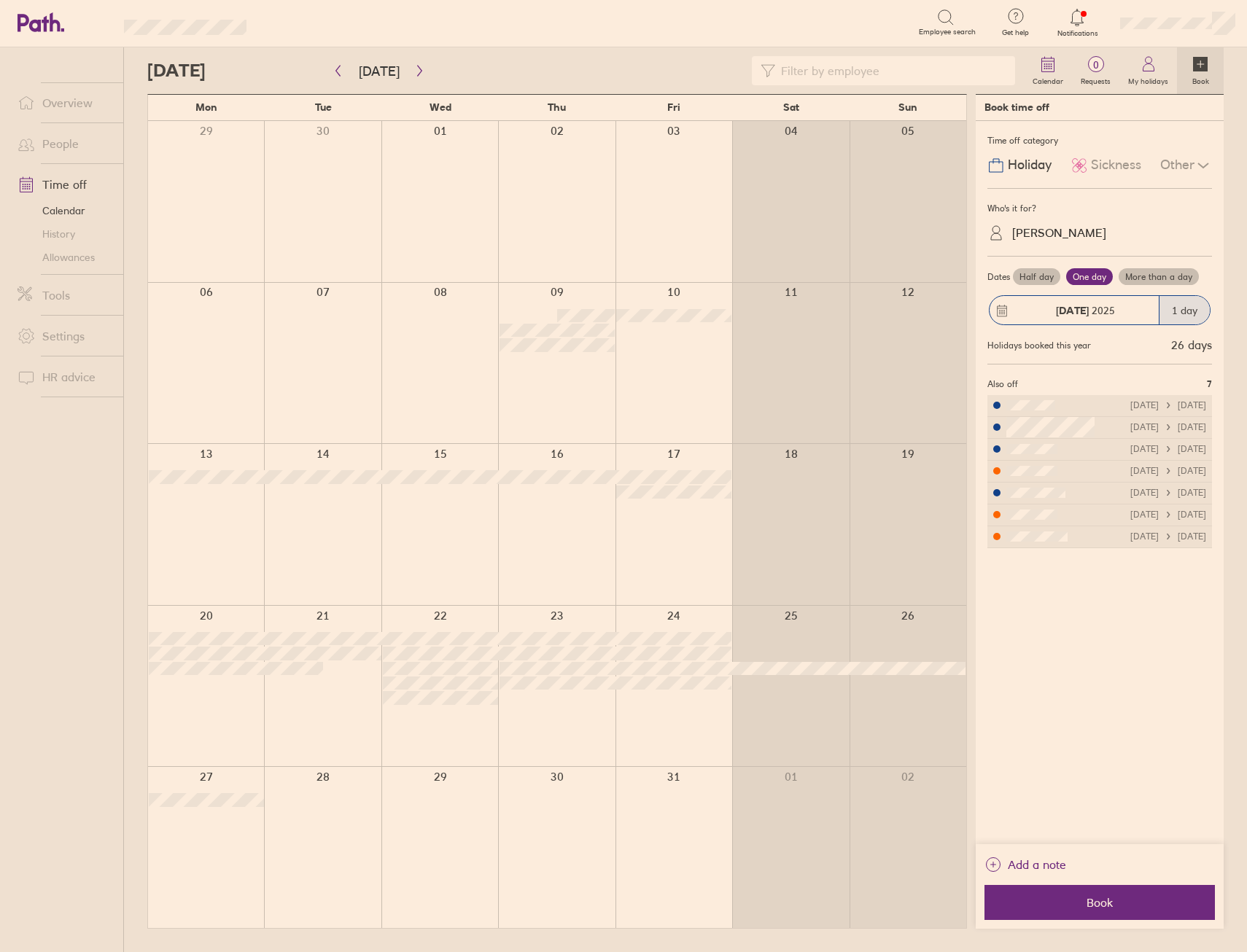
click at [1184, 165] on div "Other" at bounding box center [1185, 166] width 52 height 28
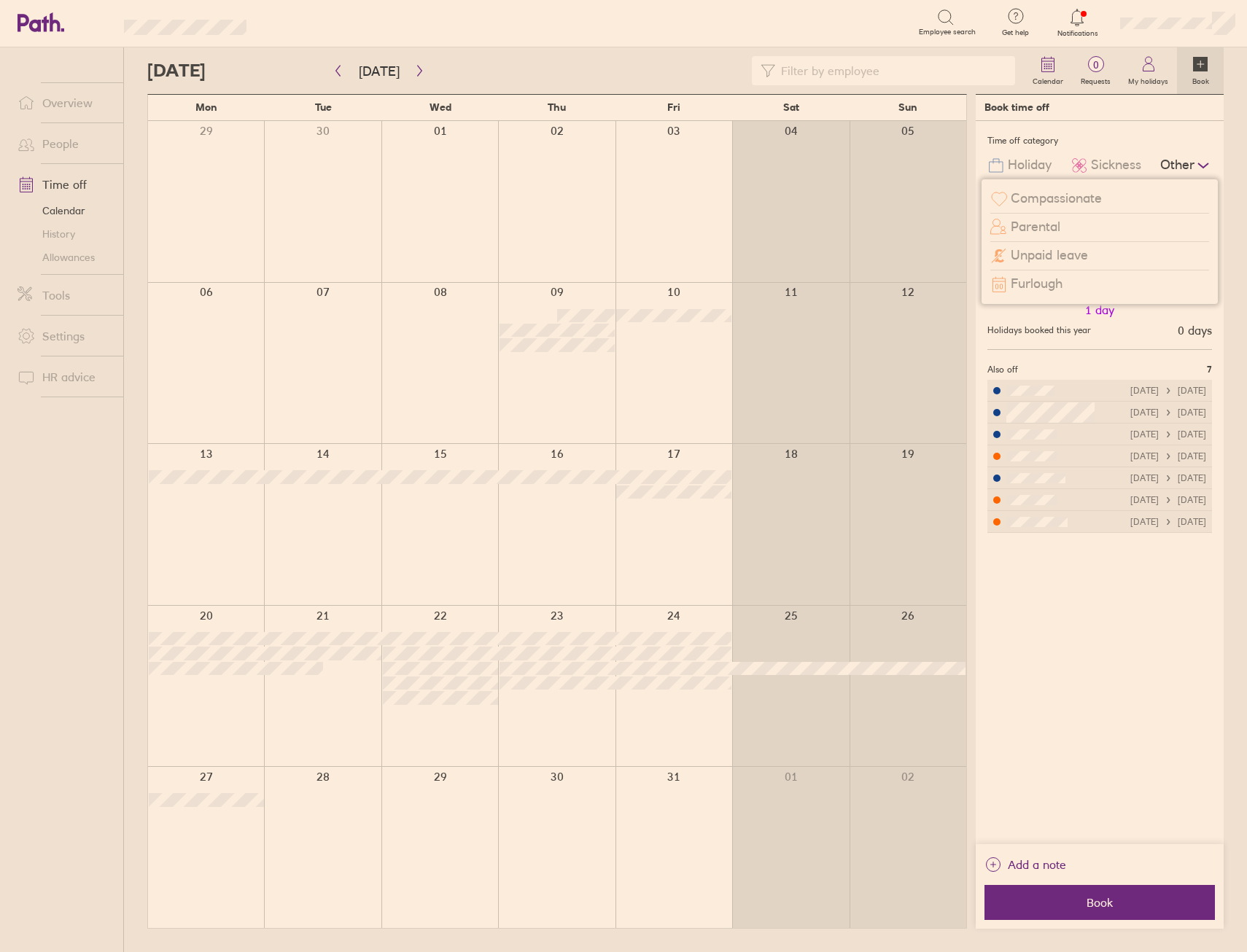
click at [1067, 253] on span "Unpaid leave" at bounding box center [1049, 255] width 77 height 15
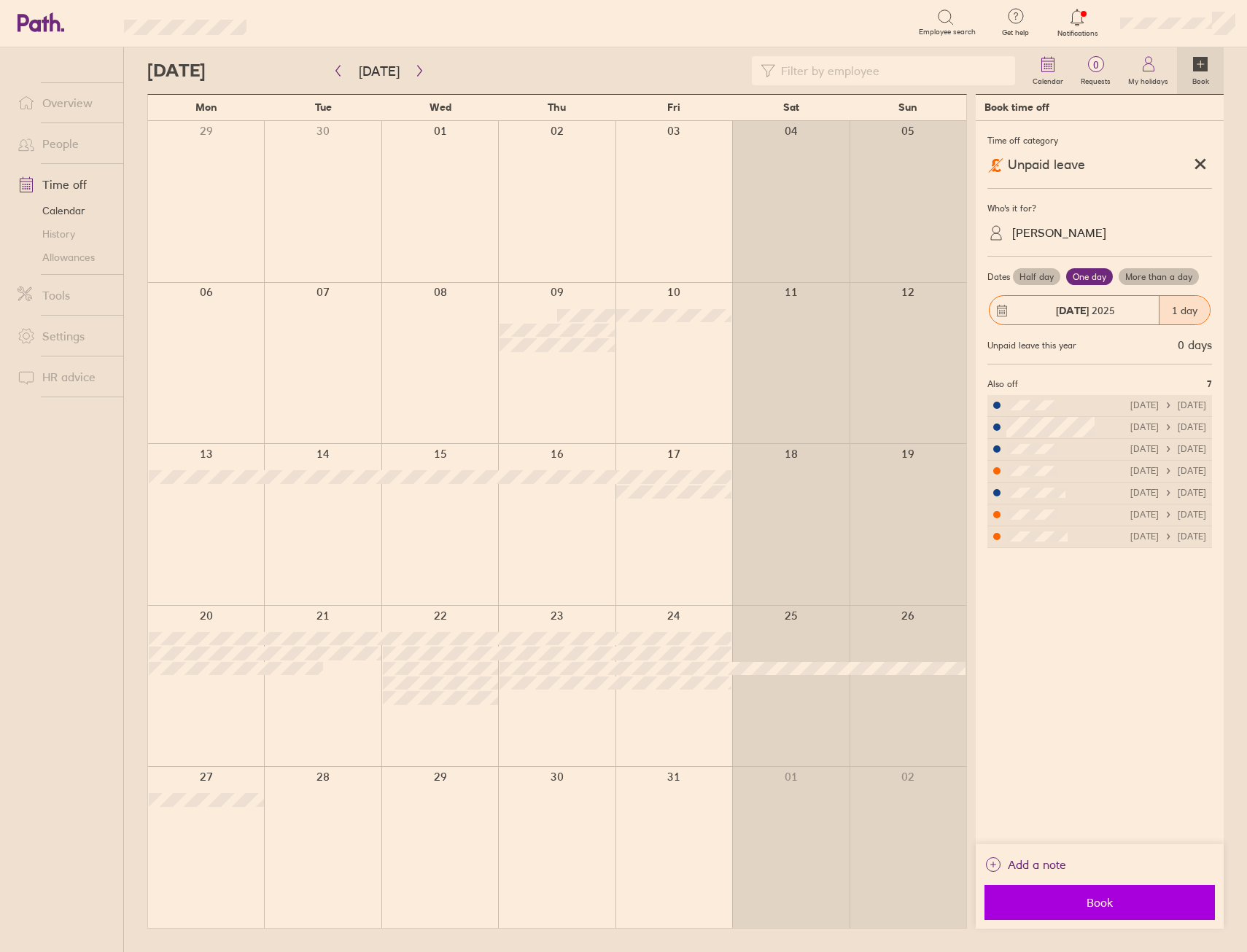
click at [1123, 901] on span "Book" at bounding box center [1099, 903] width 210 height 13
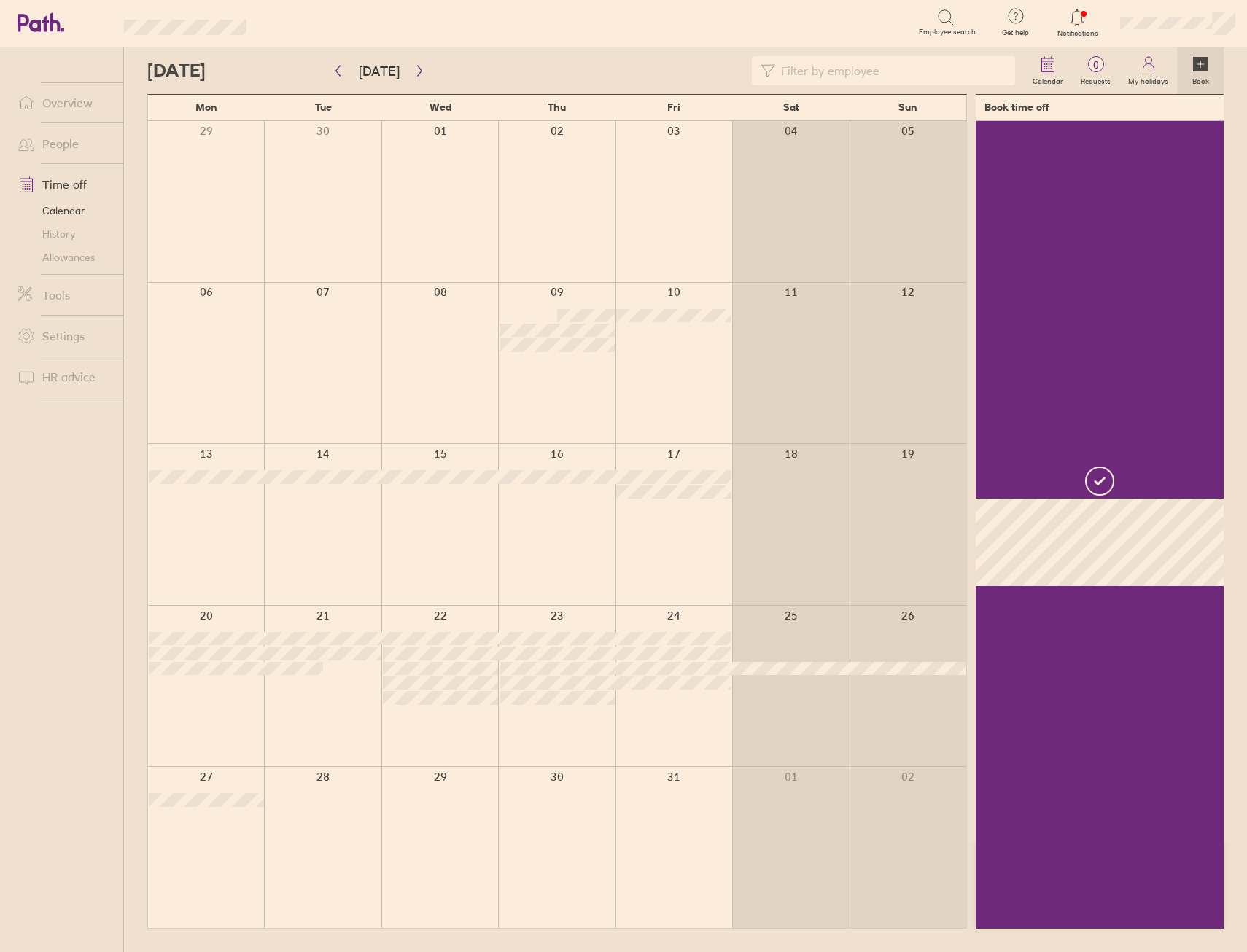
click at [648, 713] on div at bounding box center [673, 686] width 117 height 161
click at [675, 713] on div at bounding box center [673, 686] width 117 height 161
click at [675, 711] on div at bounding box center [673, 686] width 117 height 161
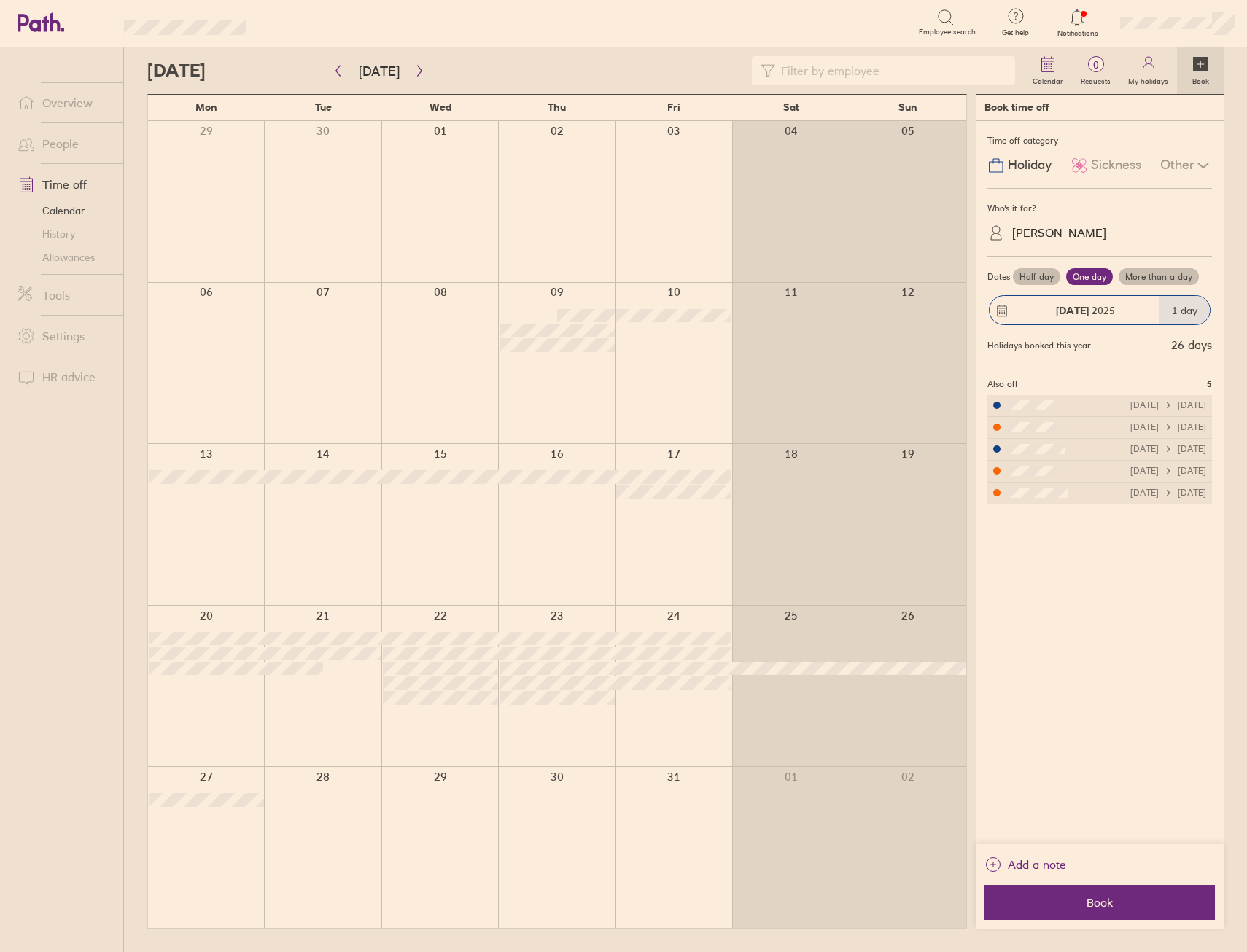
click at [1173, 161] on div "Other" at bounding box center [1185, 166] width 52 height 28
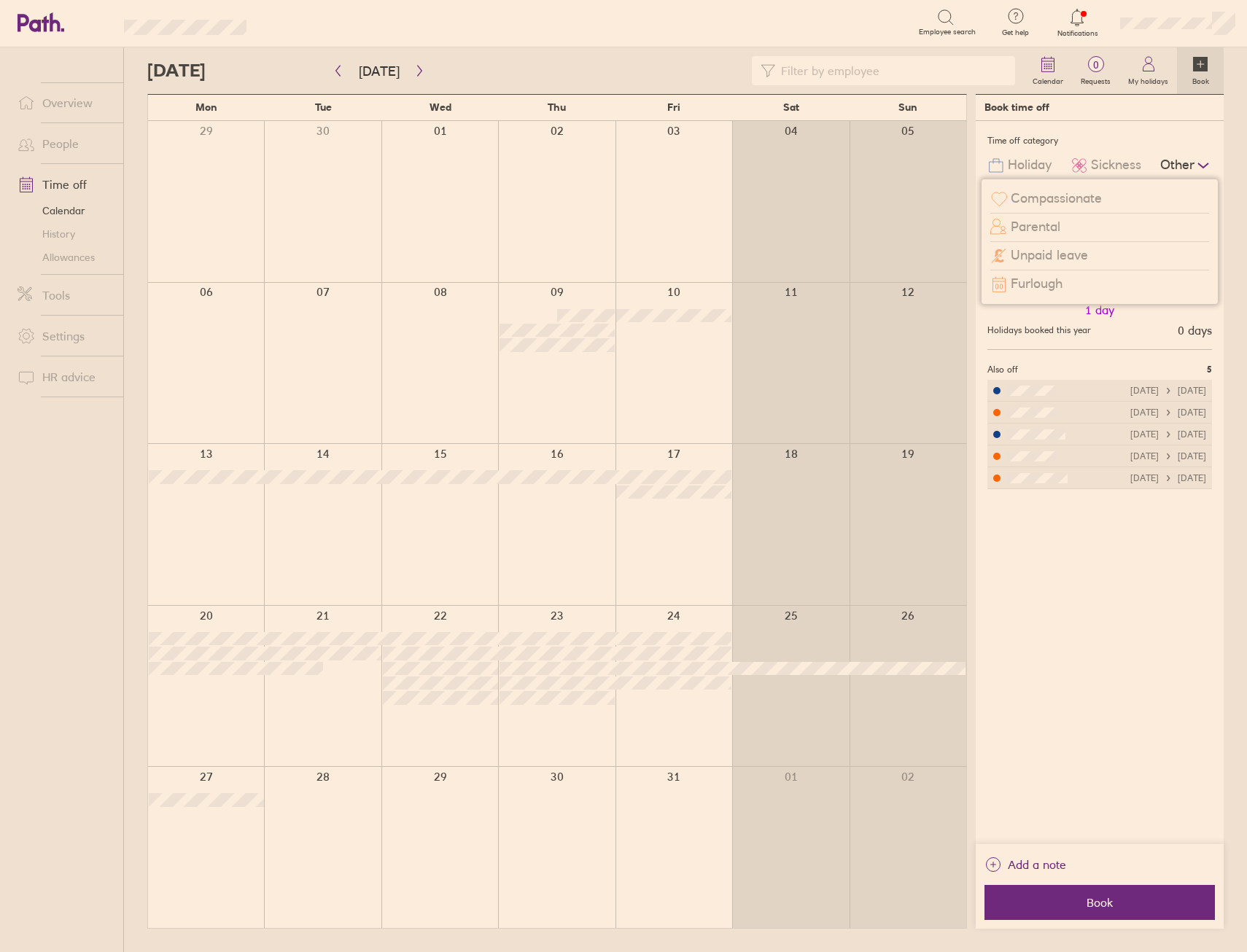
click at [1061, 253] on span "Unpaid leave" at bounding box center [1049, 255] width 77 height 15
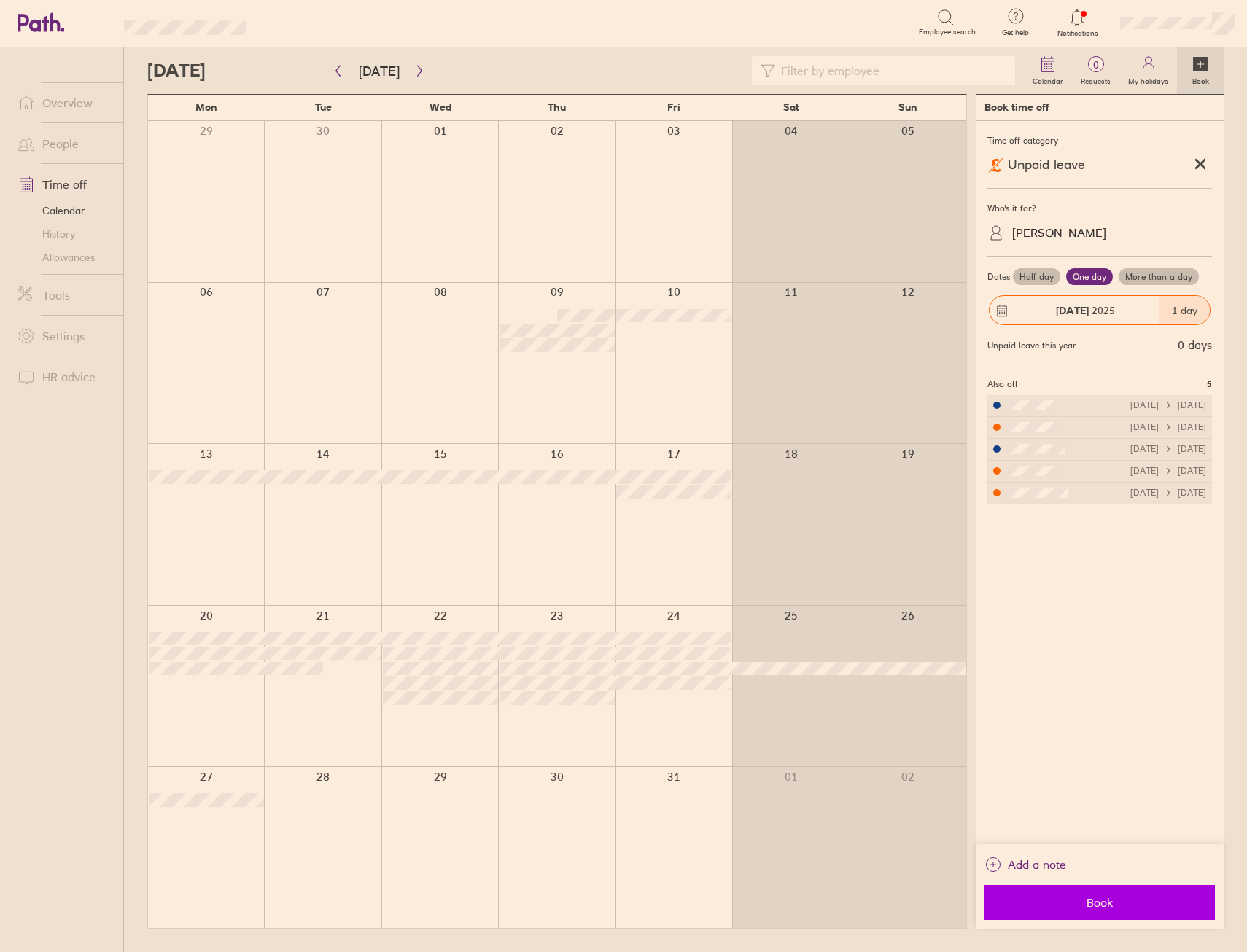
click at [1135, 897] on span "Book" at bounding box center [1099, 903] width 210 height 13
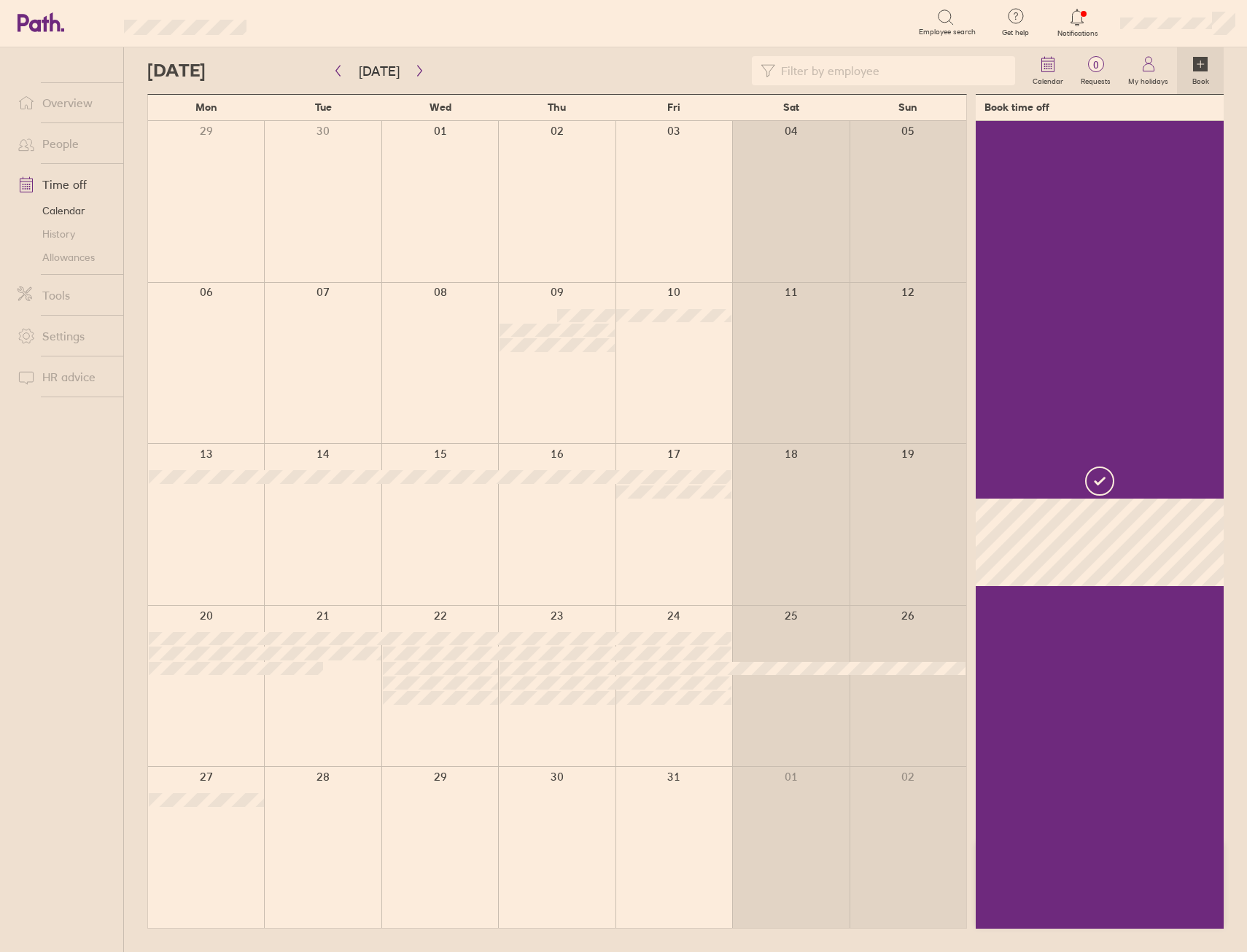
click at [316, 692] on div at bounding box center [322, 686] width 117 height 161
click at [333, 711] on div at bounding box center [322, 686] width 117 height 161
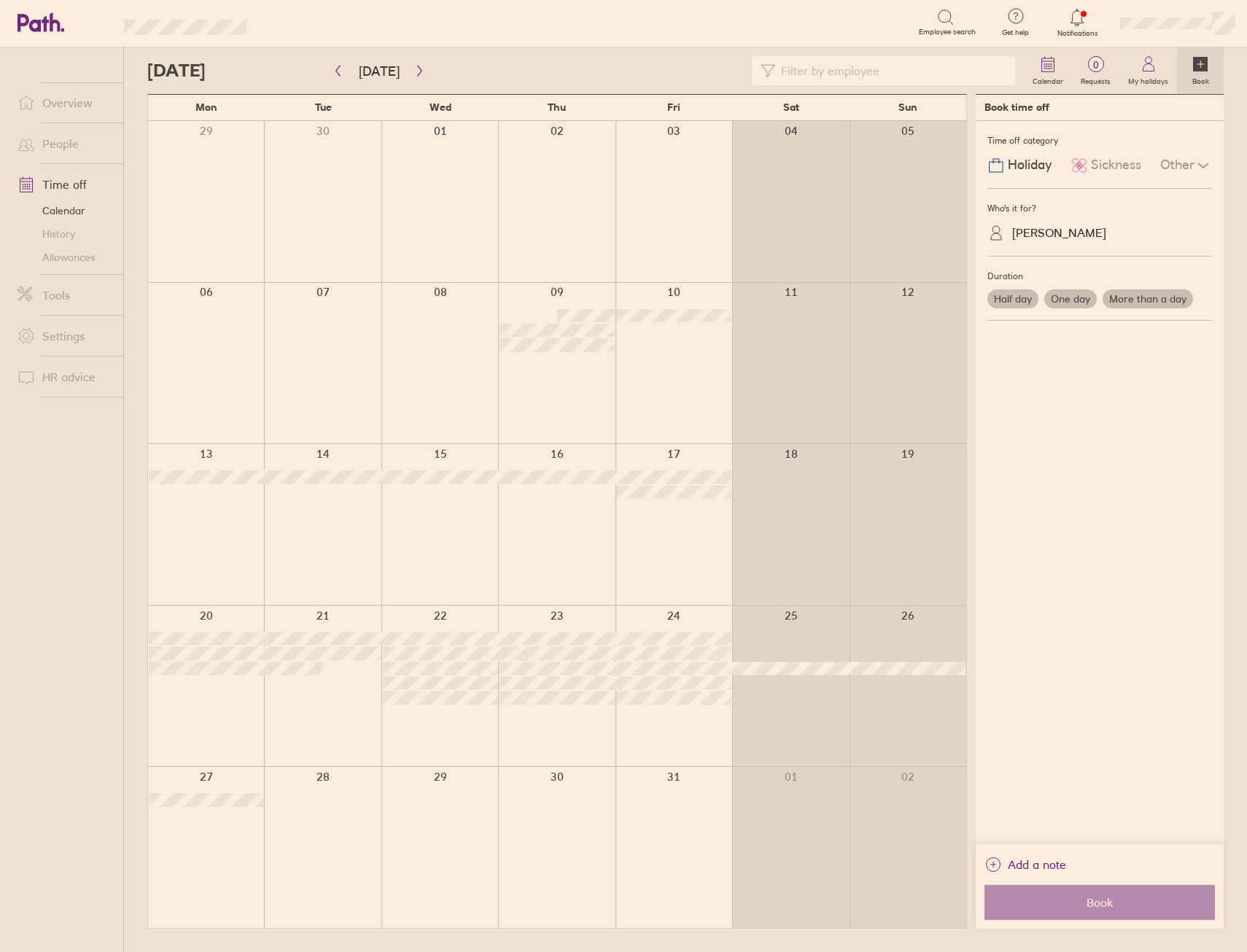
click at [333, 711] on div at bounding box center [322, 686] width 117 height 161
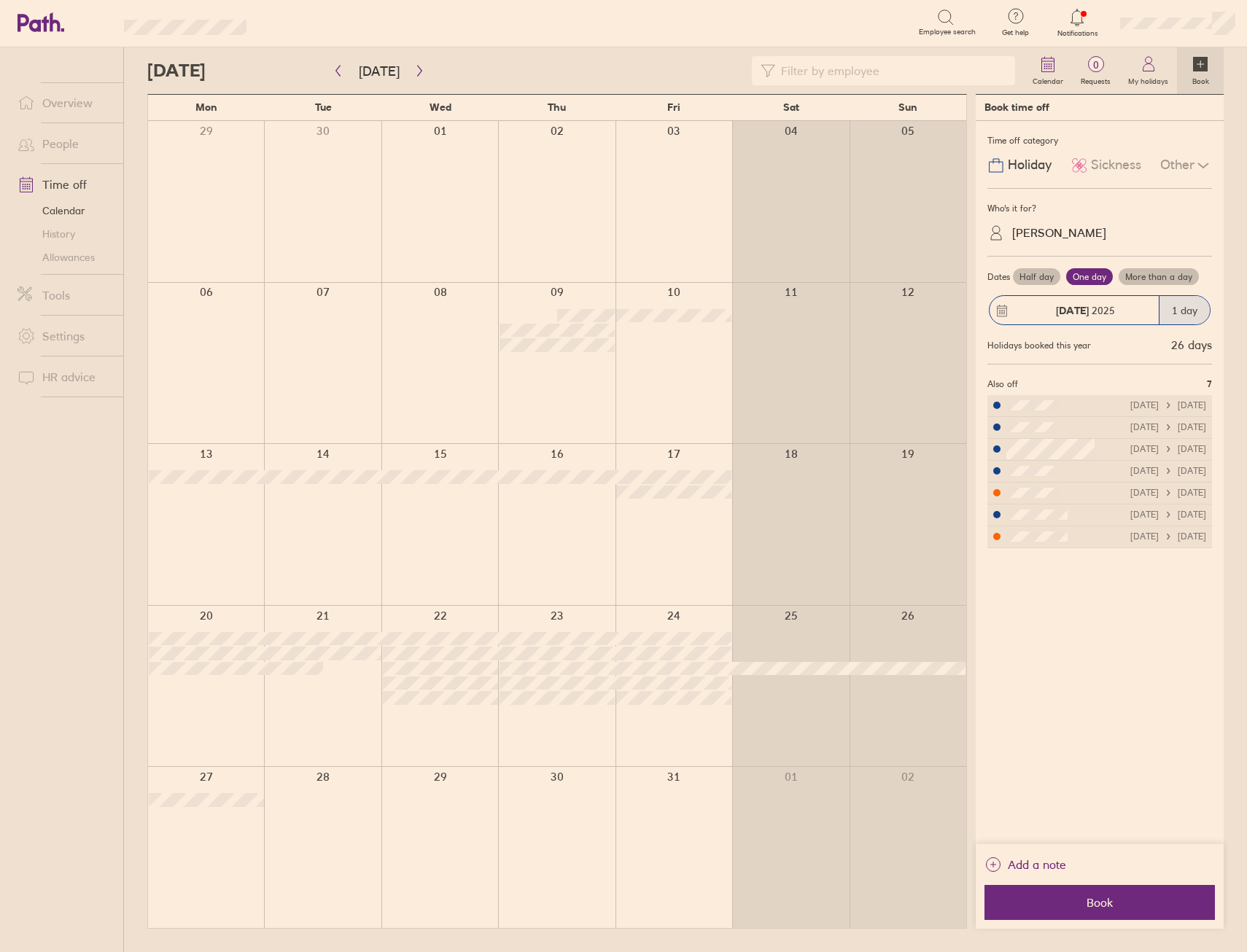
click at [1047, 279] on label "Half day" at bounding box center [1036, 277] width 48 height 18
click at [0, 0] on input "Half day" at bounding box center [0, 0] width 0 height 0
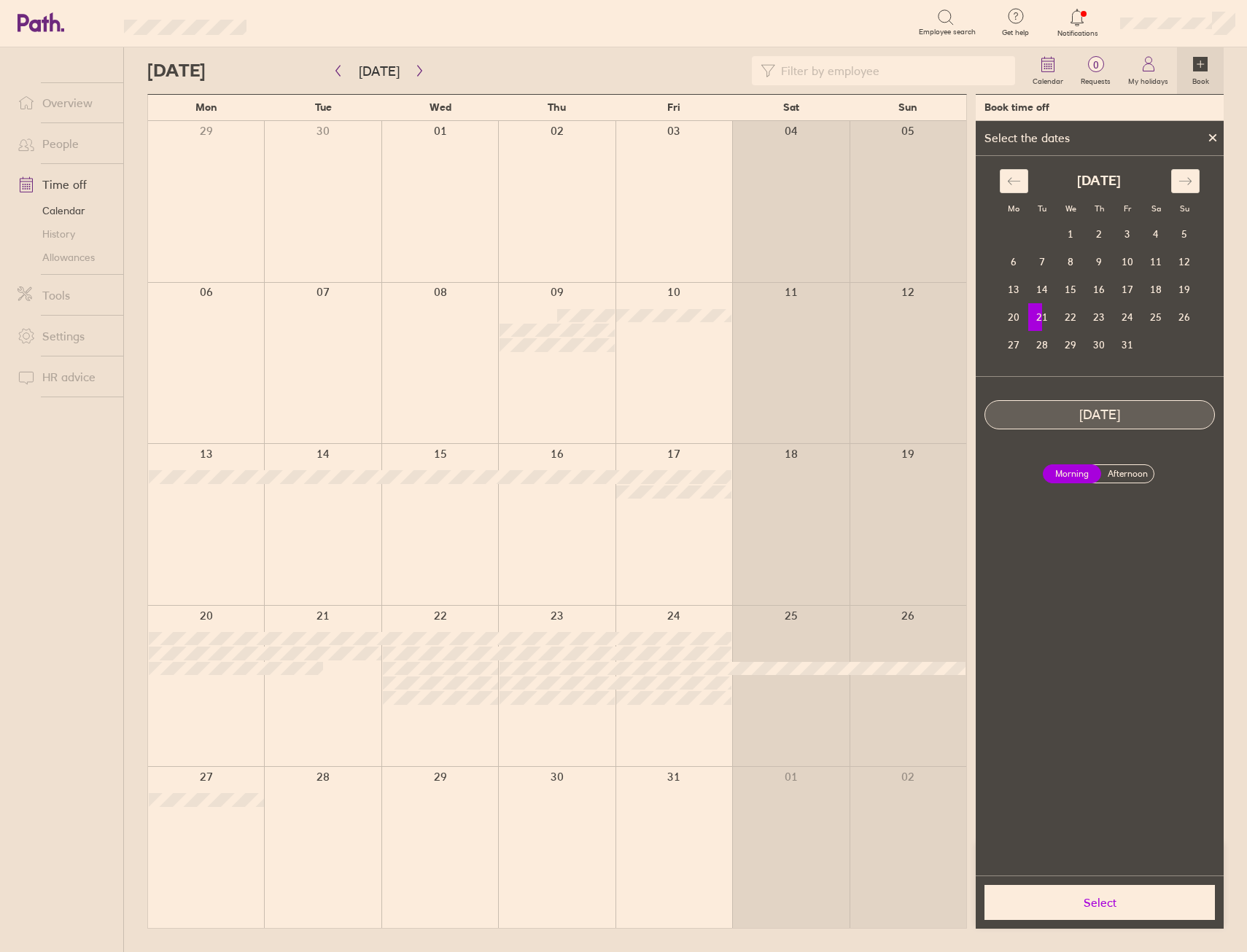
click at [1146, 473] on label "Afternoon" at bounding box center [1127, 474] width 58 height 18
click at [0, 0] on input "Afternoon" at bounding box center [0, 0] width 0 height 0
click at [1154, 901] on span "Select" at bounding box center [1099, 903] width 210 height 13
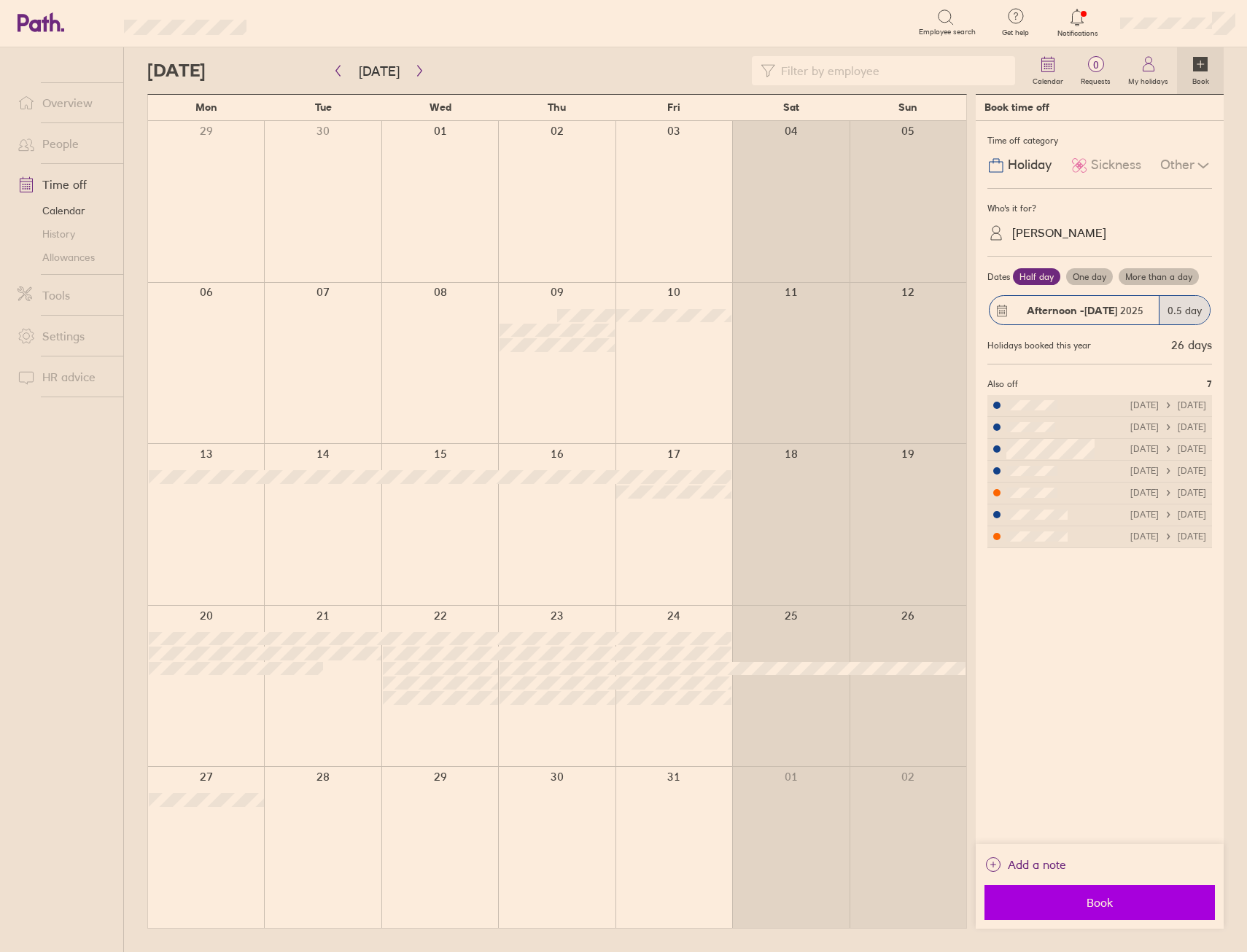
click at [1089, 895] on button "Book" at bounding box center [1099, 903] width 230 height 35
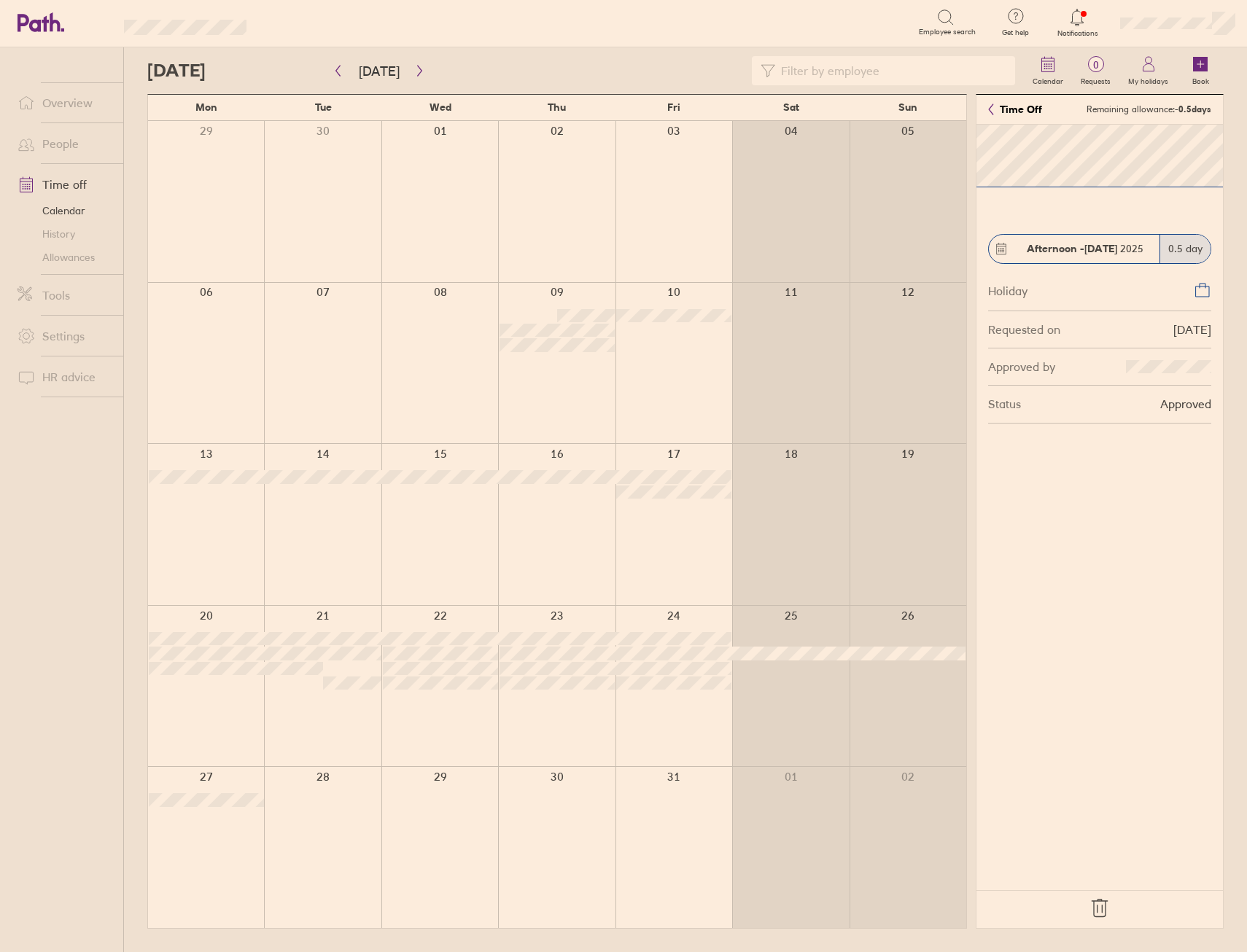
drag, startPoint x: 1094, startPoint y: 908, endPoint x: 556, endPoint y: 800, distance: 548.7
click at [1094, 908] on icon at bounding box center [1099, 909] width 23 height 23
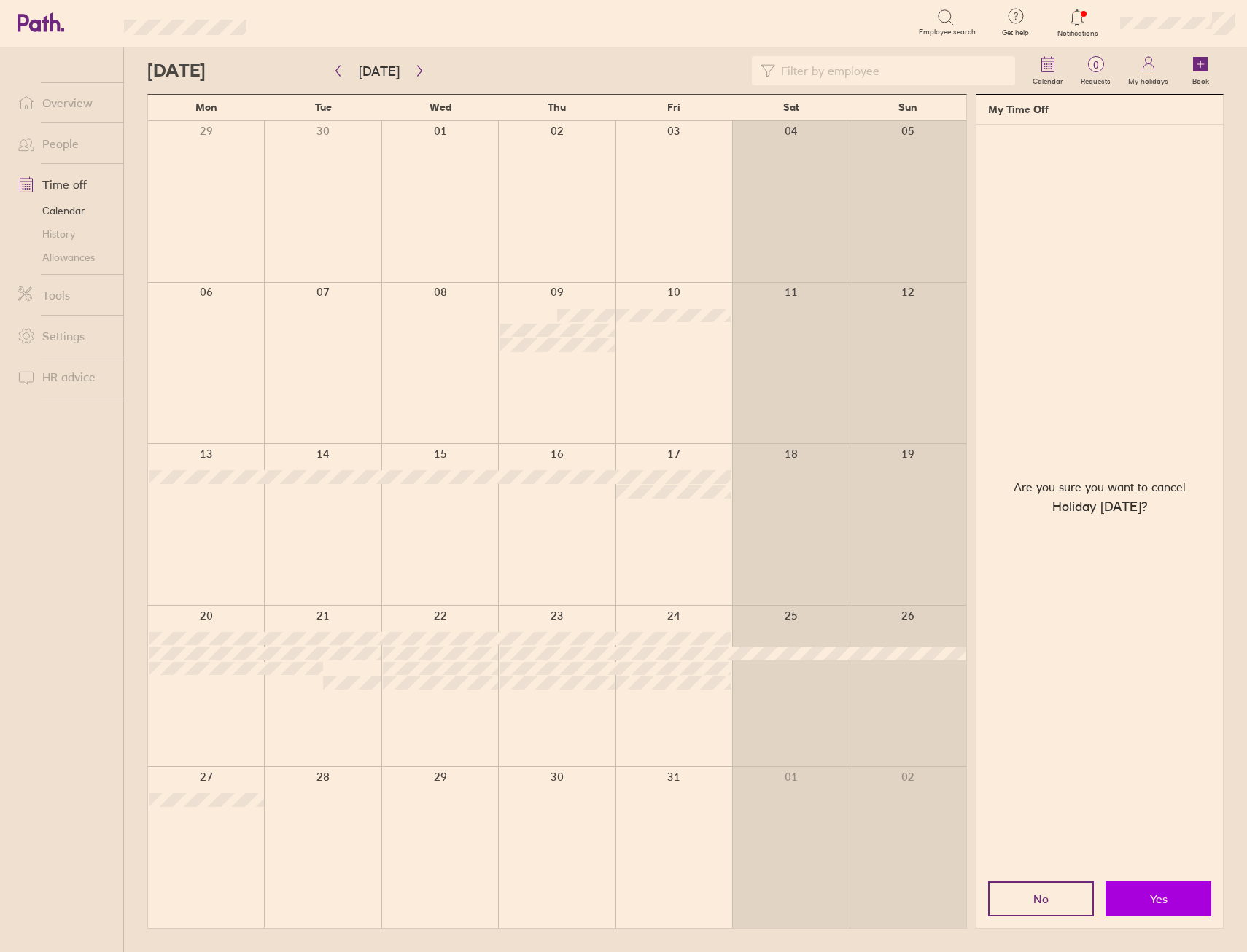
click at [1146, 901] on button "Yes" at bounding box center [1158, 899] width 106 height 35
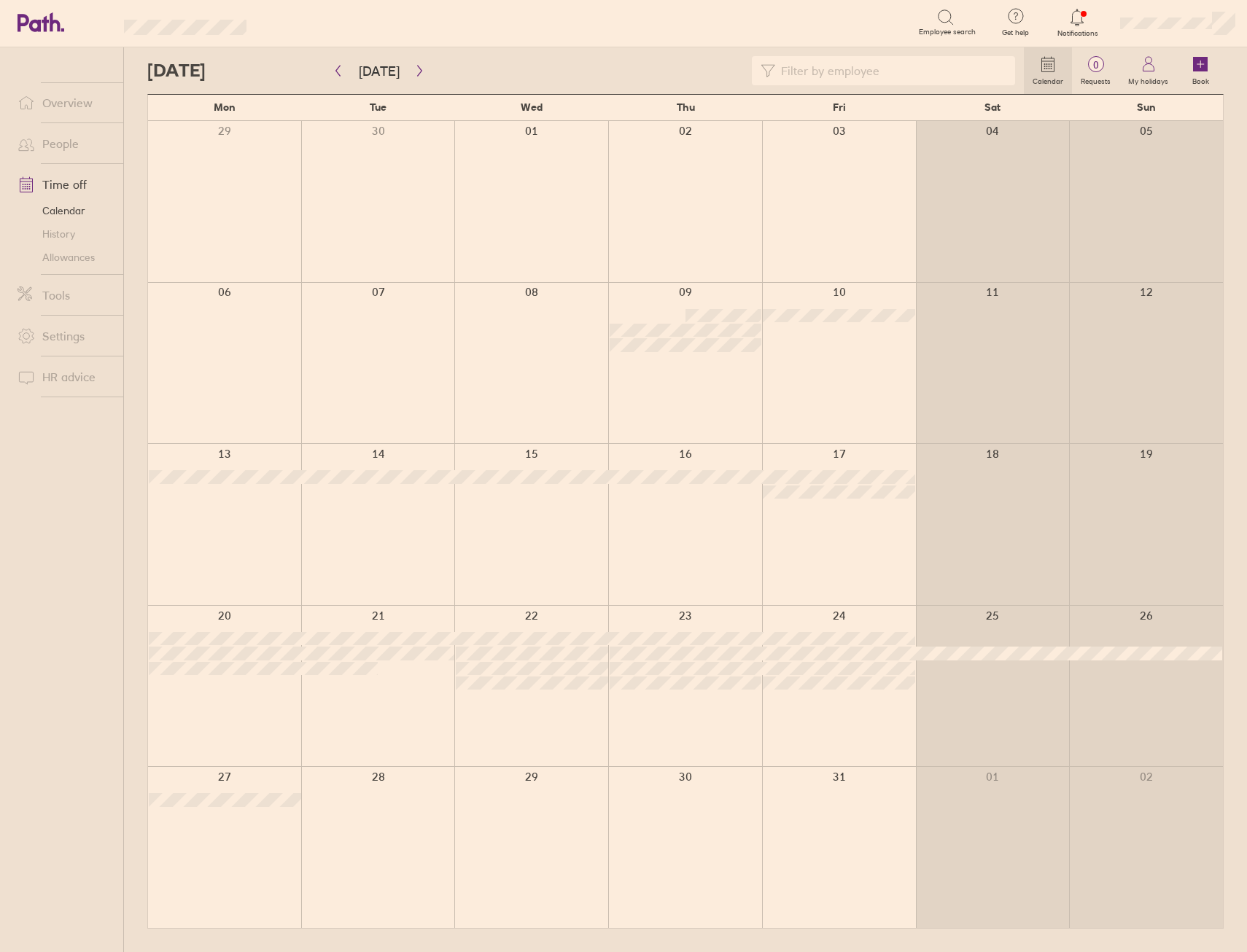
click at [419, 694] on div at bounding box center [378, 686] width 154 height 161
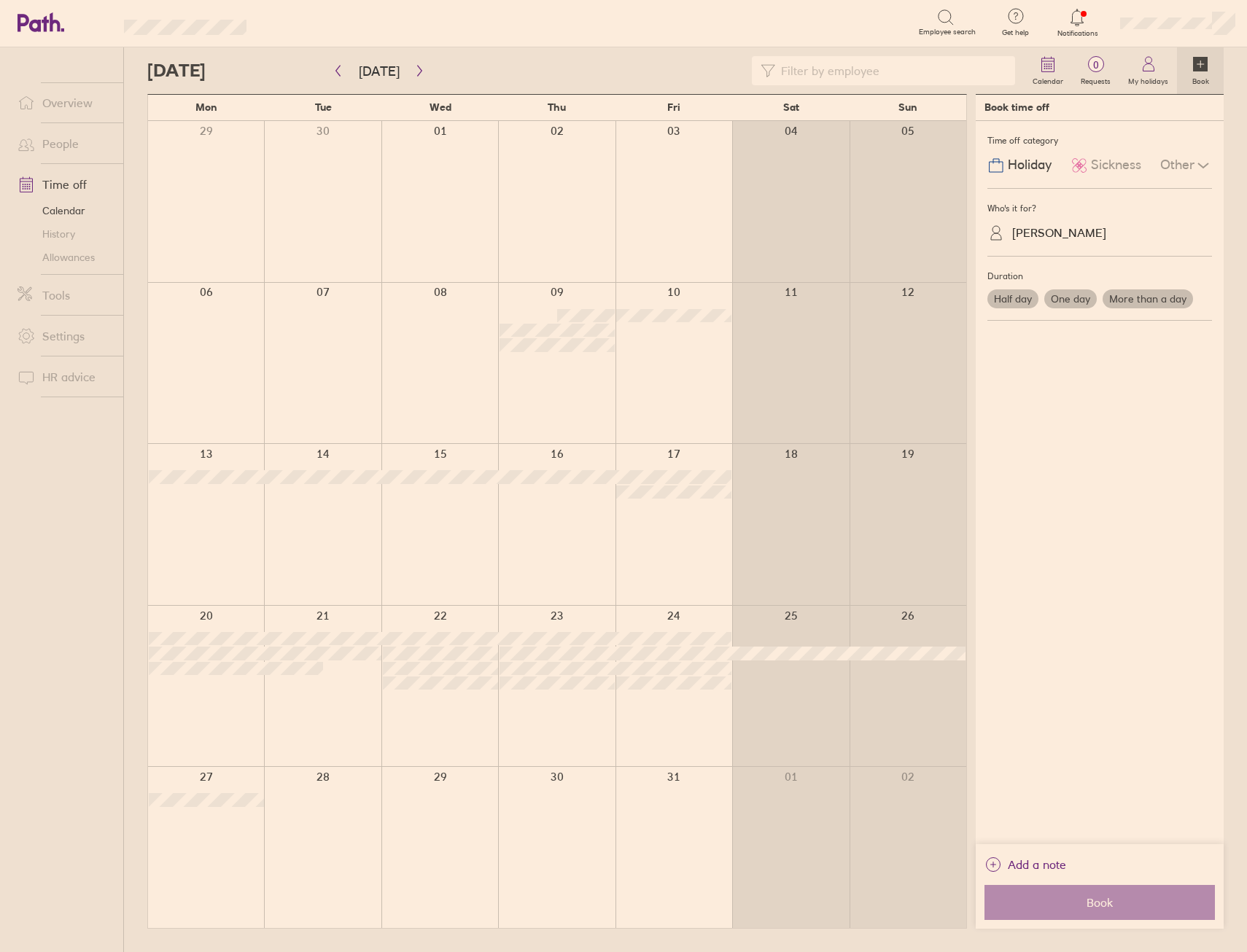
click at [1011, 298] on label "Half day" at bounding box center [1013, 299] width 51 height 19
click at [0, 0] on input "Half day" at bounding box center [0, 0] width 0 height 0
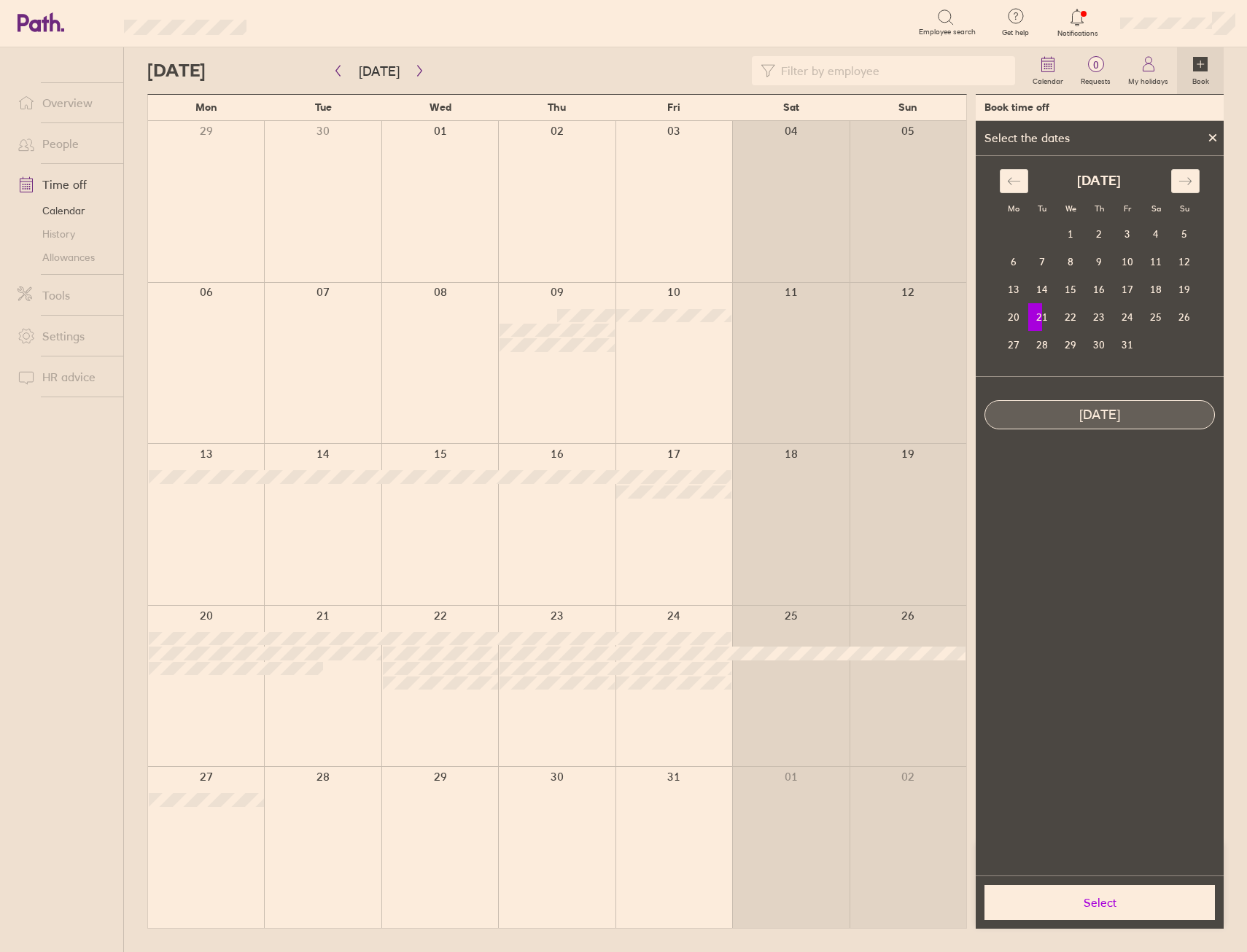
click at [1207, 137] on div at bounding box center [1213, 138] width 22 height 25
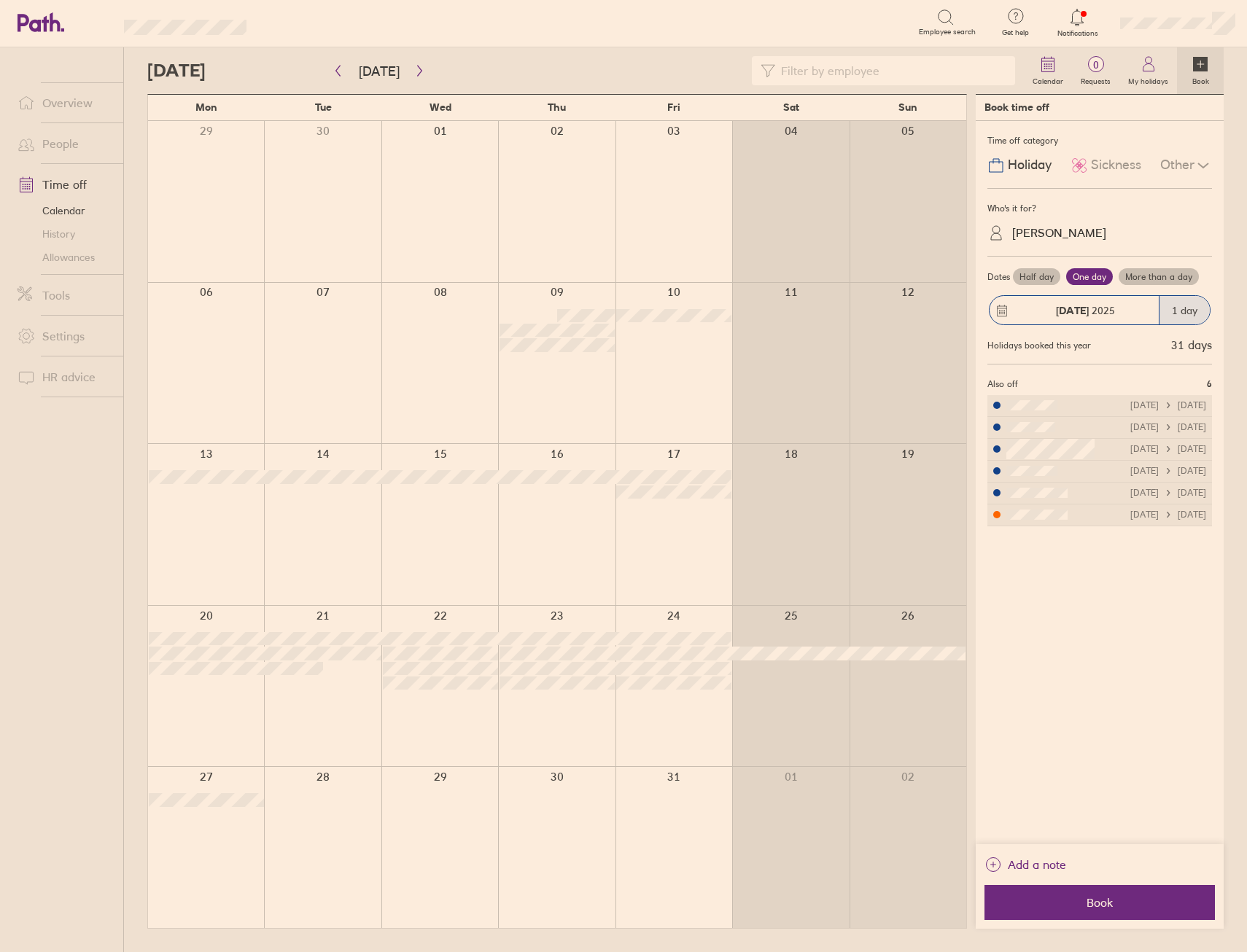
click at [1044, 213] on div "Who's it for?" at bounding box center [1099, 208] width 225 height 22
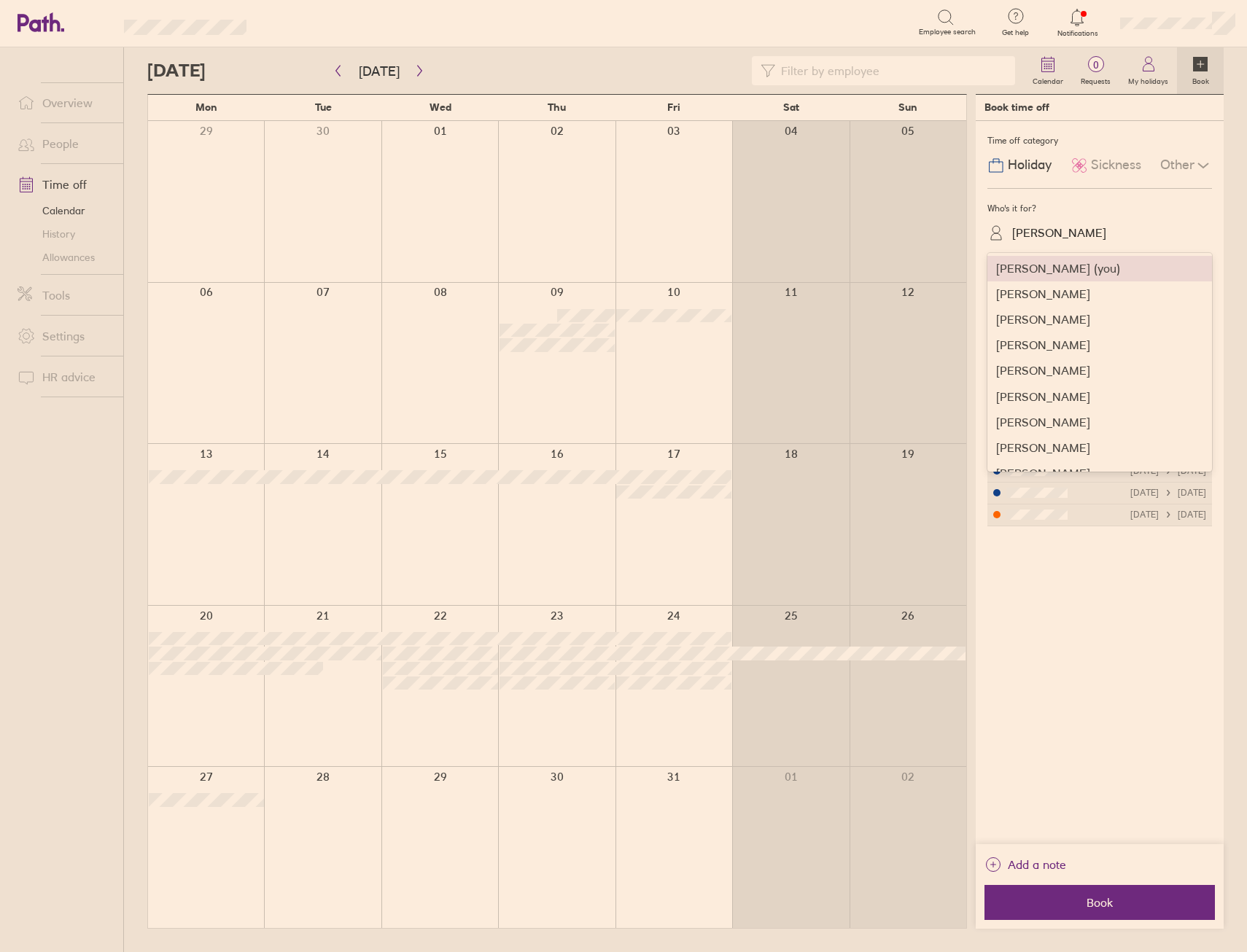
click at [1057, 231] on div "Robbie Sturgess" at bounding box center [1059, 233] width 94 height 14
click at [1077, 388] on div "Alice Schofield" at bounding box center [1099, 396] width 225 height 26
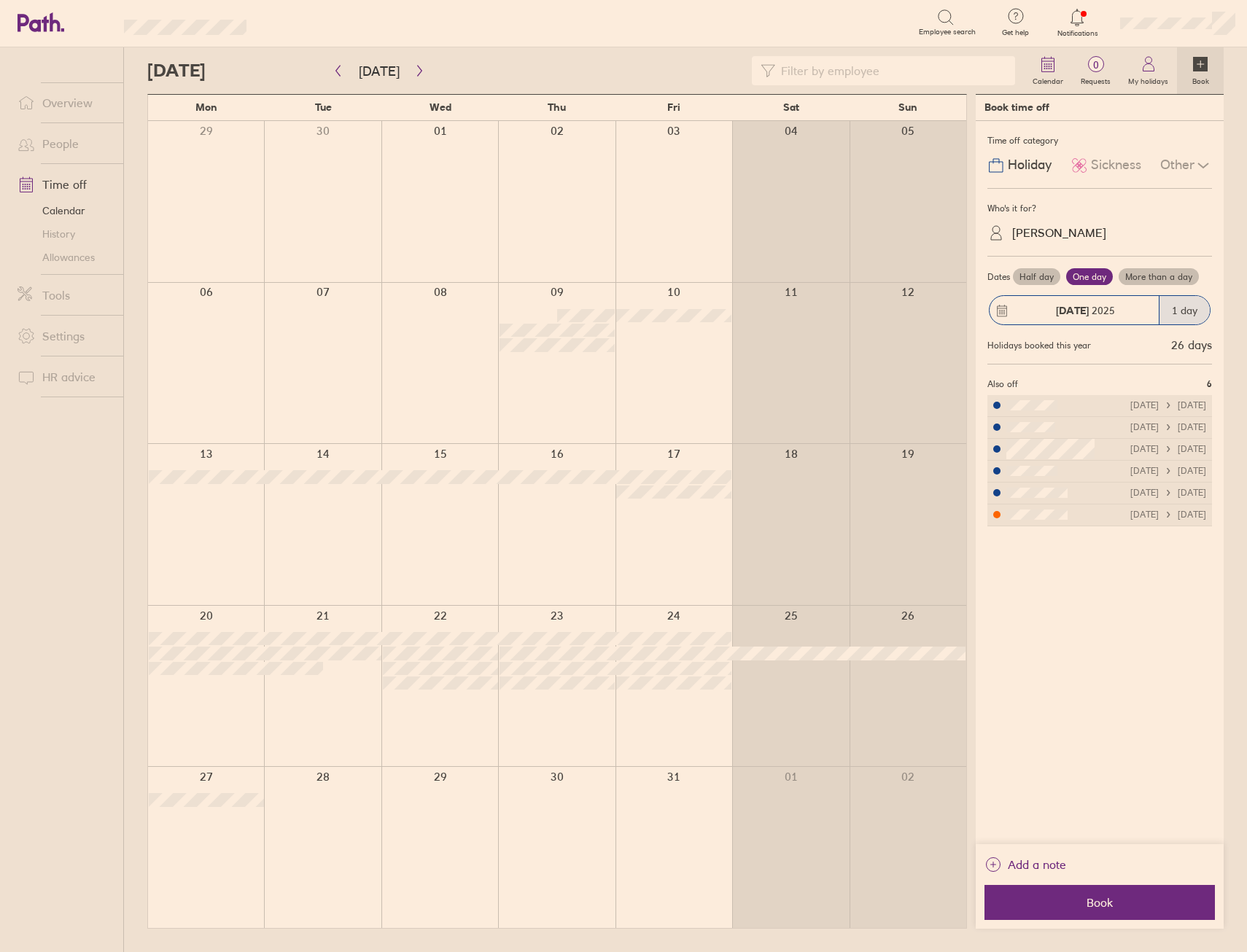
click at [1044, 277] on label "Half day" at bounding box center [1036, 277] width 48 height 18
click at [0, 0] on input "Half day" at bounding box center [0, 0] width 0 height 0
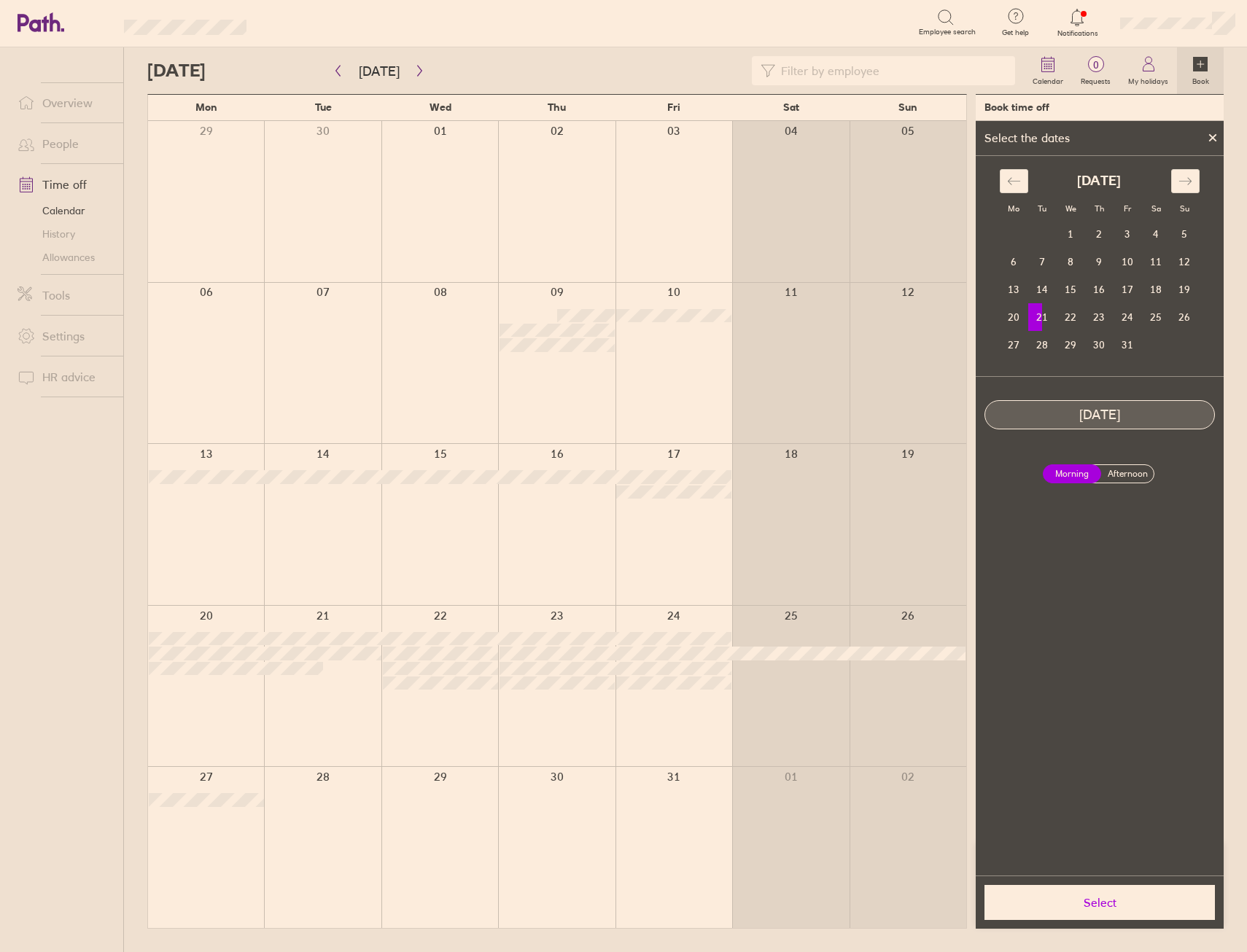
click at [1127, 477] on label "Afternoon" at bounding box center [1127, 474] width 58 height 18
click at [0, 0] on input "Afternoon" at bounding box center [0, 0] width 0 height 0
click at [1084, 891] on button "Select" at bounding box center [1099, 903] width 230 height 35
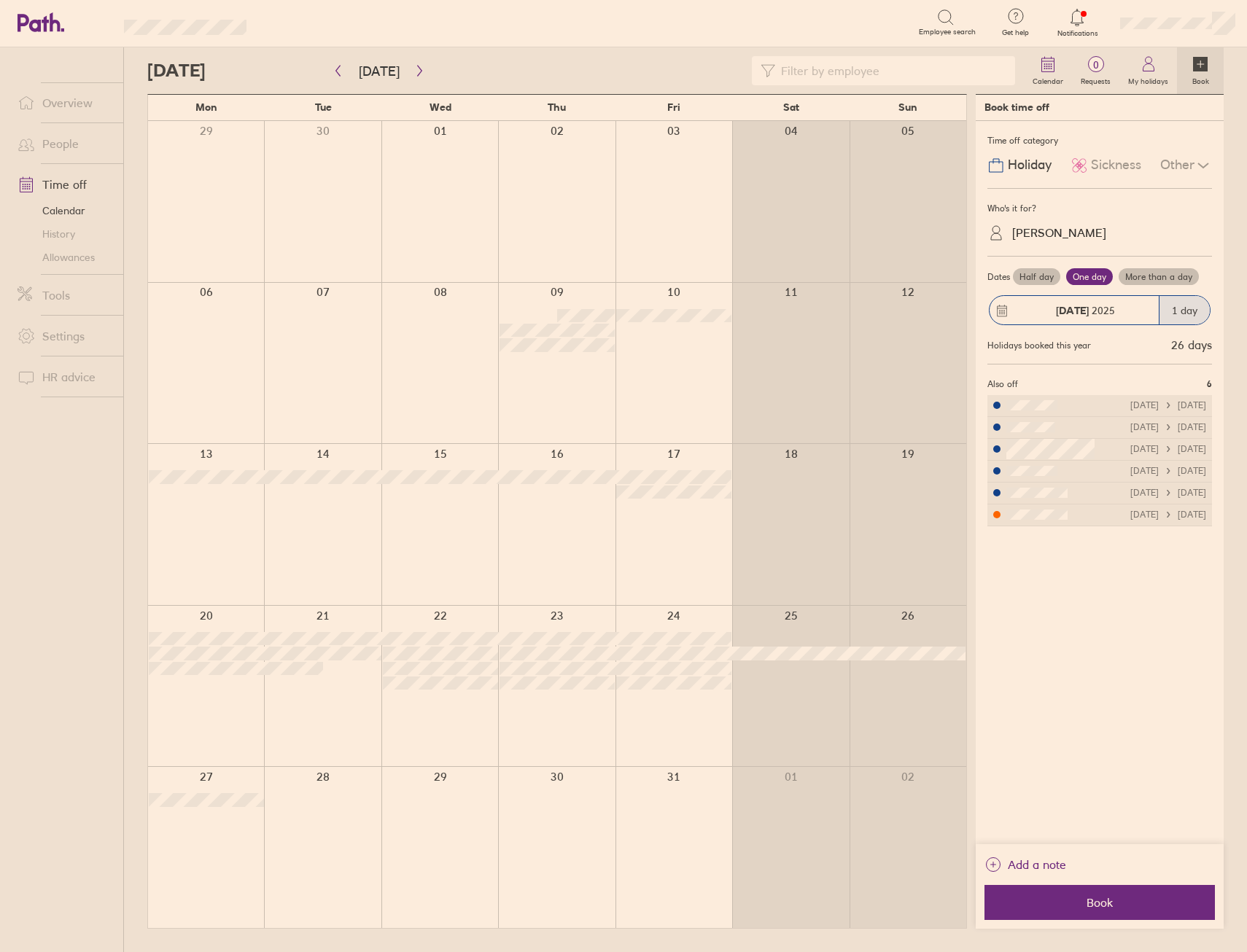
click at [1033, 282] on label "Half day" at bounding box center [1036, 277] width 48 height 18
click at [0, 0] on input "Half day" at bounding box center [0, 0] width 0 height 0
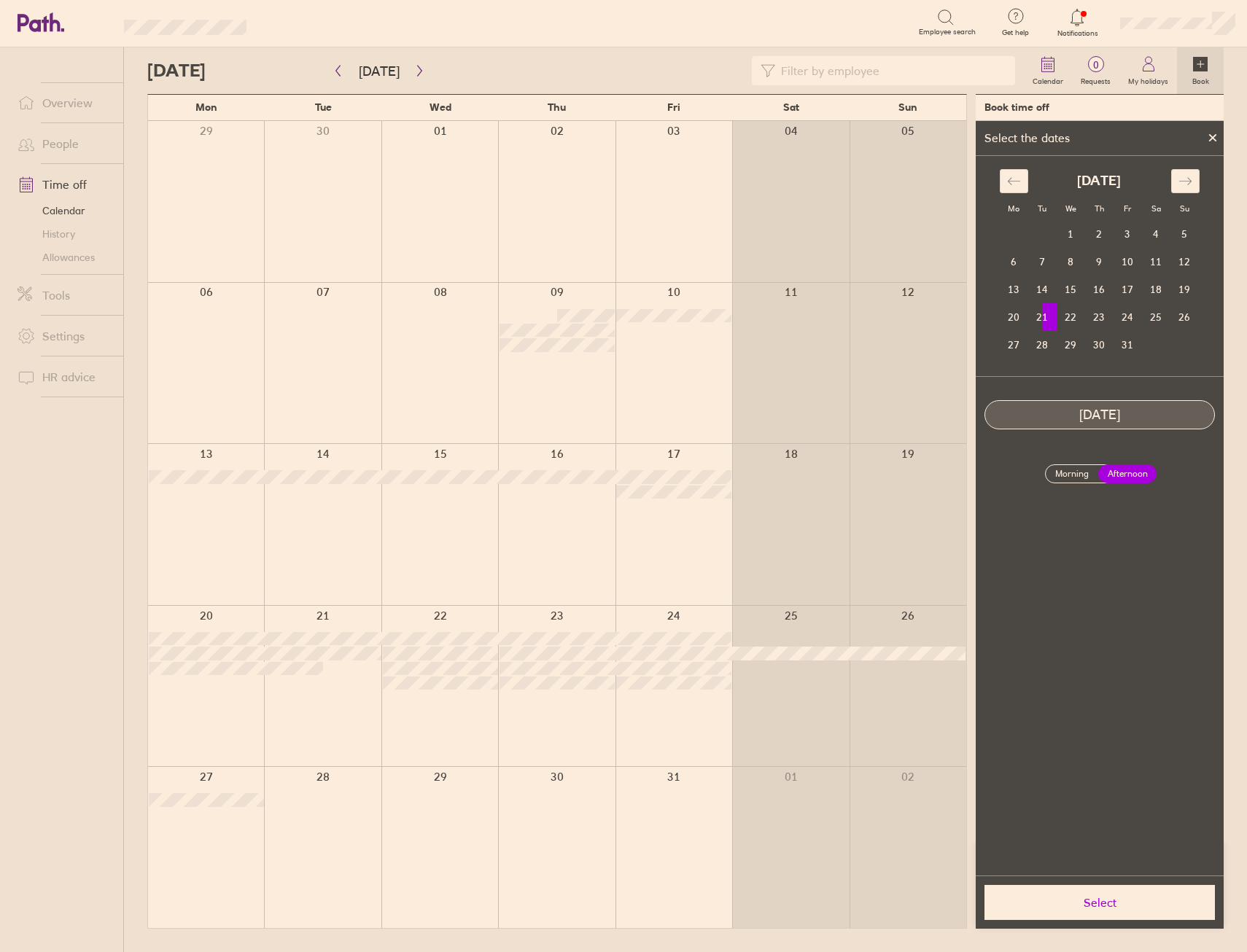
click at [1096, 893] on button "Select" at bounding box center [1099, 903] width 230 height 35
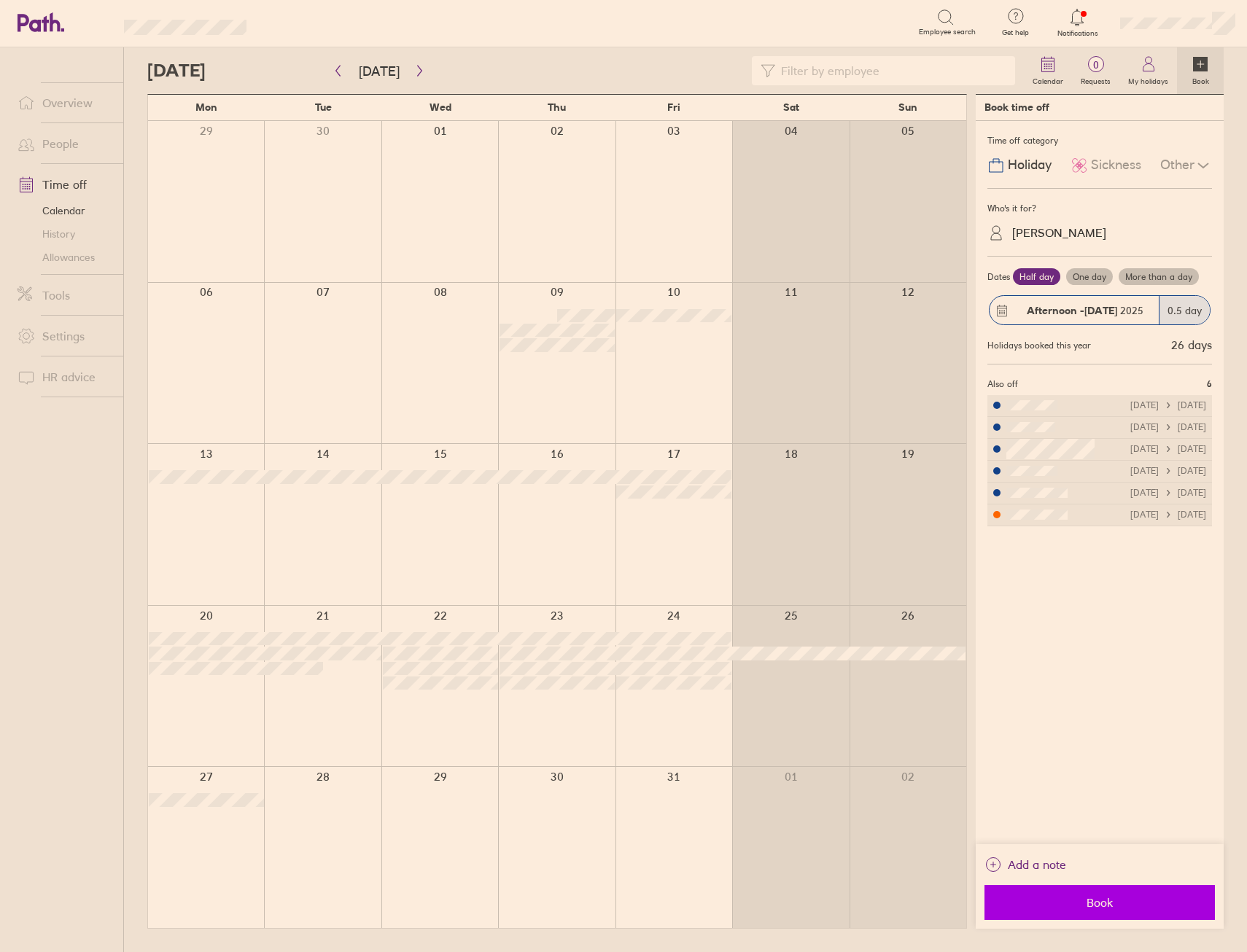
click at [1102, 895] on button "Book" at bounding box center [1099, 903] width 230 height 35
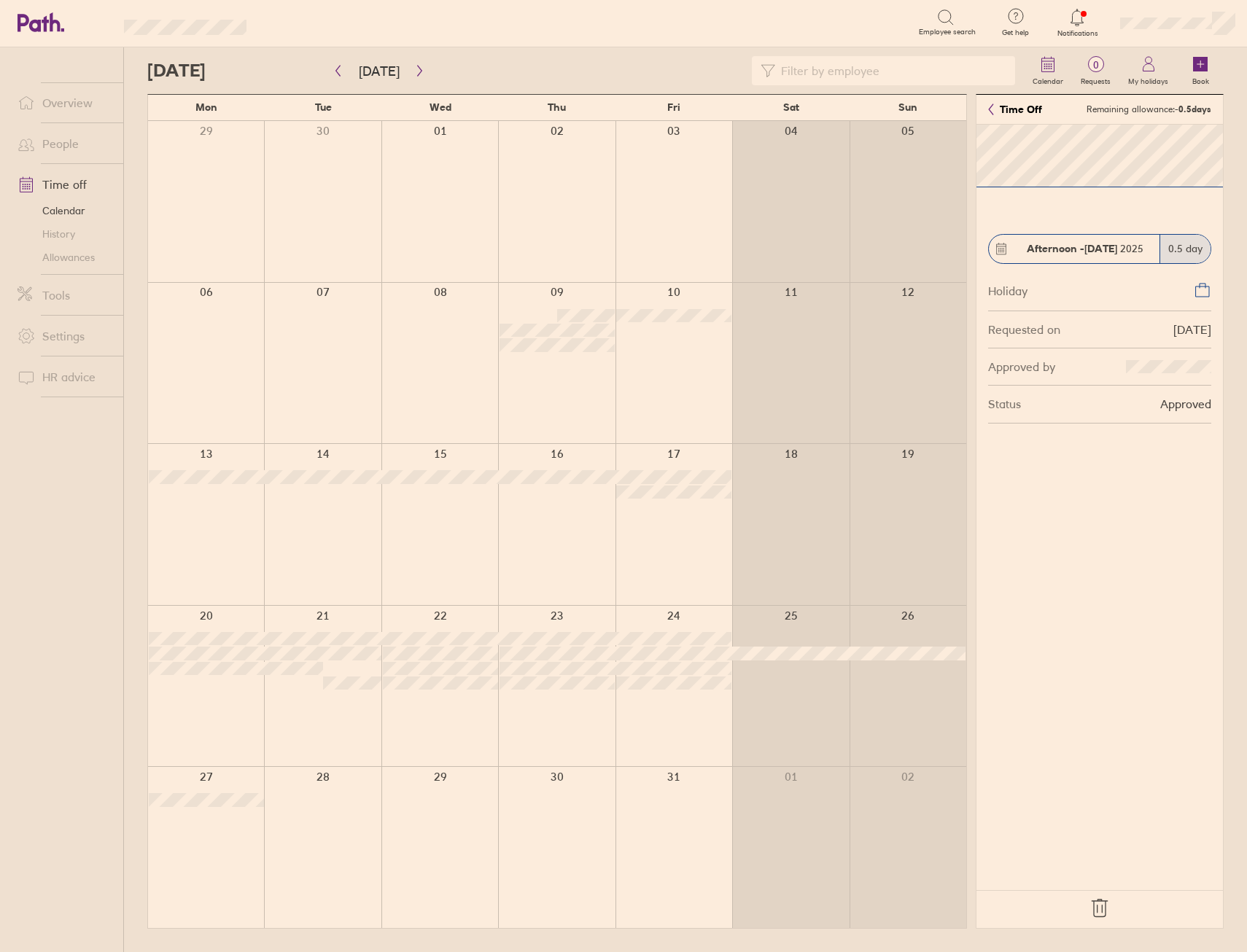
drag, startPoint x: 1096, startPoint y: 906, endPoint x: 939, endPoint y: 752, distance: 219.9
click at [1097, 907] on icon at bounding box center [1099, 909] width 23 height 23
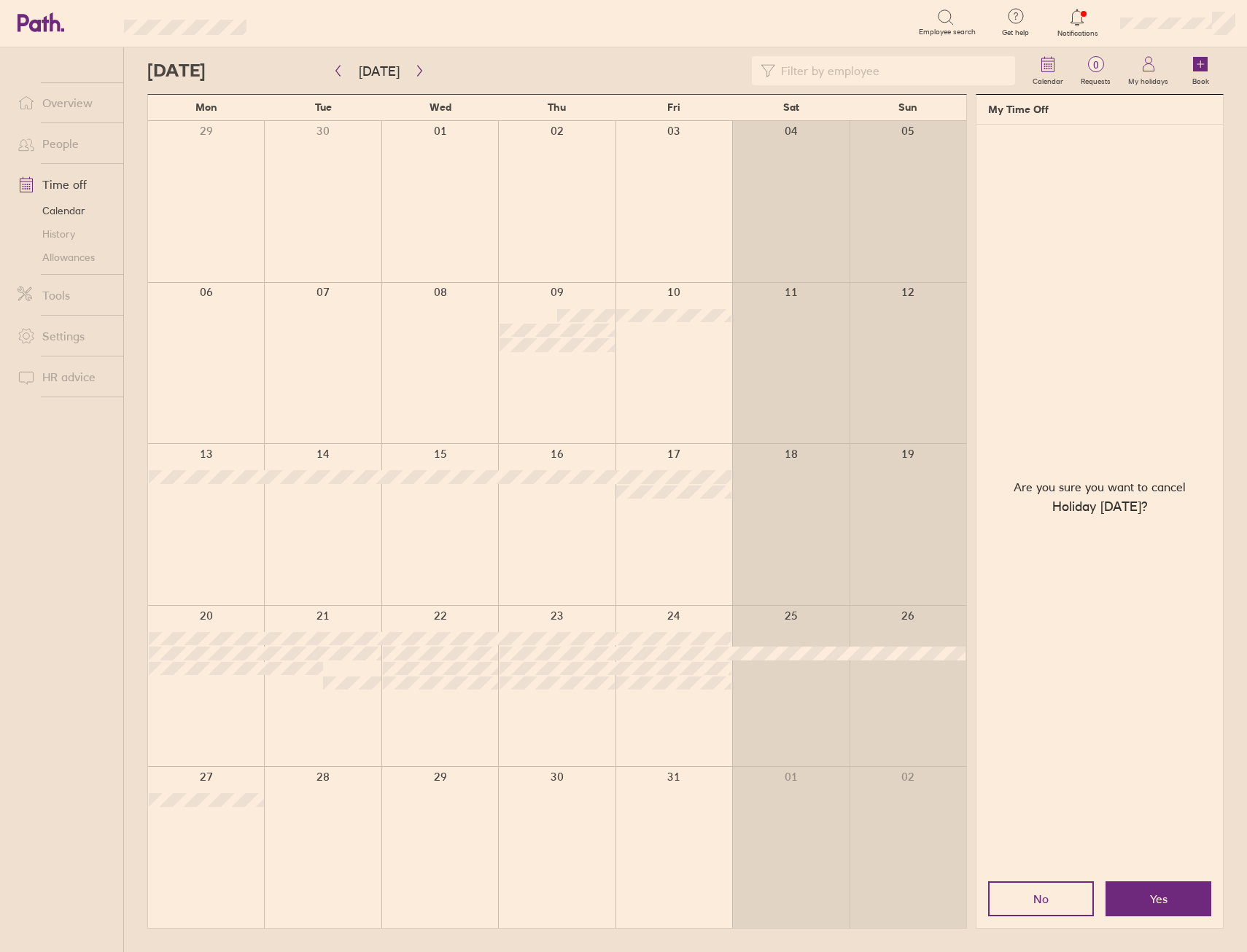
click at [1155, 901] on span "Yes" at bounding box center [1158, 899] width 18 height 13
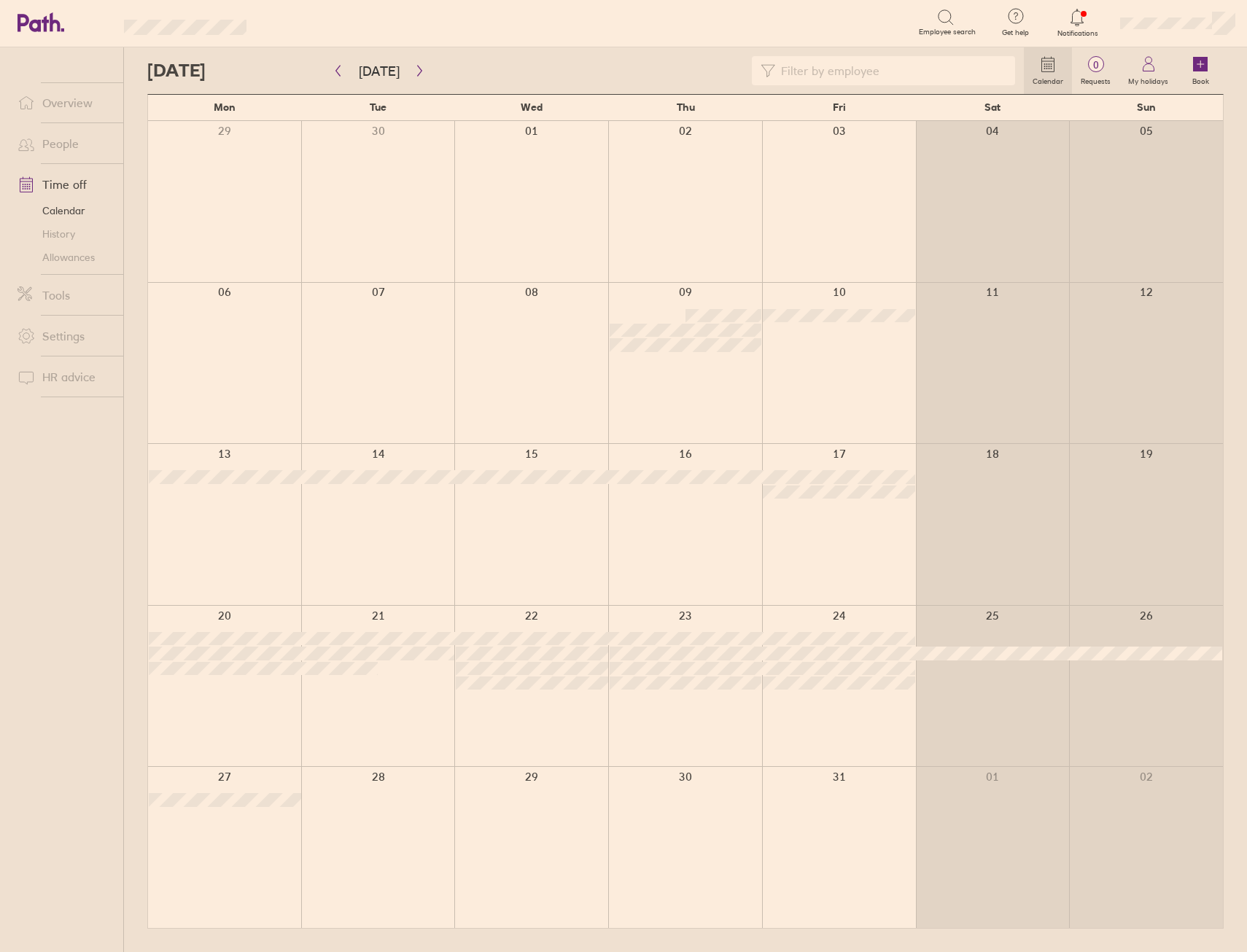
click at [371, 721] on div at bounding box center [378, 686] width 154 height 161
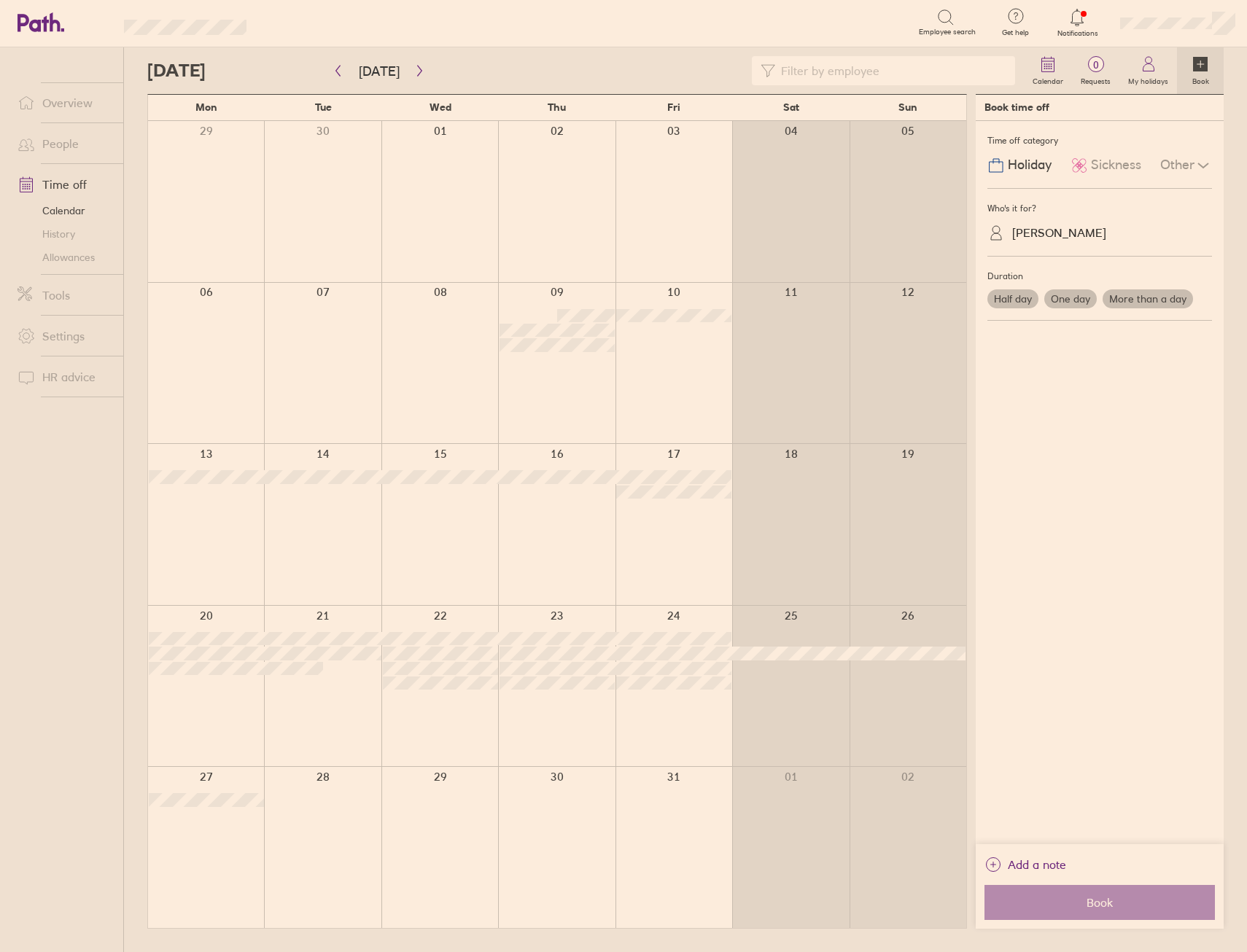
click at [1022, 302] on label "Half day" at bounding box center [1013, 299] width 51 height 19
click at [0, 0] on input "Half day" at bounding box center [0, 0] width 0 height 0
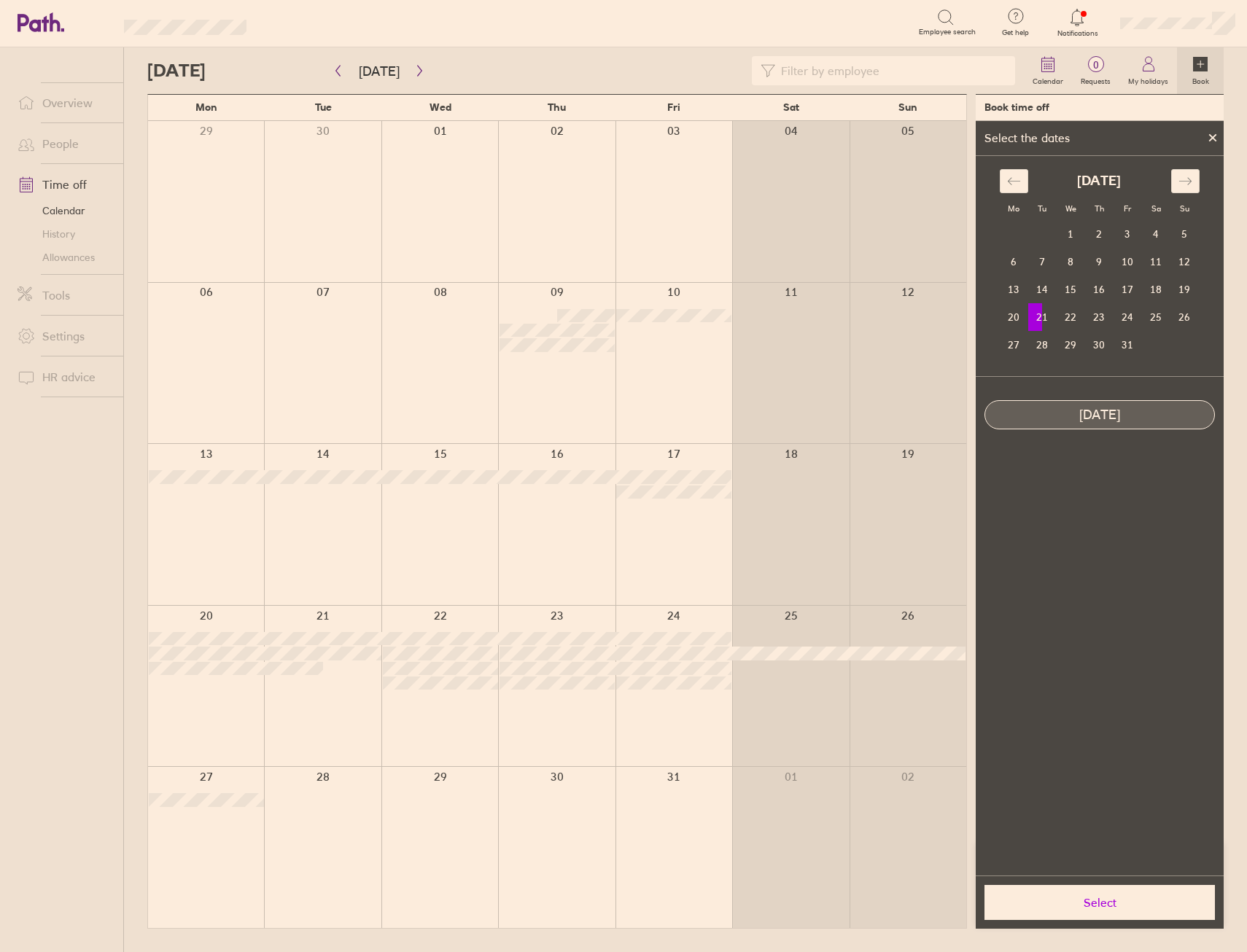
click at [1211, 135] on icon at bounding box center [1213, 138] width 10 height 9
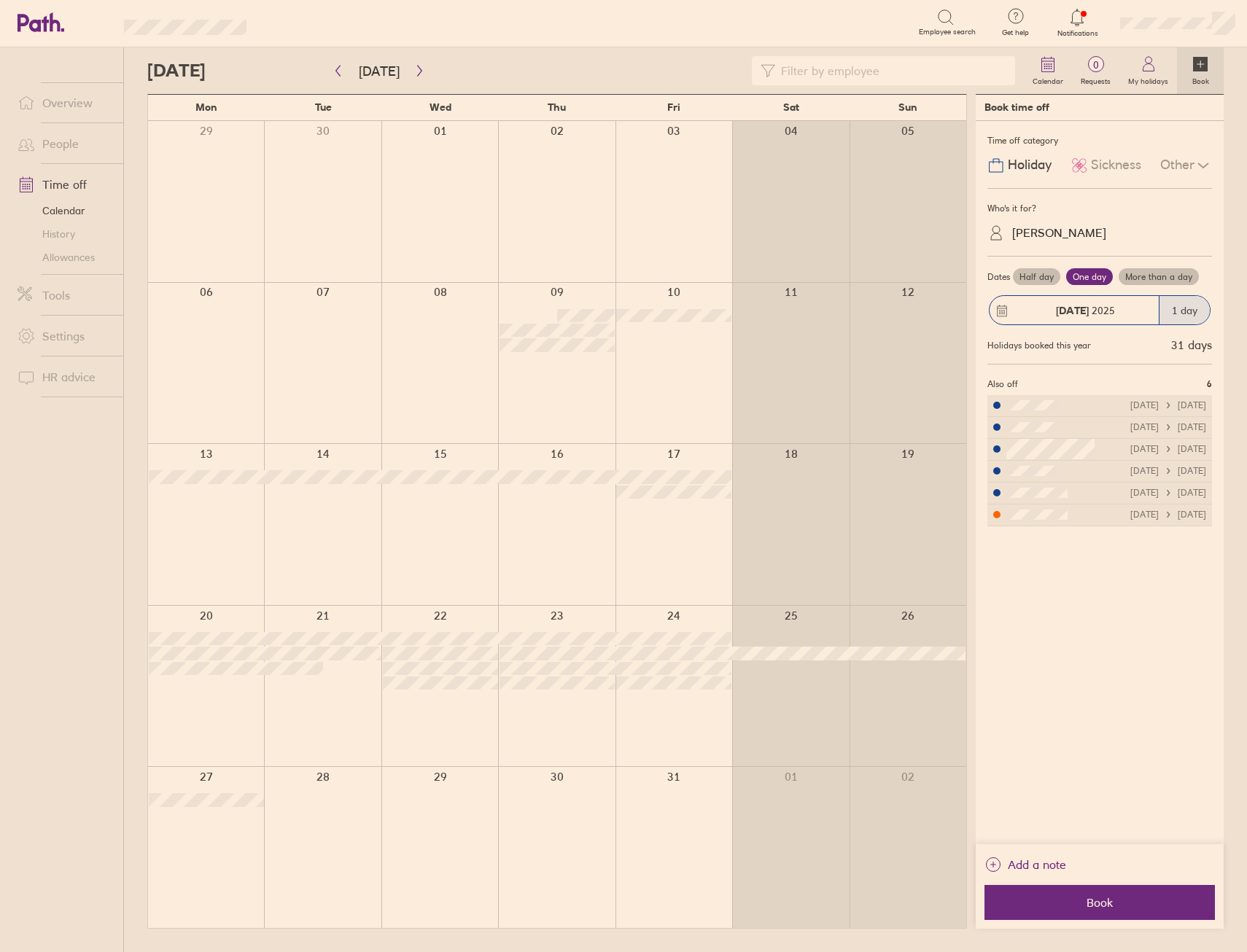
click at [1061, 235] on div "Robbie Sturgess" at bounding box center [1059, 233] width 94 height 14
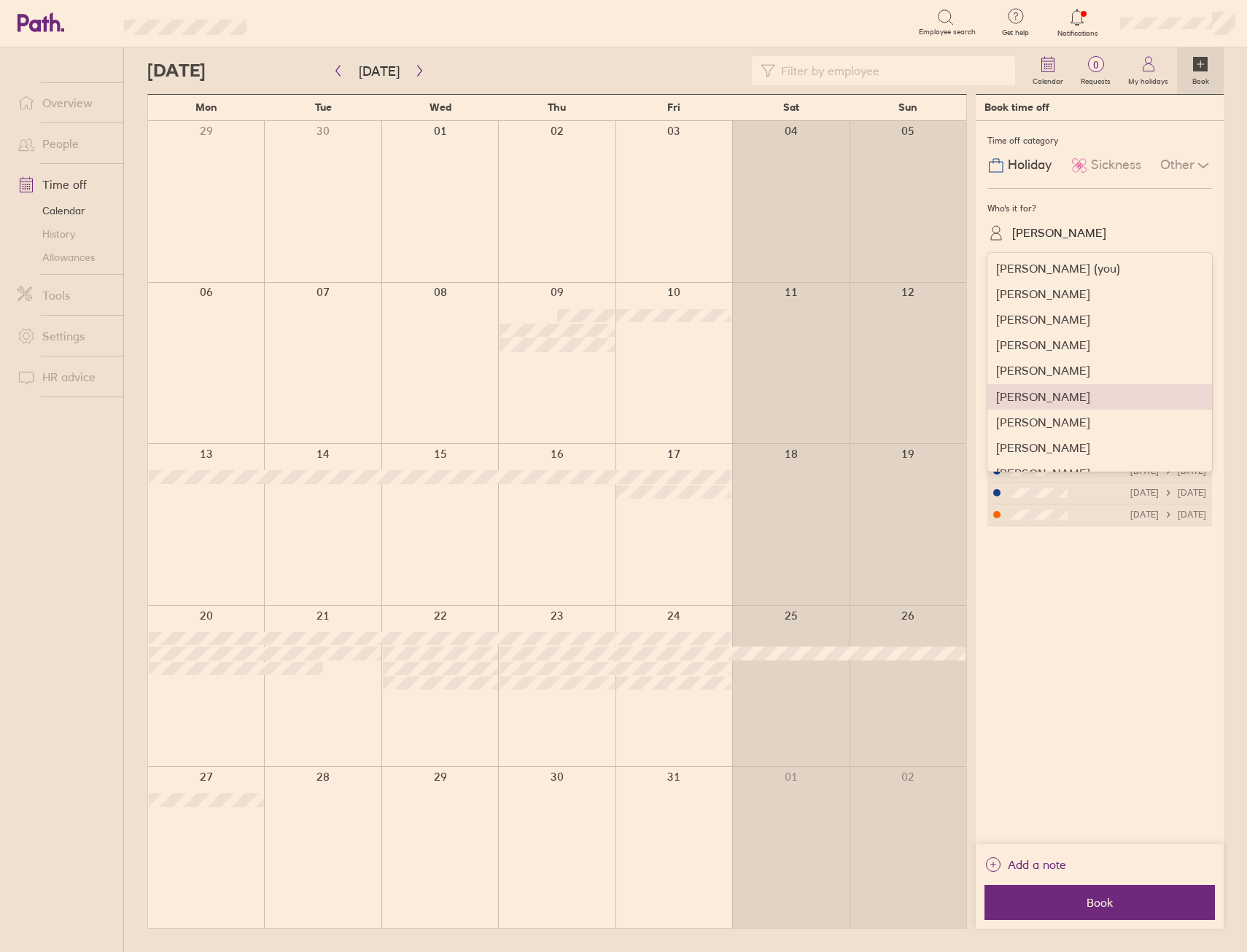
click at [1063, 403] on div "Alice Schofield" at bounding box center [1099, 396] width 225 height 26
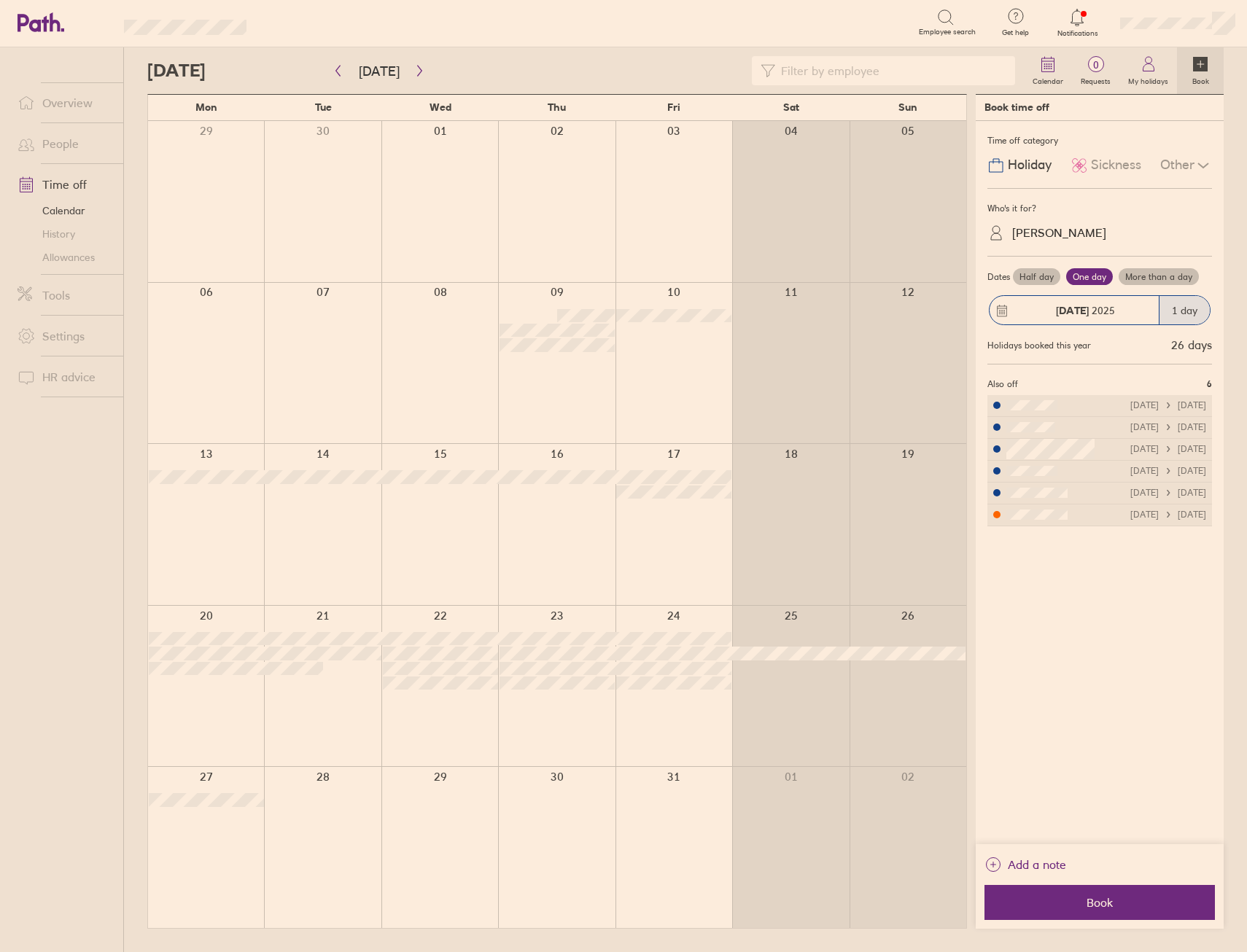
click at [1050, 271] on label "Half day" at bounding box center [1036, 277] width 48 height 18
click at [0, 0] on input "Half day" at bounding box center [0, 0] width 0 height 0
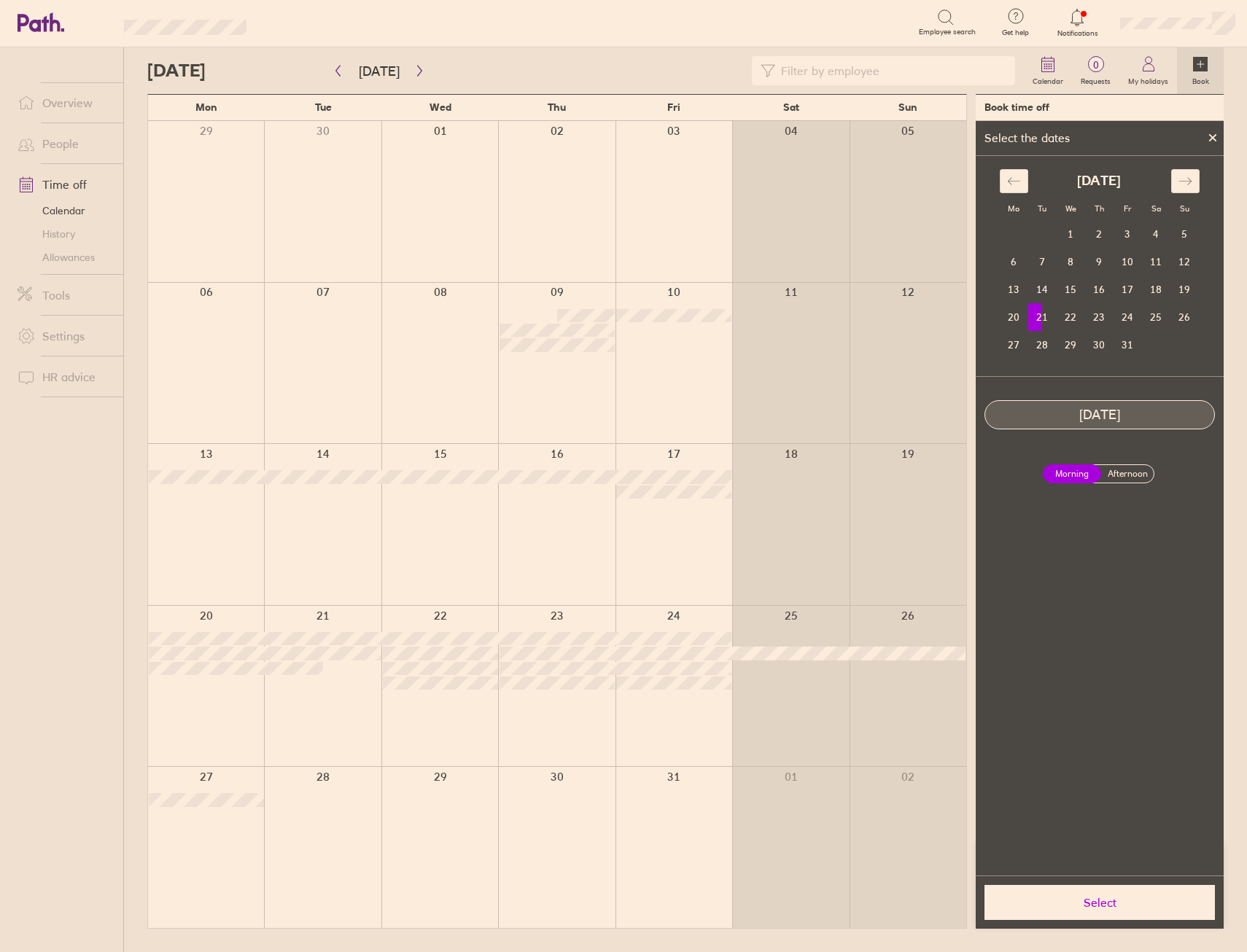
click at [1127, 479] on label "Afternoon" at bounding box center [1127, 474] width 58 height 18
click at [0, 0] on input "Afternoon" at bounding box center [0, 0] width 0 height 0
click at [1069, 917] on button "Select" at bounding box center [1099, 903] width 230 height 35
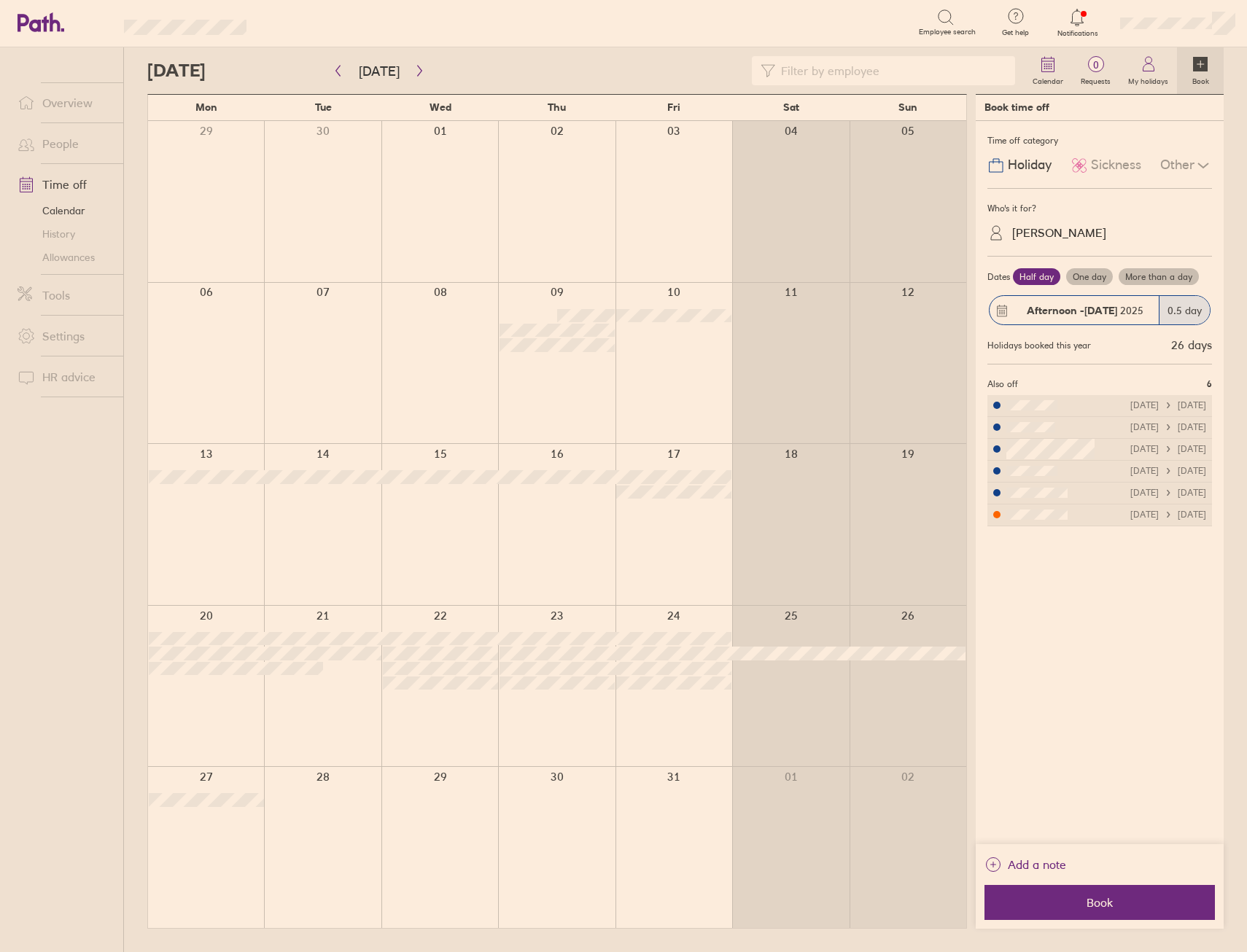
click at [1172, 161] on div "Other" at bounding box center [1185, 166] width 52 height 28
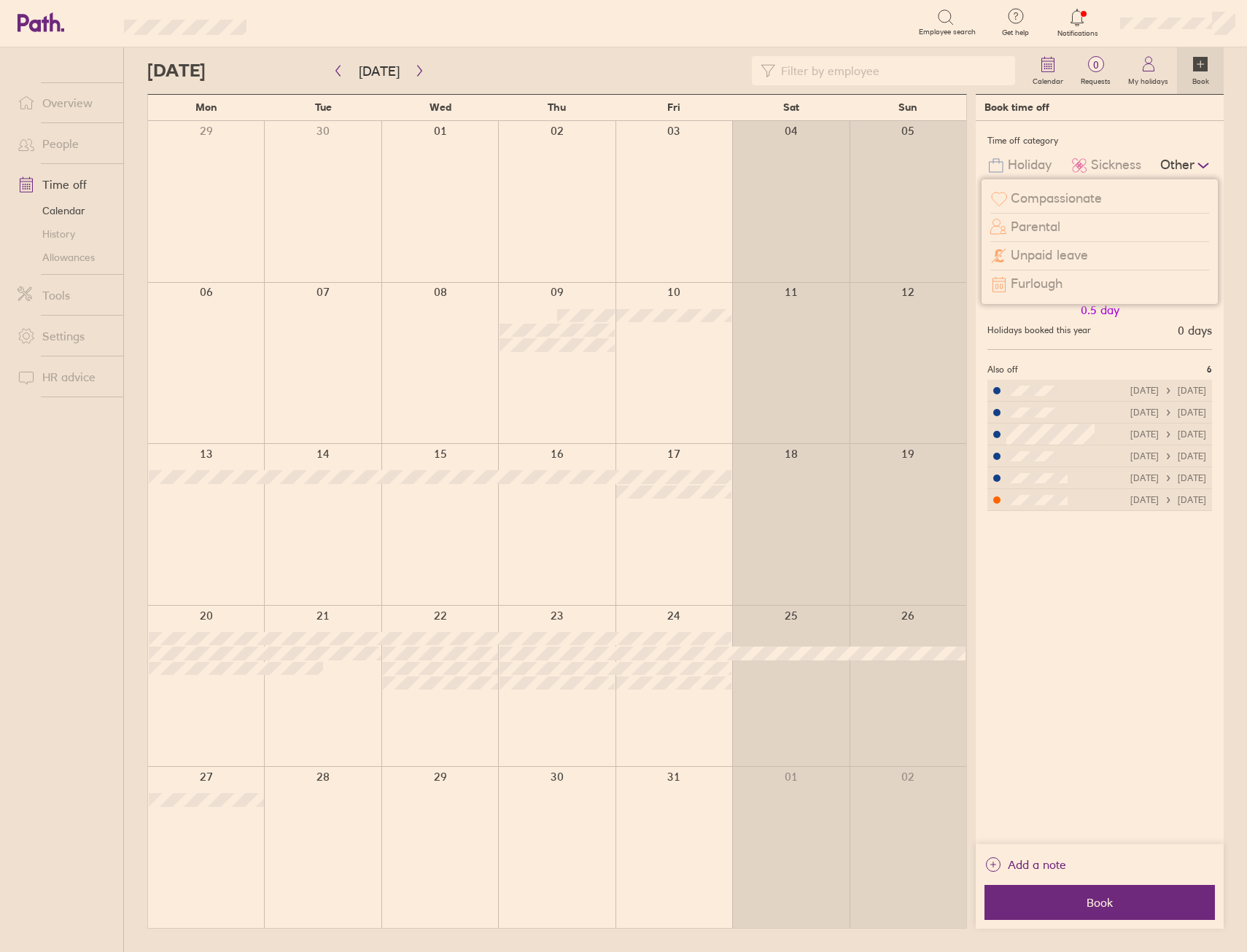
click at [1074, 252] on span "Unpaid leave" at bounding box center [1049, 255] width 77 height 15
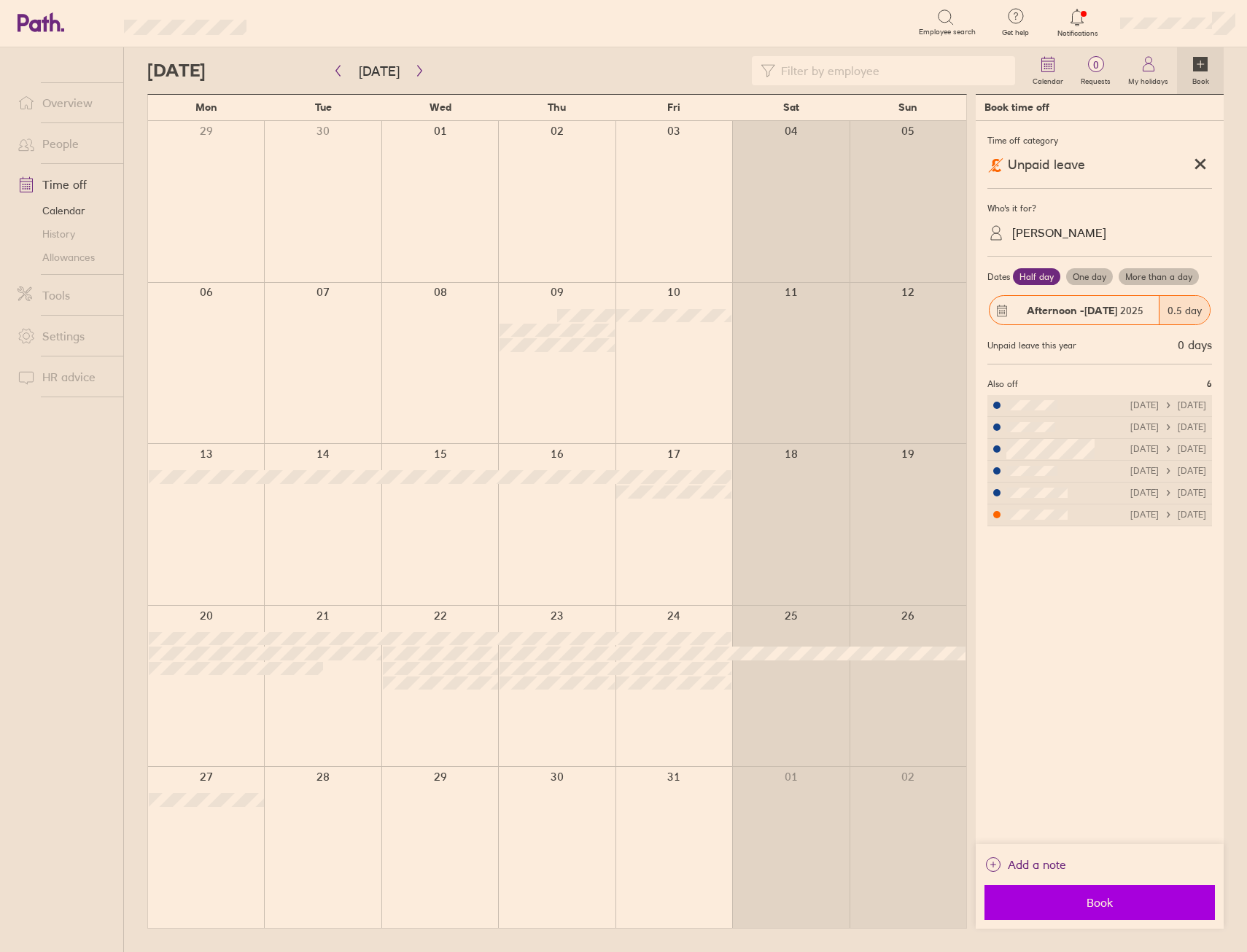
click at [1094, 908] on span "Book" at bounding box center [1099, 903] width 210 height 13
